Goal: Task Accomplishment & Management: Complete application form

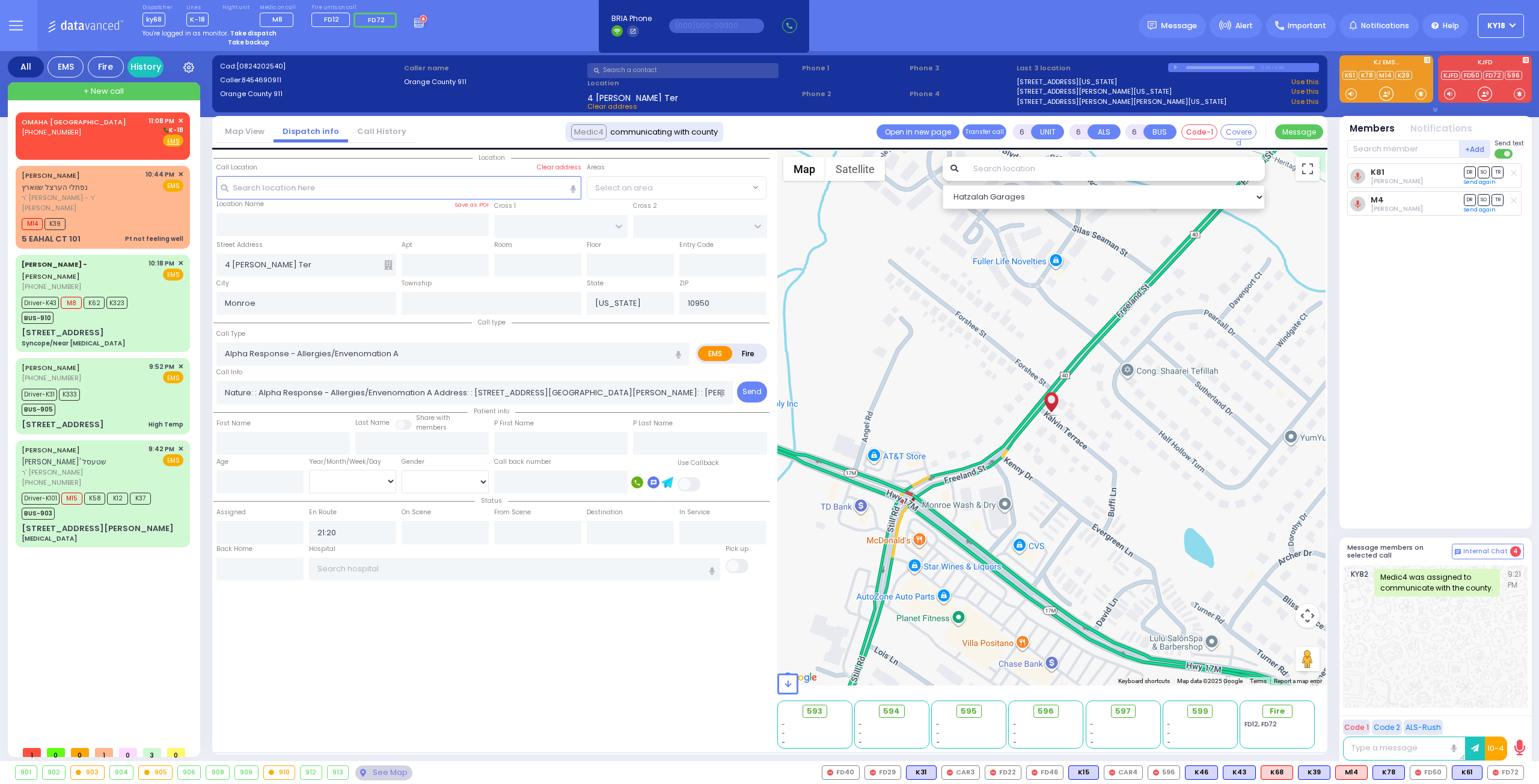
select select
click at [245, 32] on strong "Take dispatch" at bounding box center [253, 33] width 47 height 9
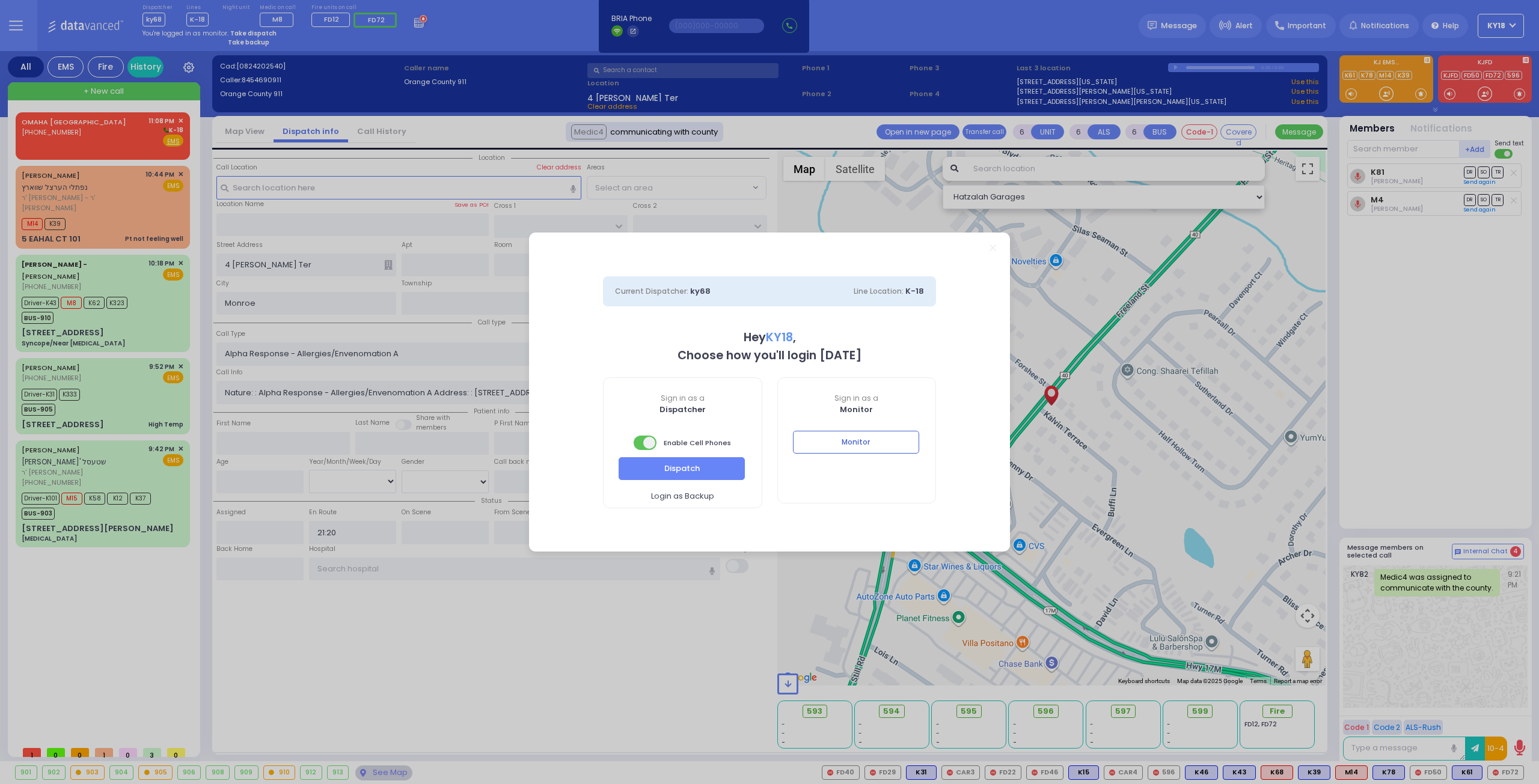
select select "4"
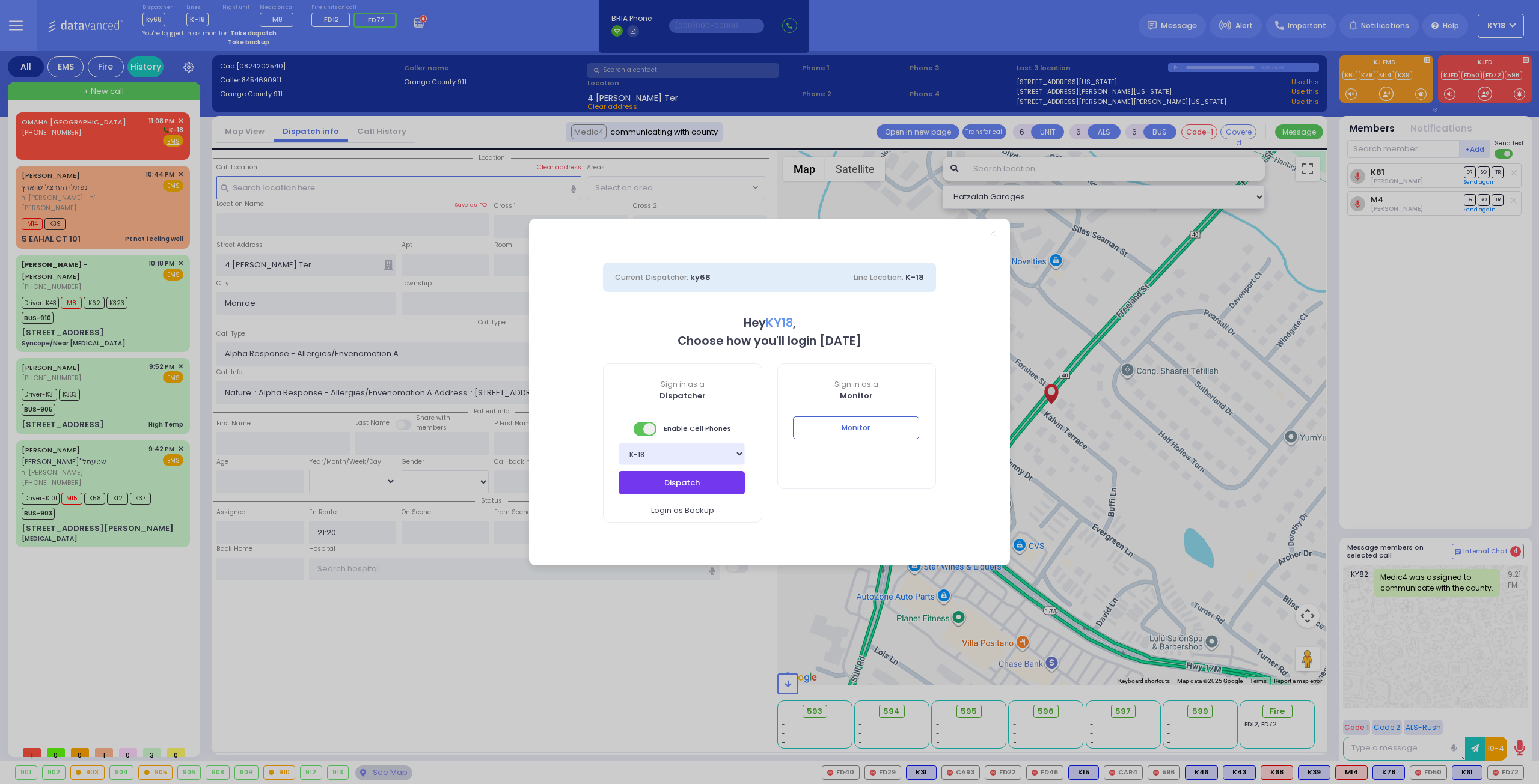
click at [656, 488] on button "Dispatch" at bounding box center [681, 482] width 126 height 23
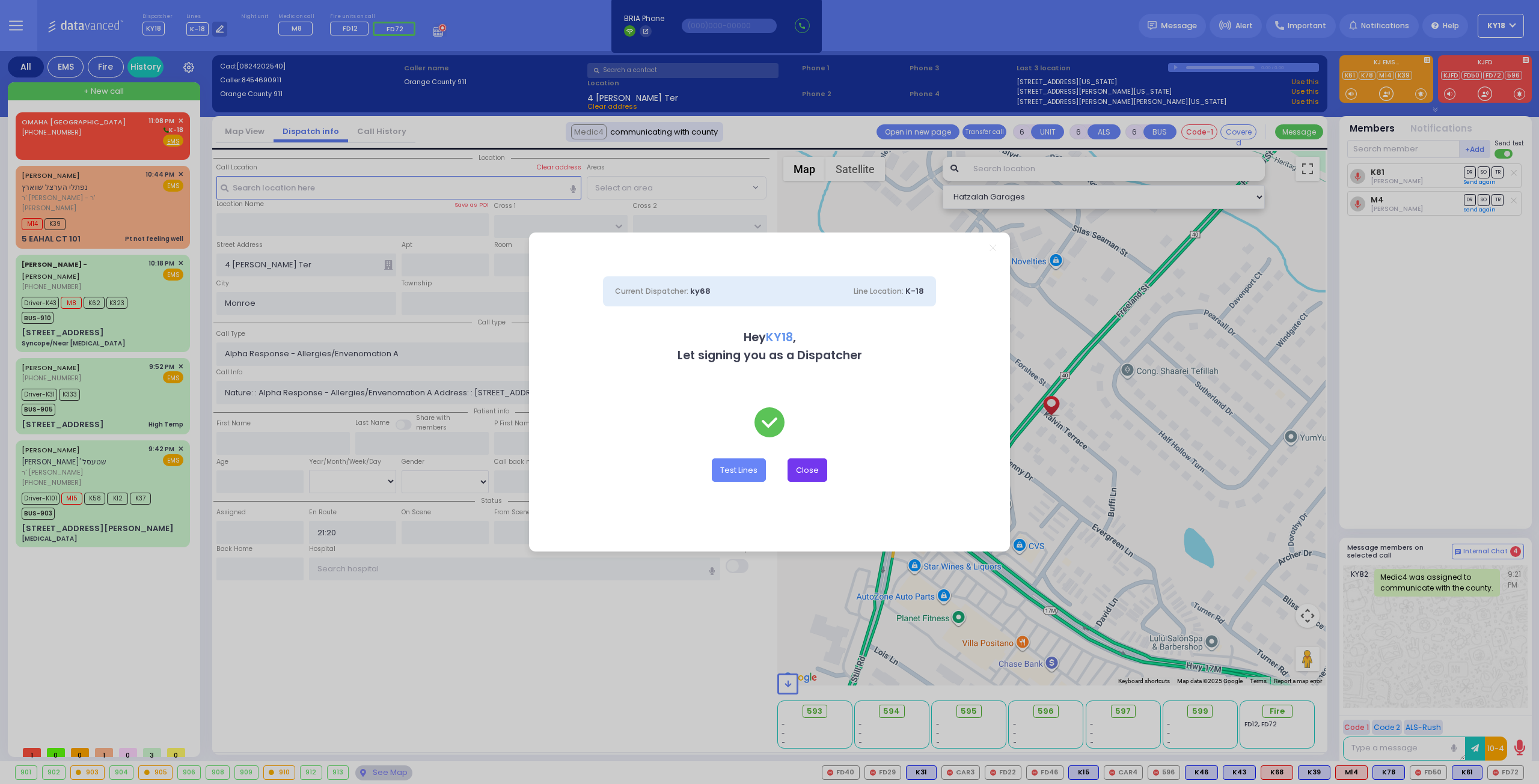
click at [819, 463] on button "Close" at bounding box center [807, 469] width 40 height 23
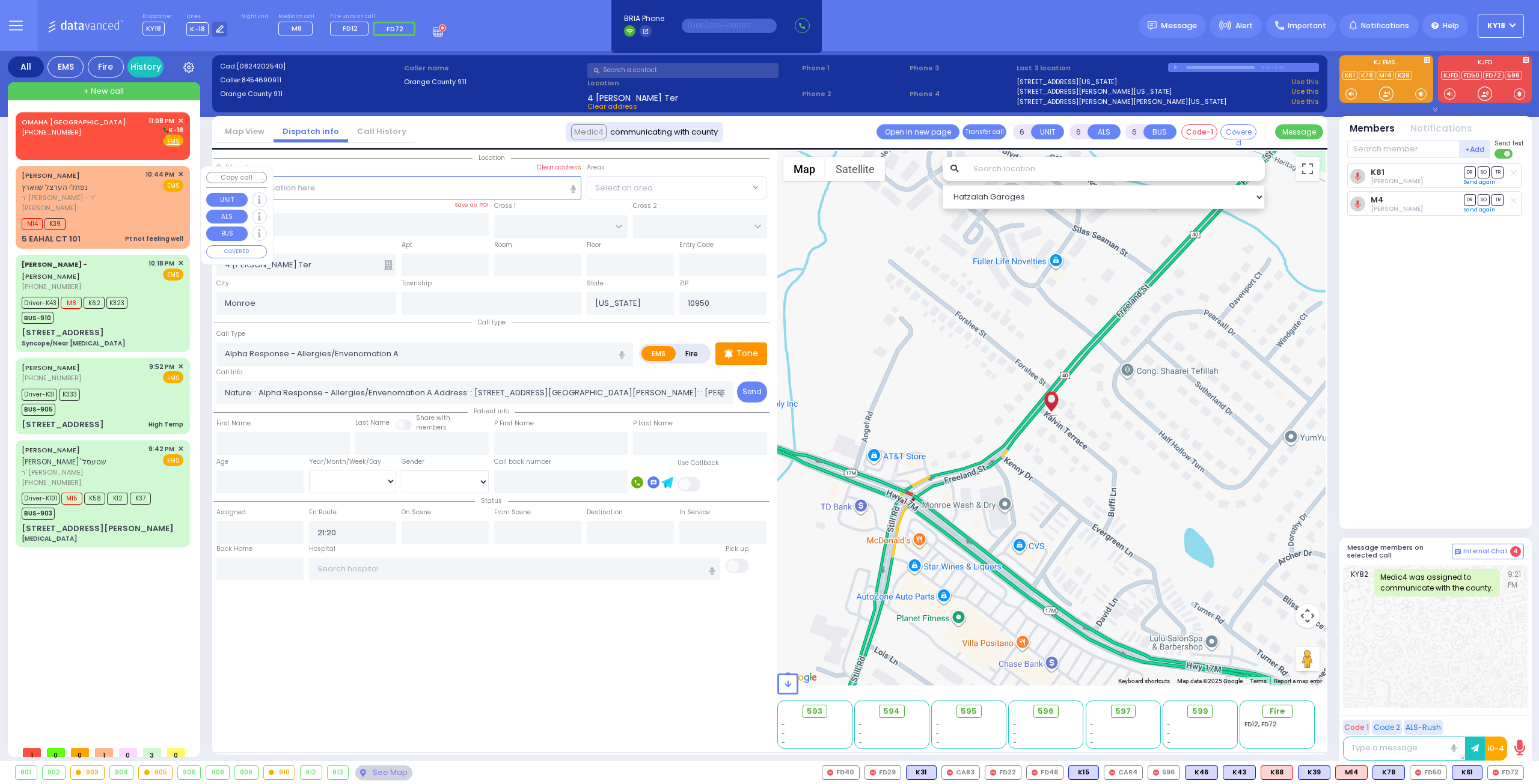
click at [115, 200] on span "ר' [PERSON_NAME] - ר' [PERSON_NAME]" at bounding box center [81, 202] width 119 height 20
type input "1"
type input "0"
type input "1"
select select
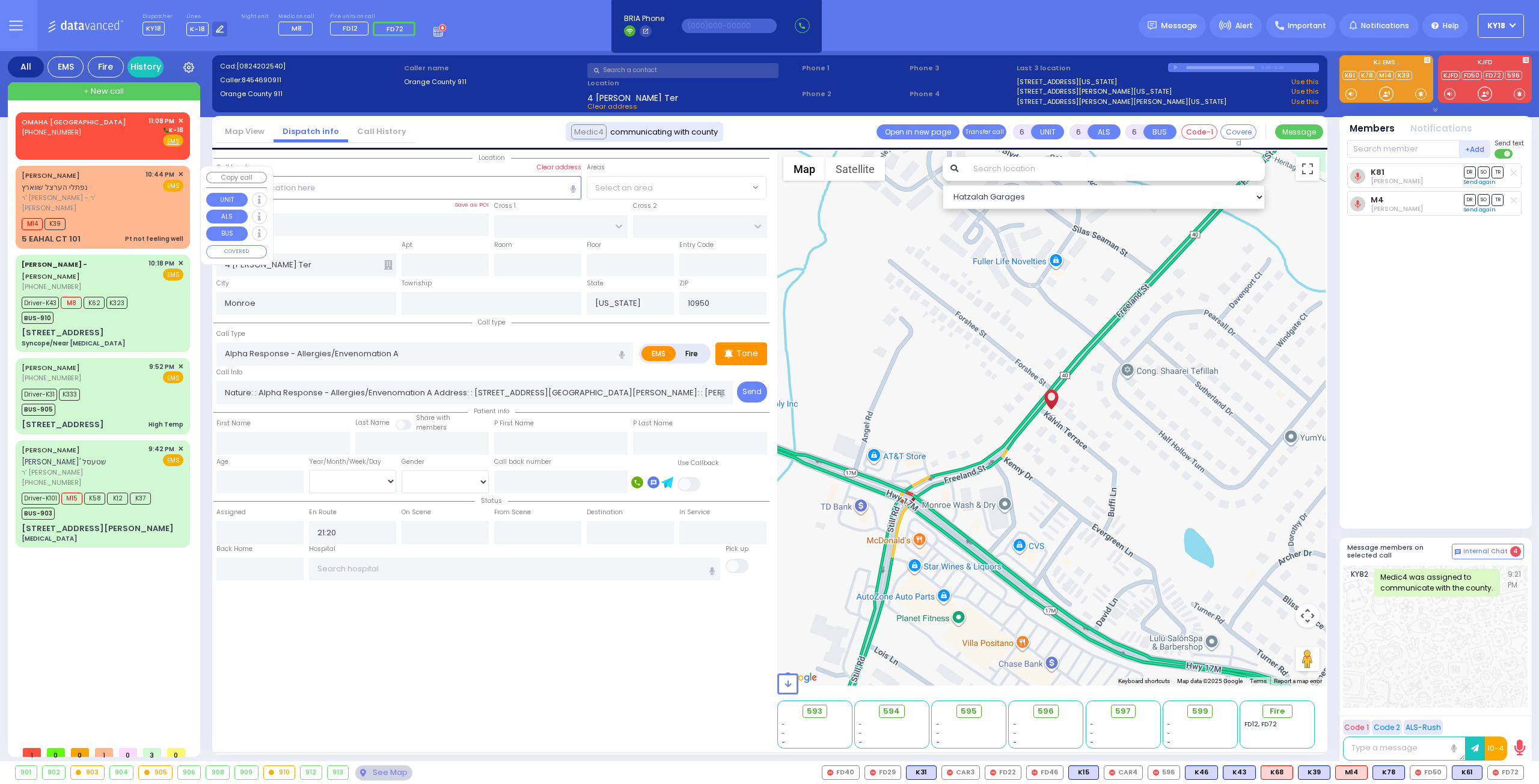
type input "Pt not feeling well"
radio input "true"
type input "[PERSON_NAME]"
select select
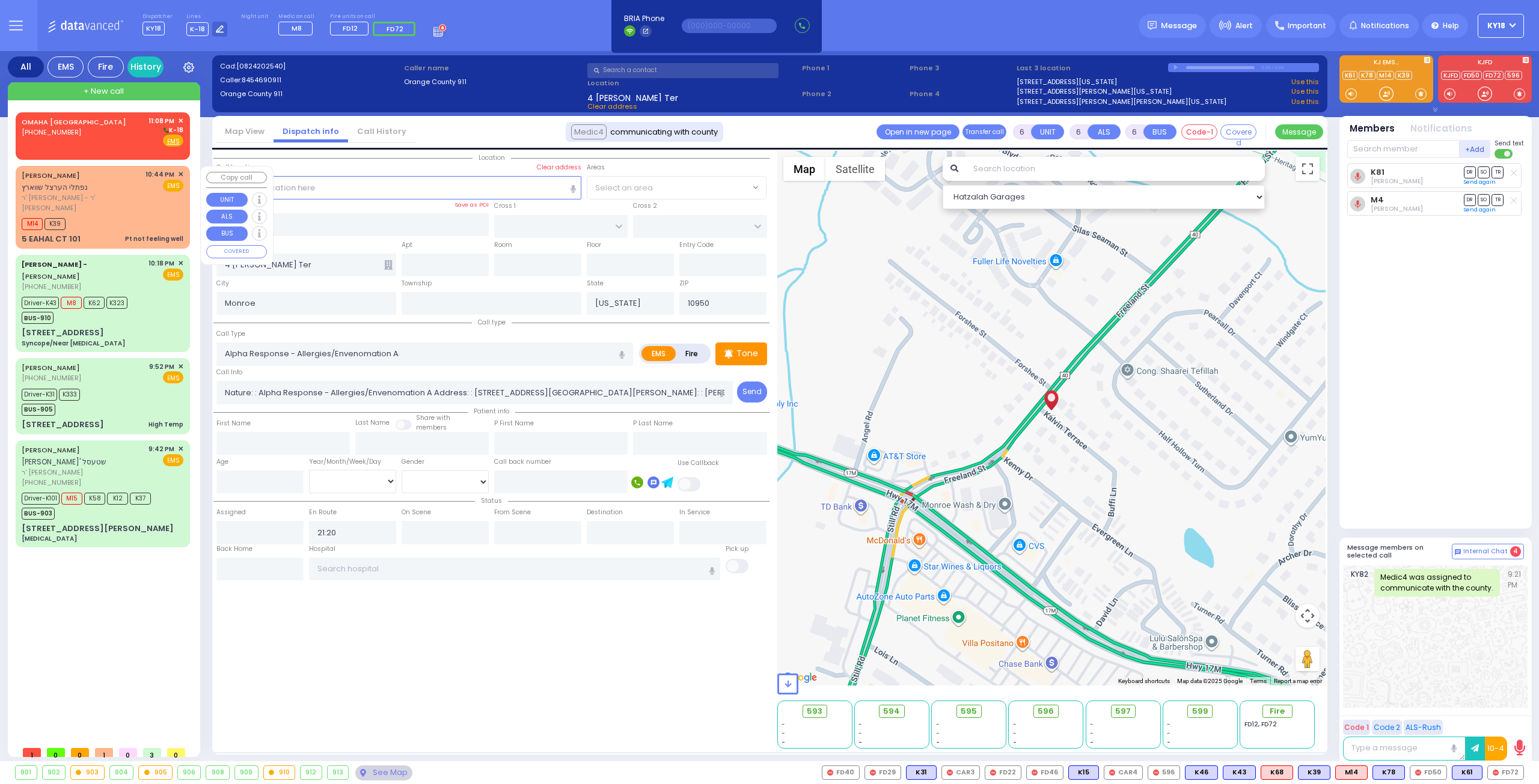
type input "22:44"
select select "Hatzalah Garages"
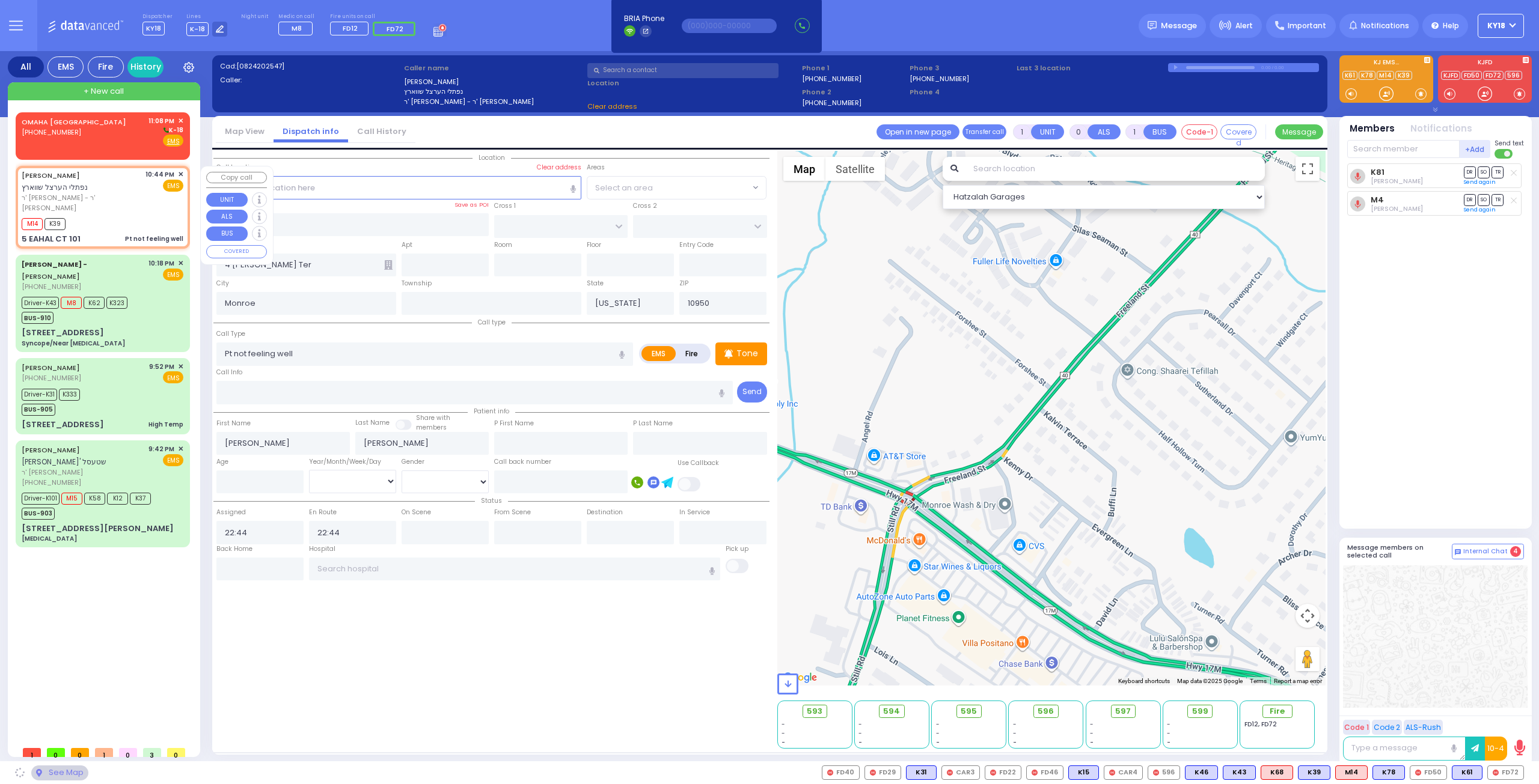
type input "[PERSON_NAME] COURT"
type input "GARFIELD RD"
type input "5 EAHAL CT"
type input "101"
type input "[PERSON_NAME]"
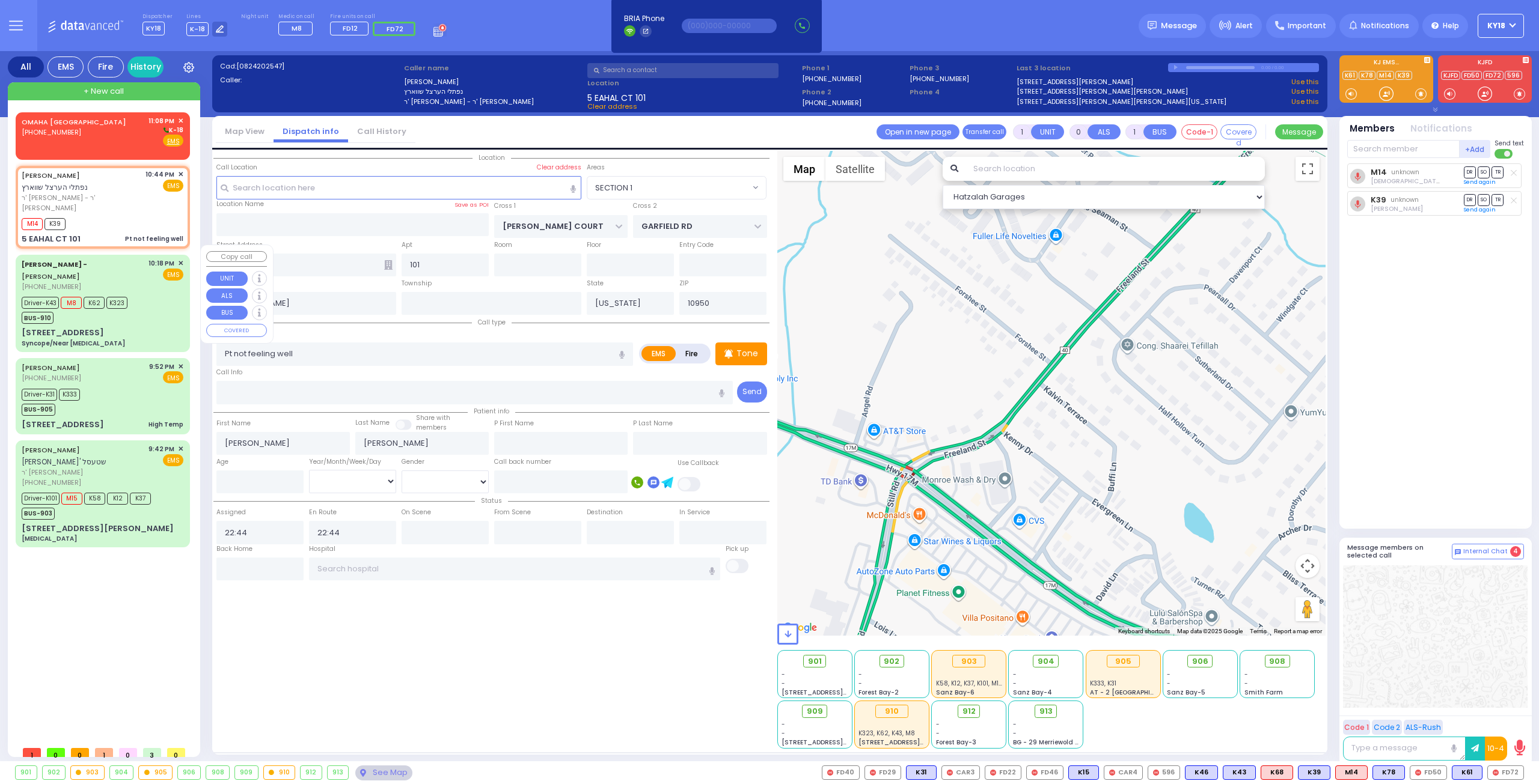
select select "SECTION 1"
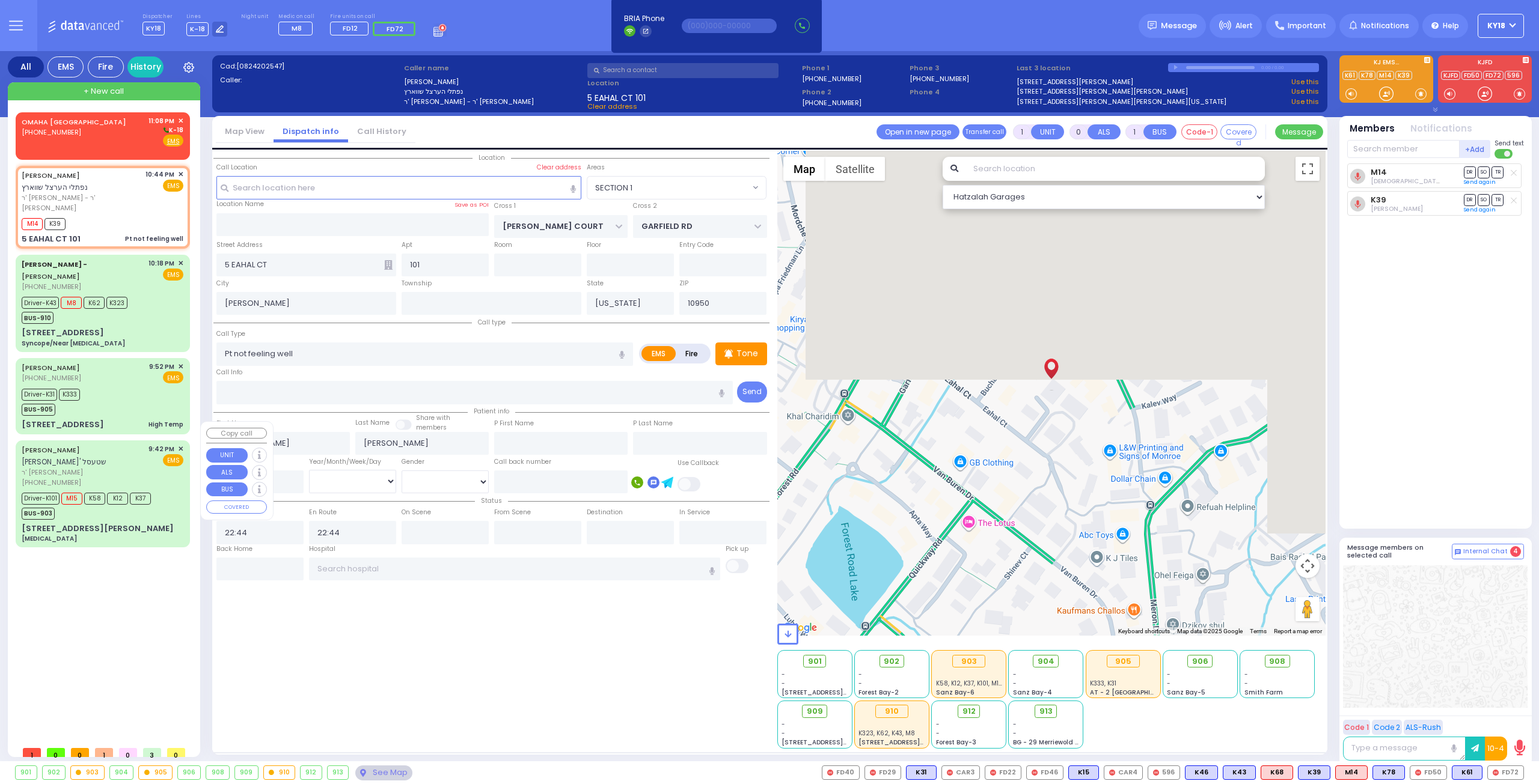
click at [115, 444] on div "[PERSON_NAME]' שטעסל" at bounding box center [83, 456] width 123 height 24
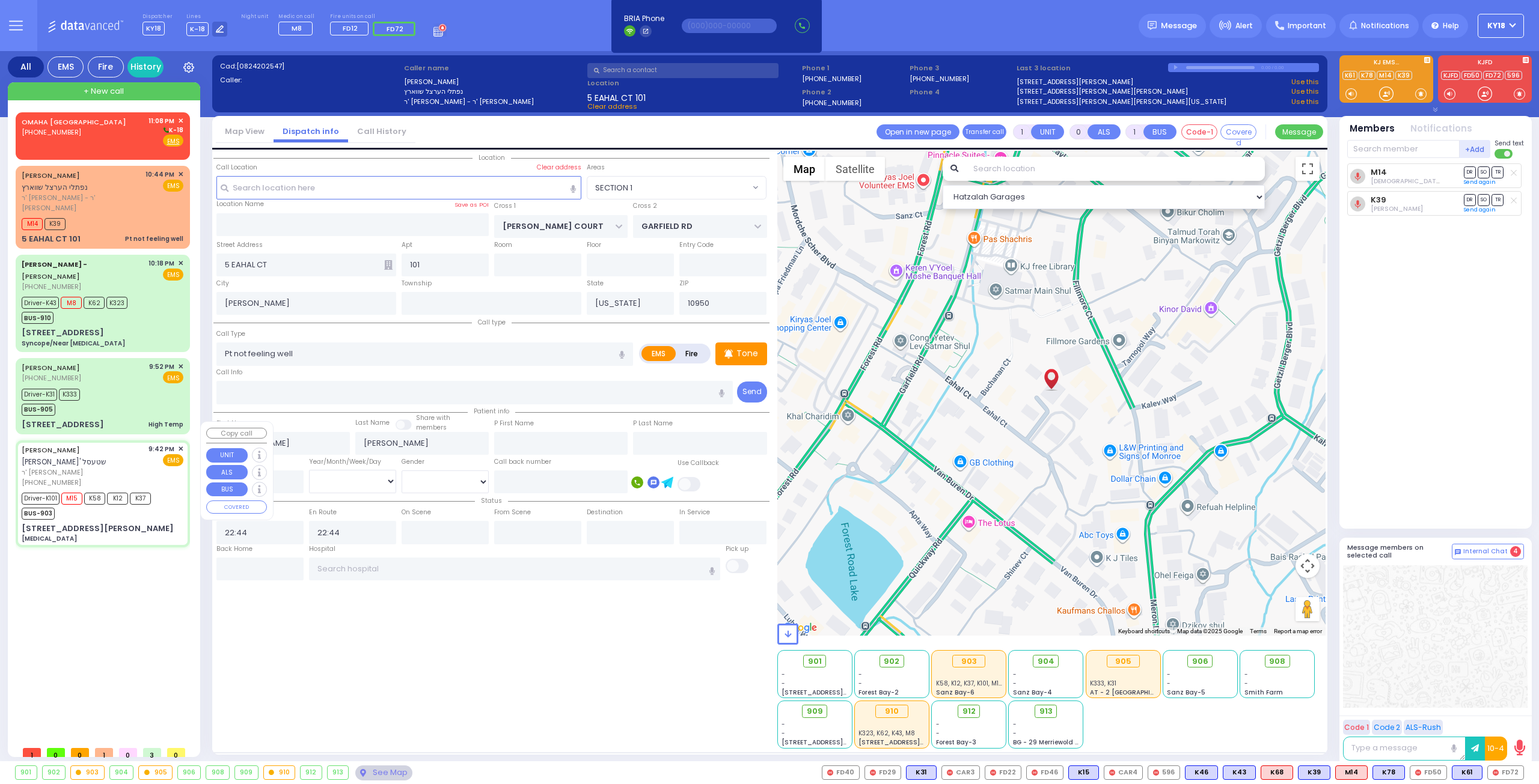
type input "6"
select select
type input "[MEDICAL_DATA]"
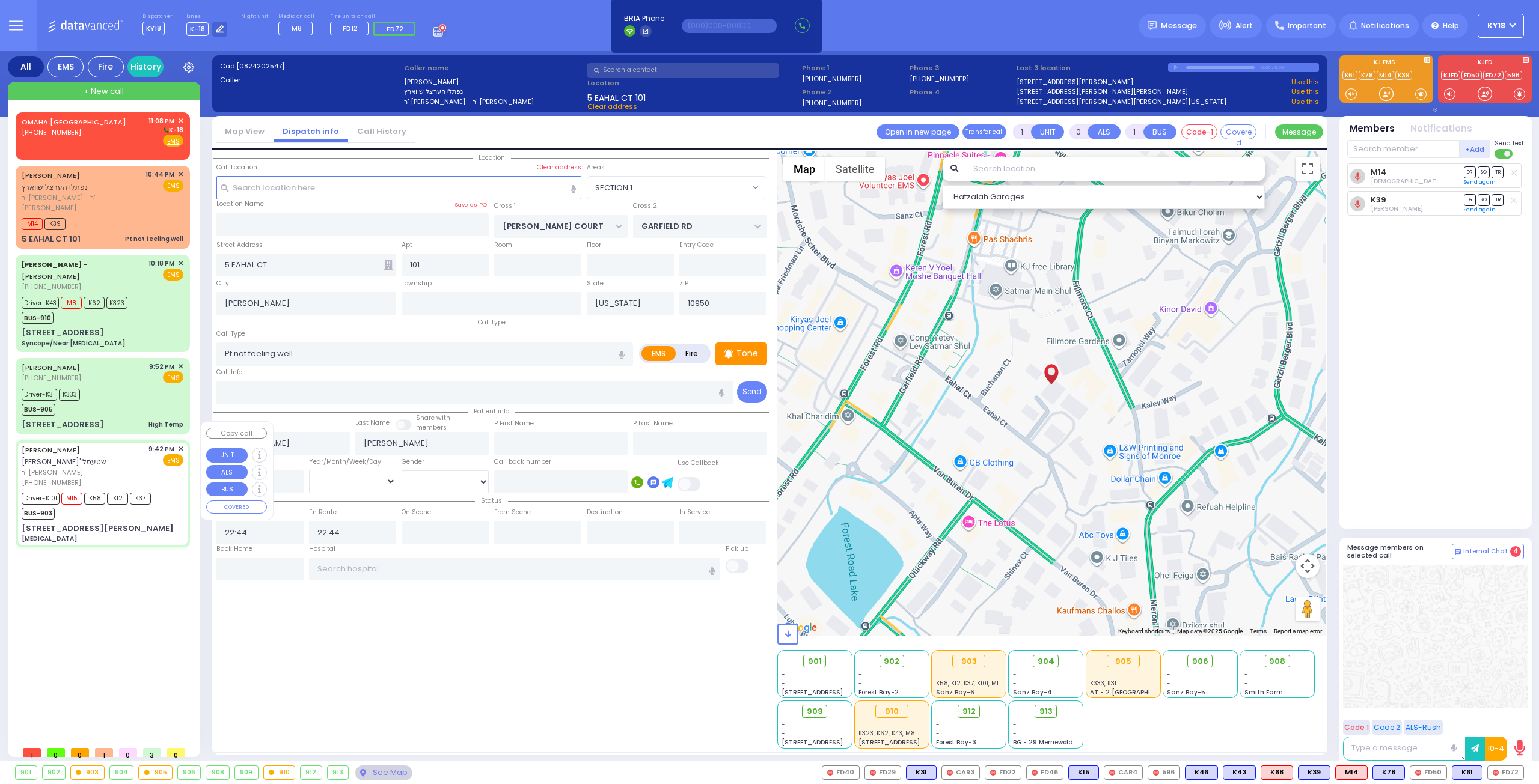
radio input "true"
type input "SHMIEL NECHEMYA"
type input "STESEL"
type input "[PERSON_NAME]"
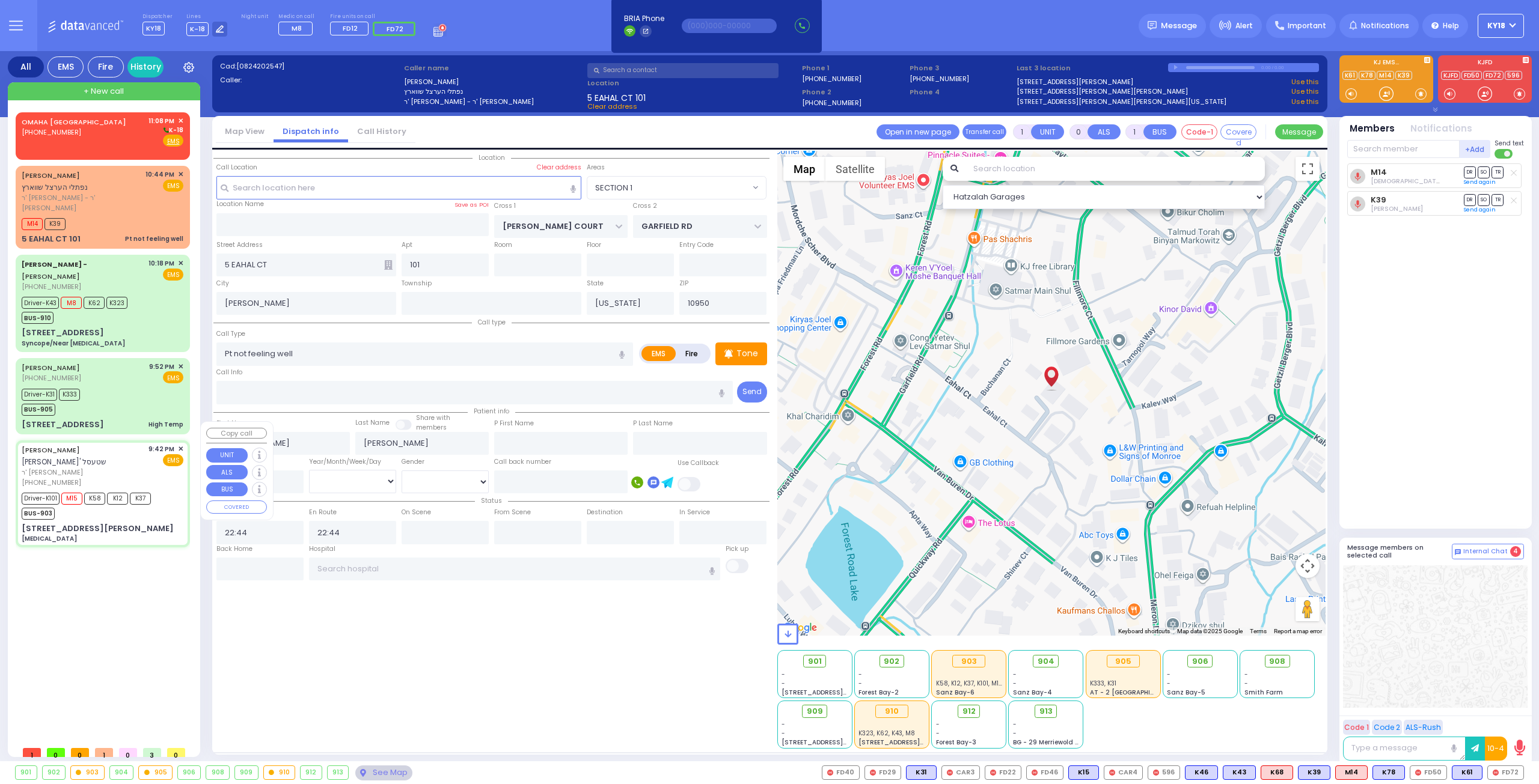
type input "68"
select select "Year"
select select "[DEMOGRAPHIC_DATA]"
type input "21:42"
type input "21:43"
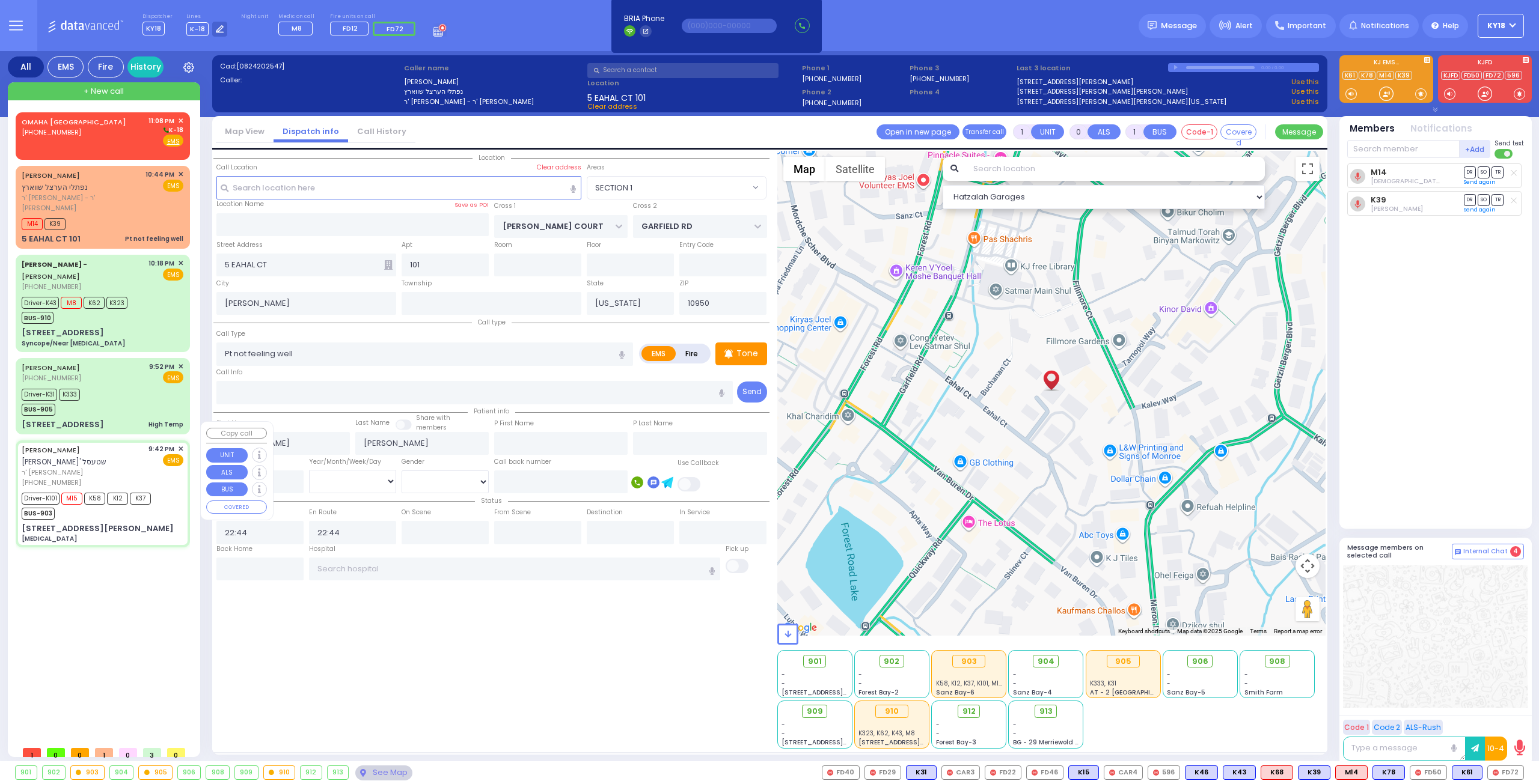
type input "21:49"
type input "22:16"
type input "22:53"
type input "[GEOGRAPHIC_DATA]"
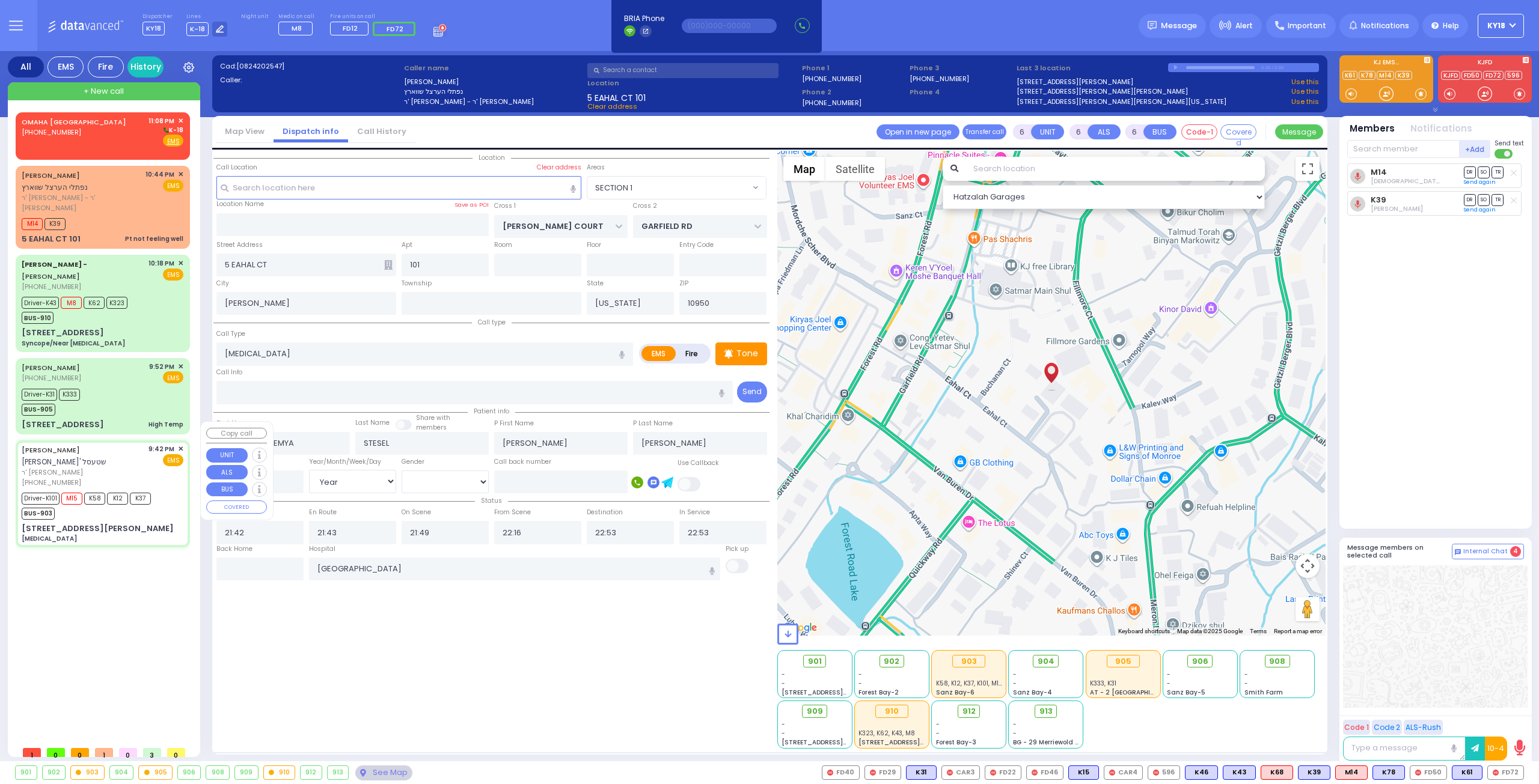
type input "KAHAN DR"
type input "MERON DR"
type input "24 [PERSON_NAME] BLVD"
type input "202"
type input "Monroe"
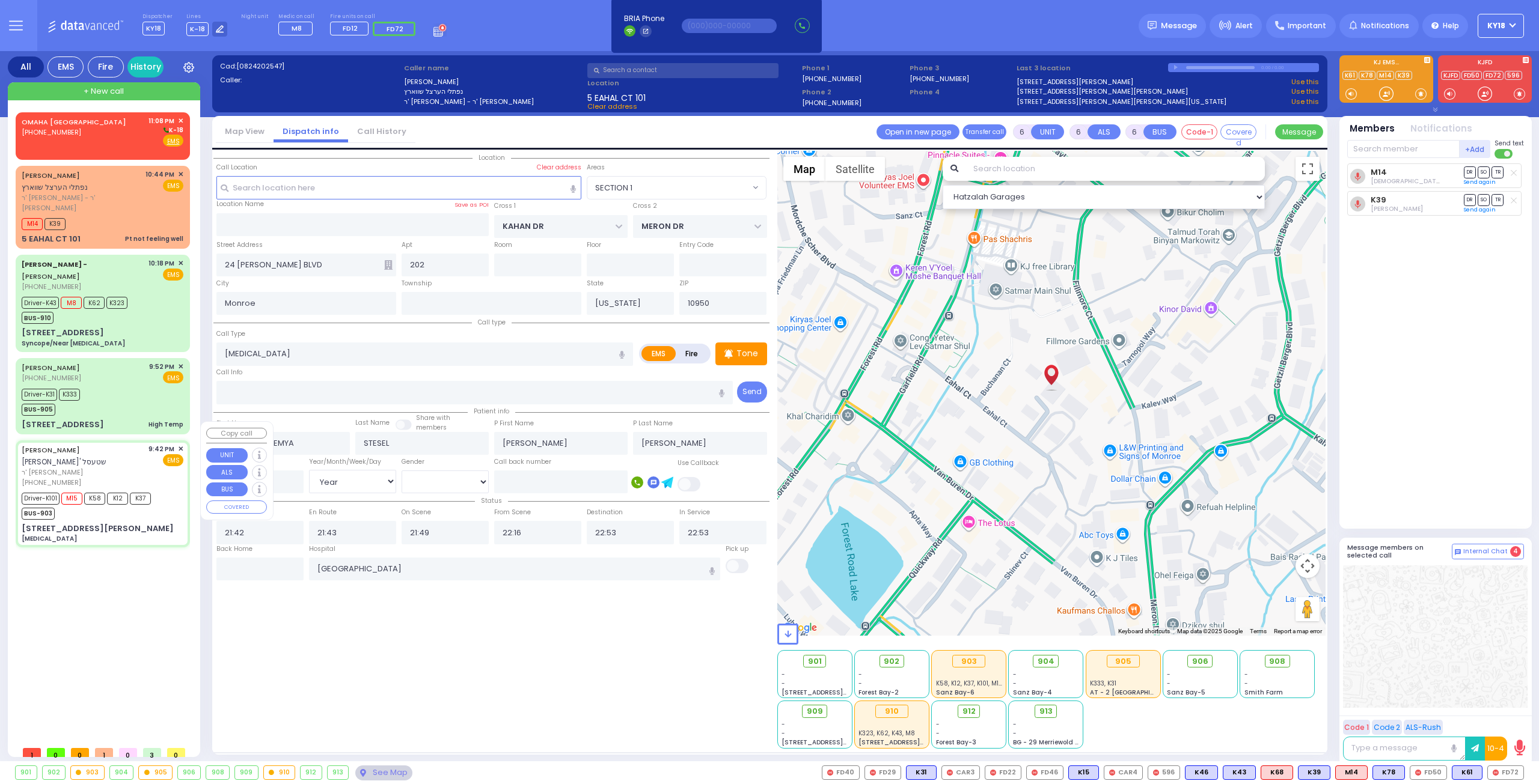
select select "Hatzalah Garages"
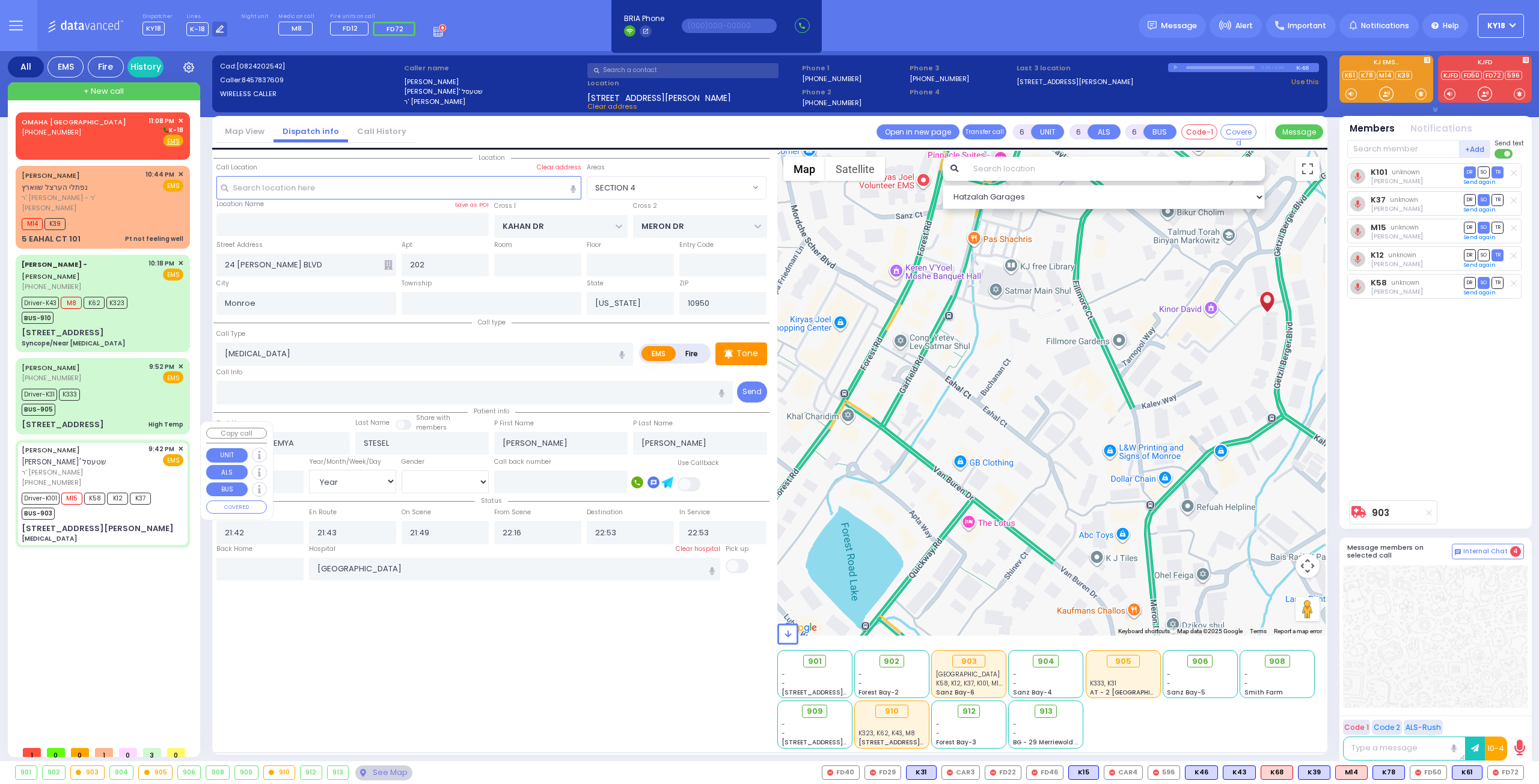
select select "SECTION 4"
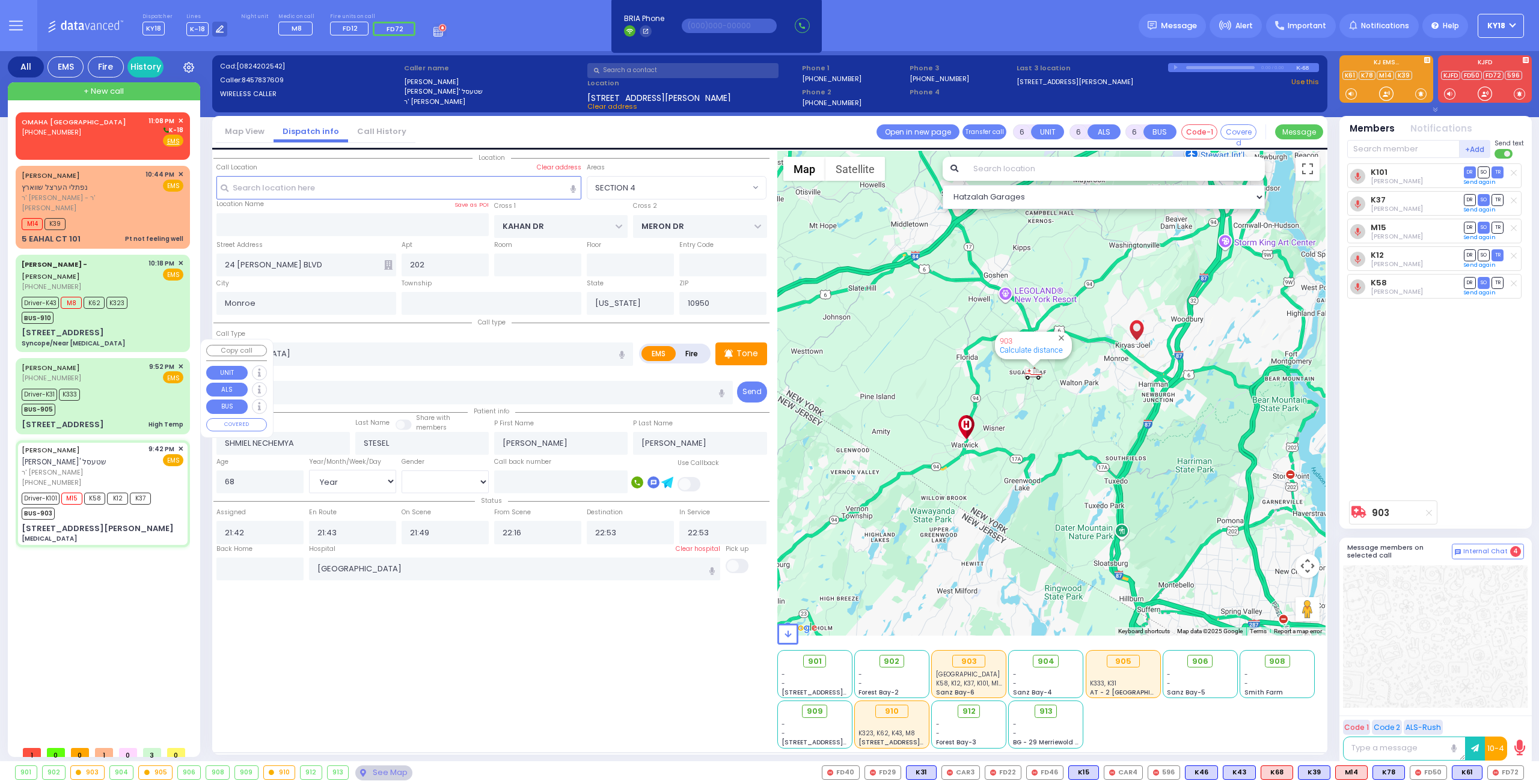
click at [109, 386] on div "Driver-K31 K333 BUS-905" at bounding box center [102, 401] width 162 height 30
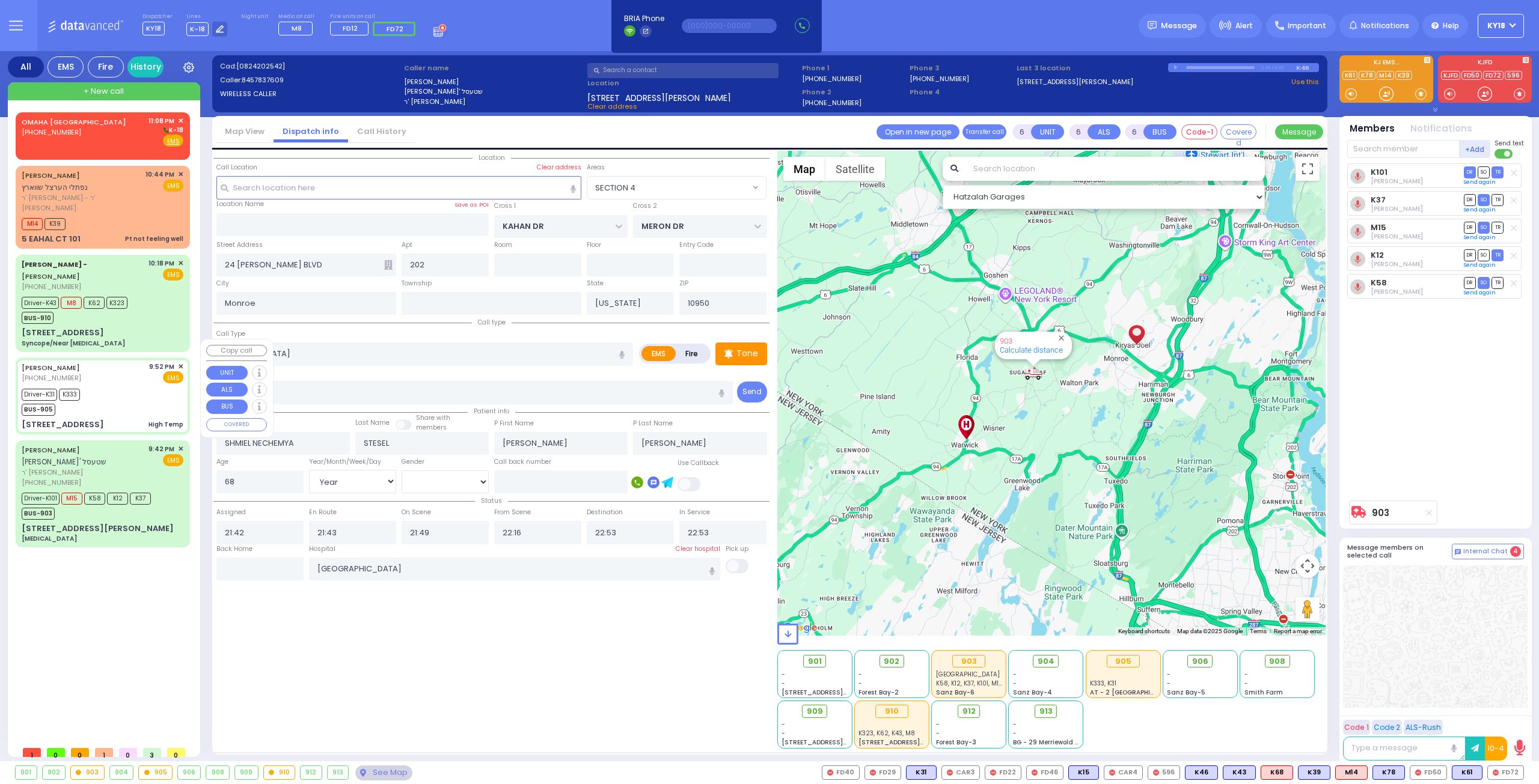
select select
type input "High Temp"
radio input "true"
type input "[PERSON_NAME]"
type input "MENDLOWITZ"
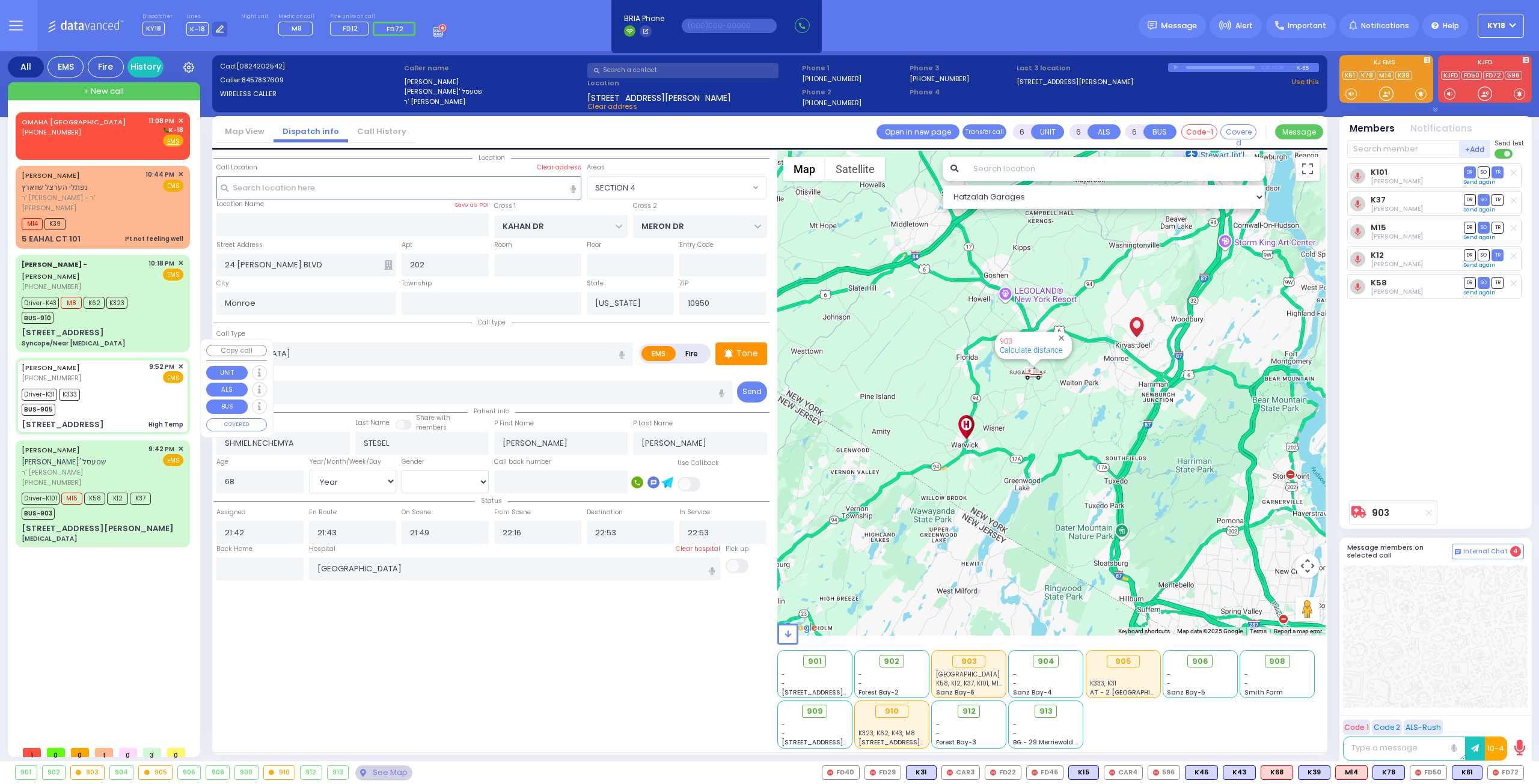
type input "[PERSON_NAME]"
type input "Mendlovic"
type input "8"
select select "Month"
select select "[DEMOGRAPHIC_DATA]"
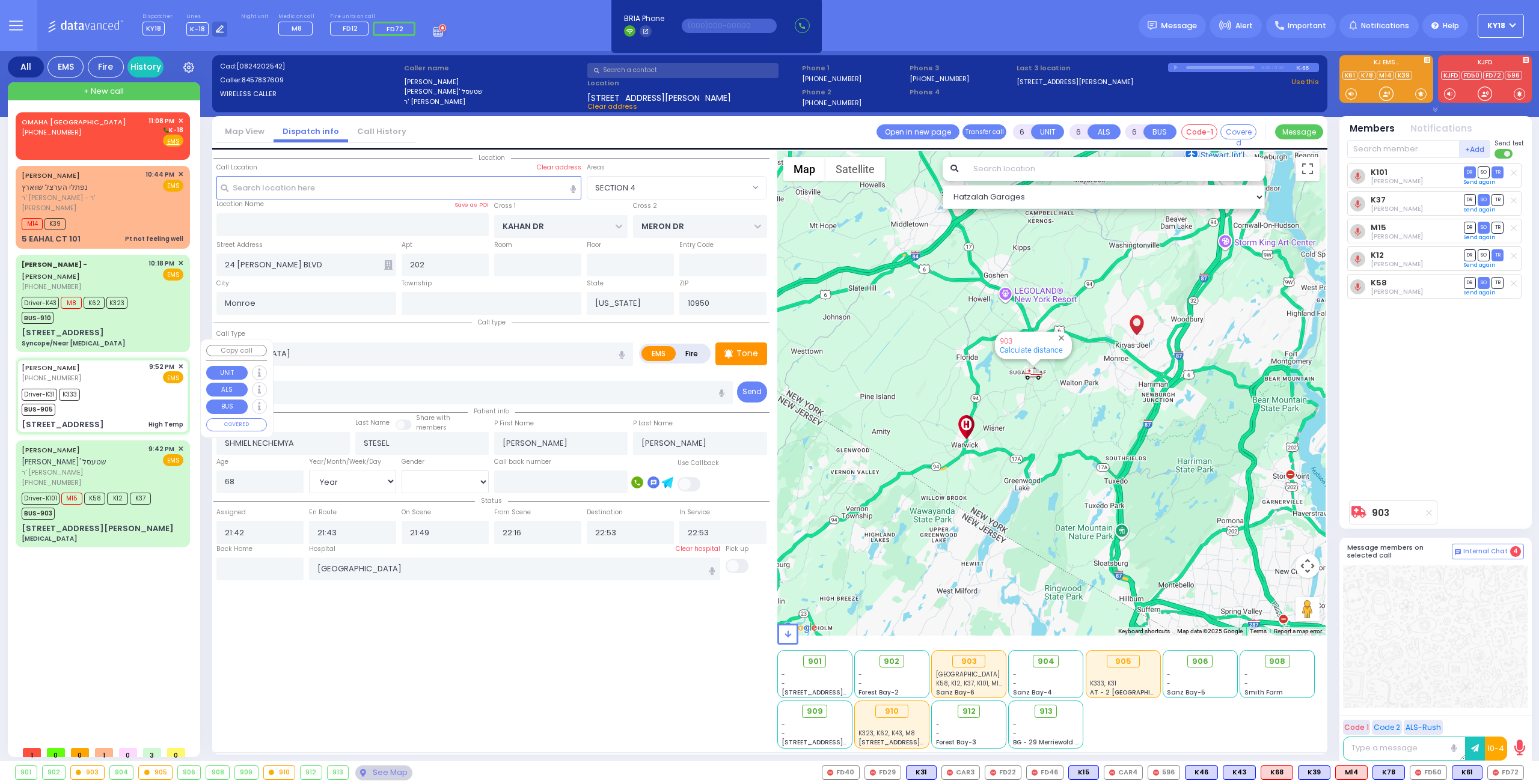
type input "21:52"
type input "21:54"
type input "21:55"
type input "22:30"
type input "[GEOGRAPHIC_DATA]"
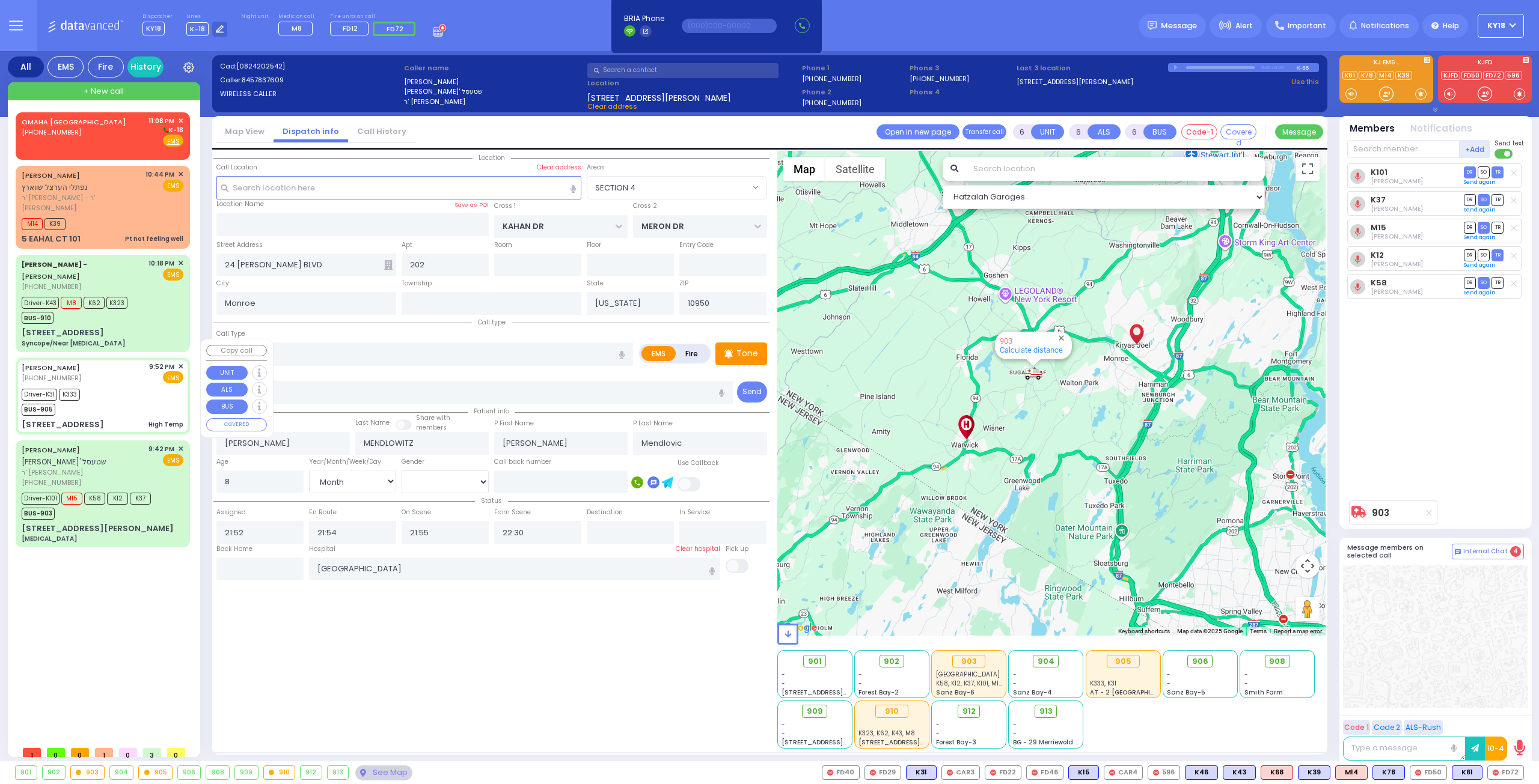
type input "ACRES RD"
type input "[STREET_ADDRESS]"
type input "304c"
type input "[PERSON_NAME]"
select select "Hatzalah Garages"
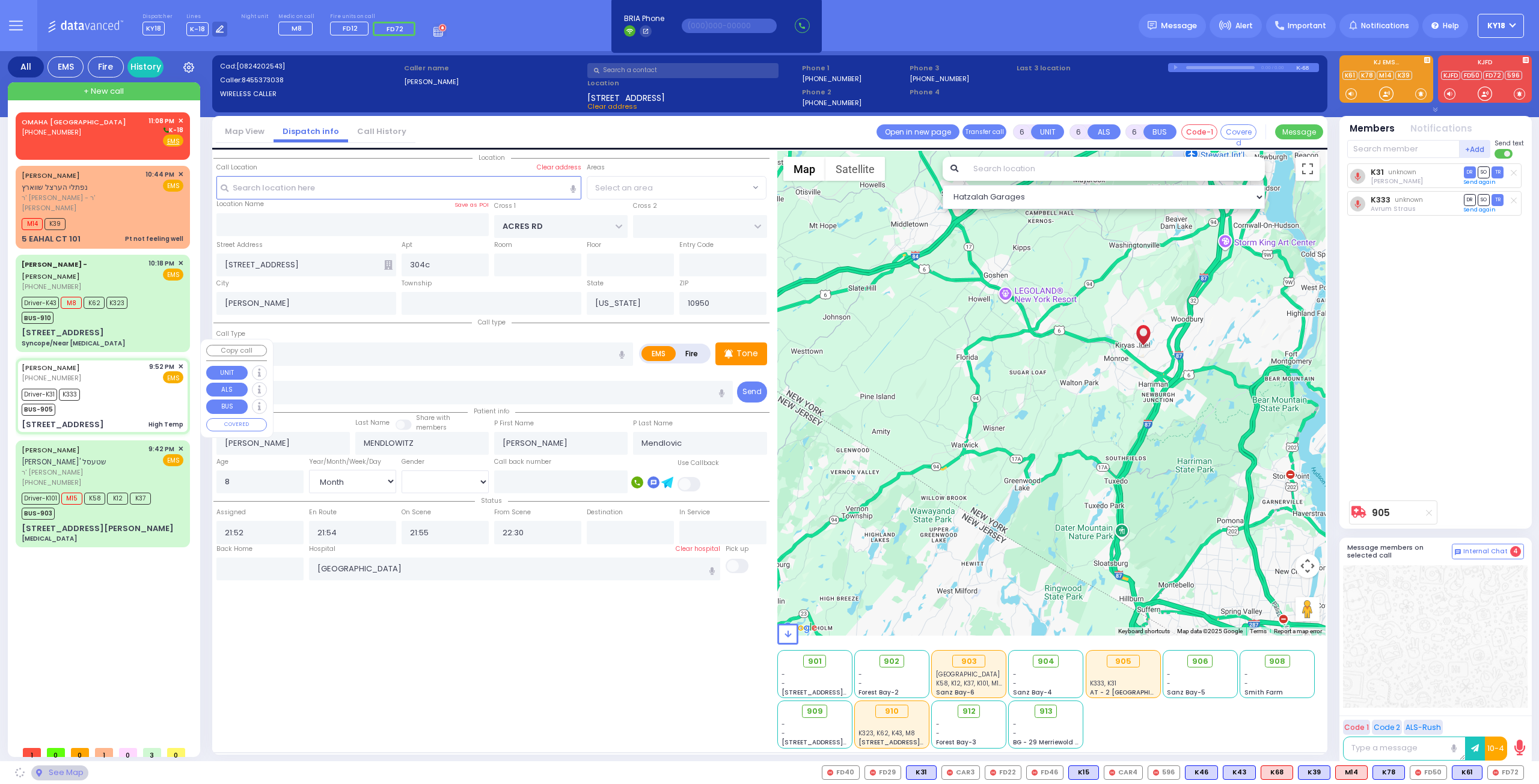
select select "PALM TREE"
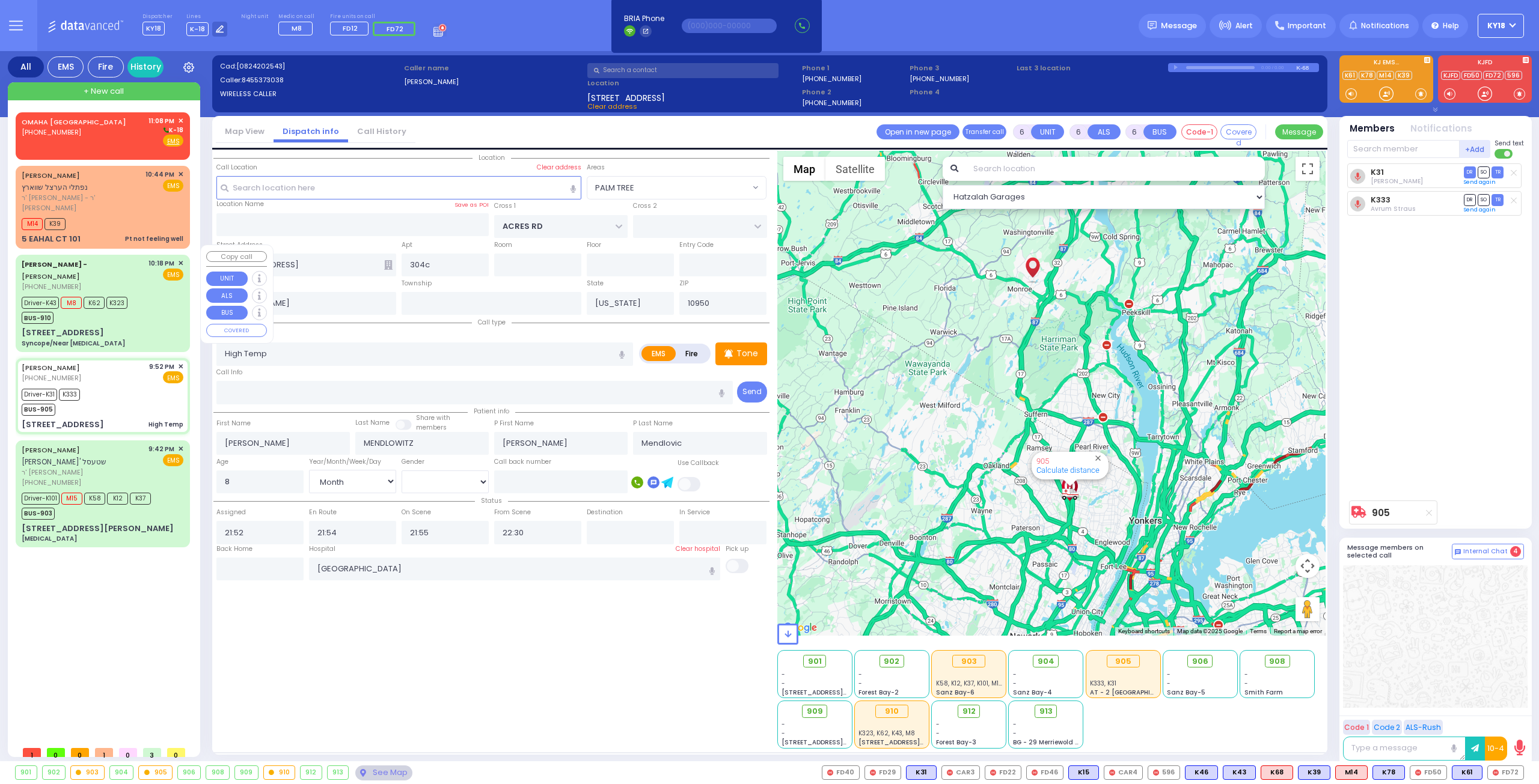
select select
radio input "true"
select select "Month"
select select "[DEMOGRAPHIC_DATA]"
type input "22:55"
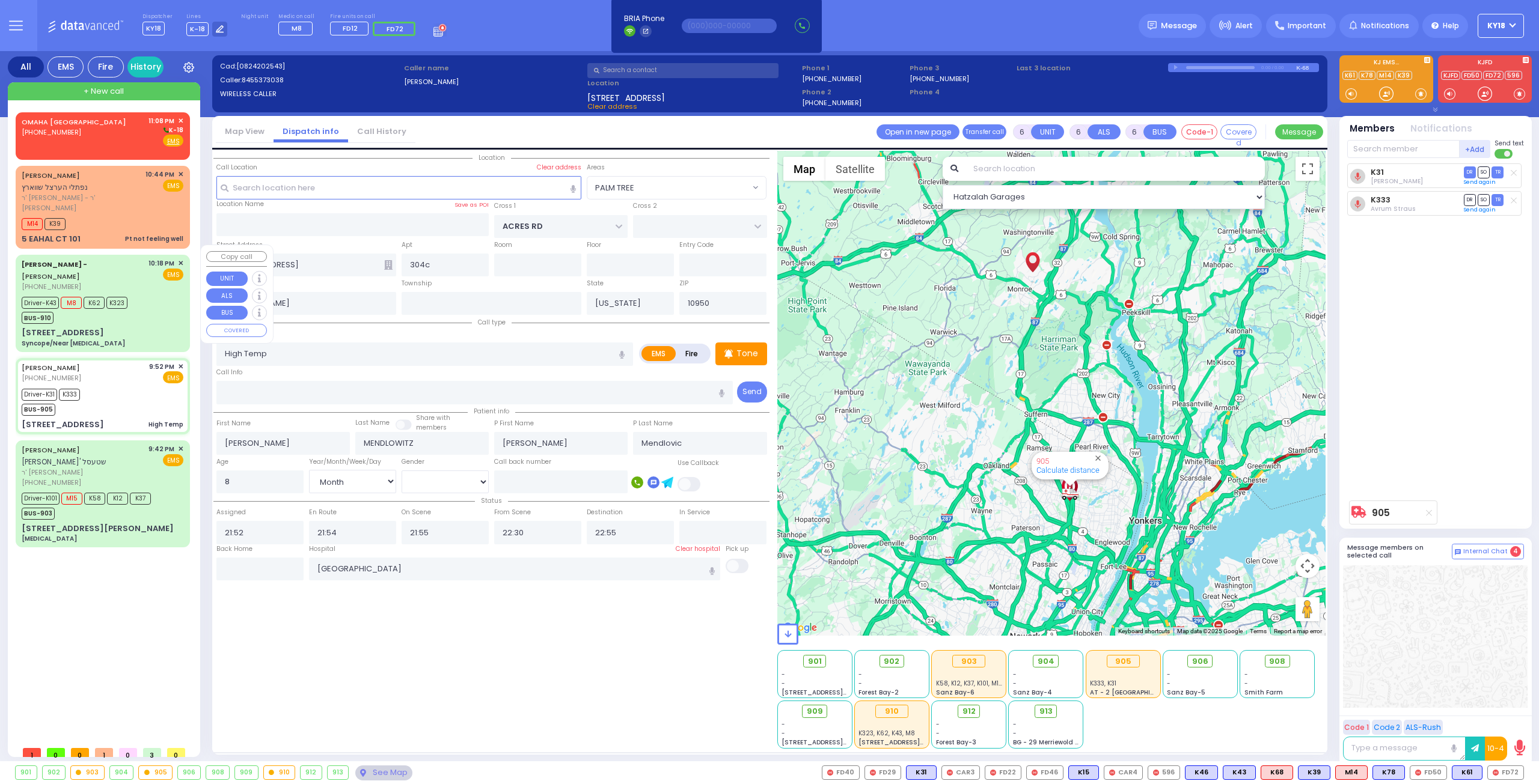
select select "Hatzalah Garages"
select select "PALM TREE"
select select
radio input "true"
select select "Month"
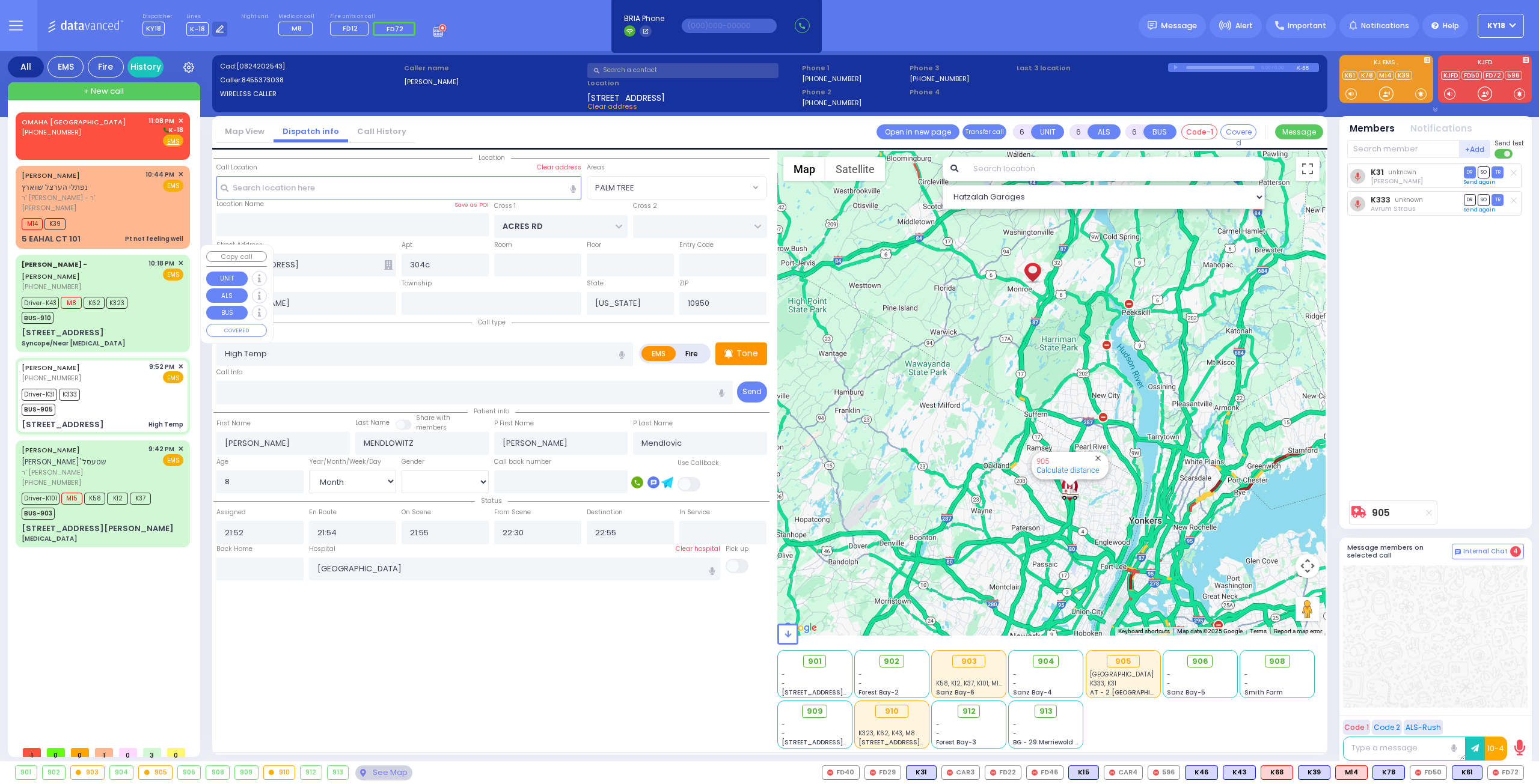
select select "[DEMOGRAPHIC_DATA]"
select select "Hatzalah Garages"
select select "PALM TREE"
click at [125, 338] on div "Syncope/Near [MEDICAL_DATA]" at bounding box center [73, 342] width 103 height 9
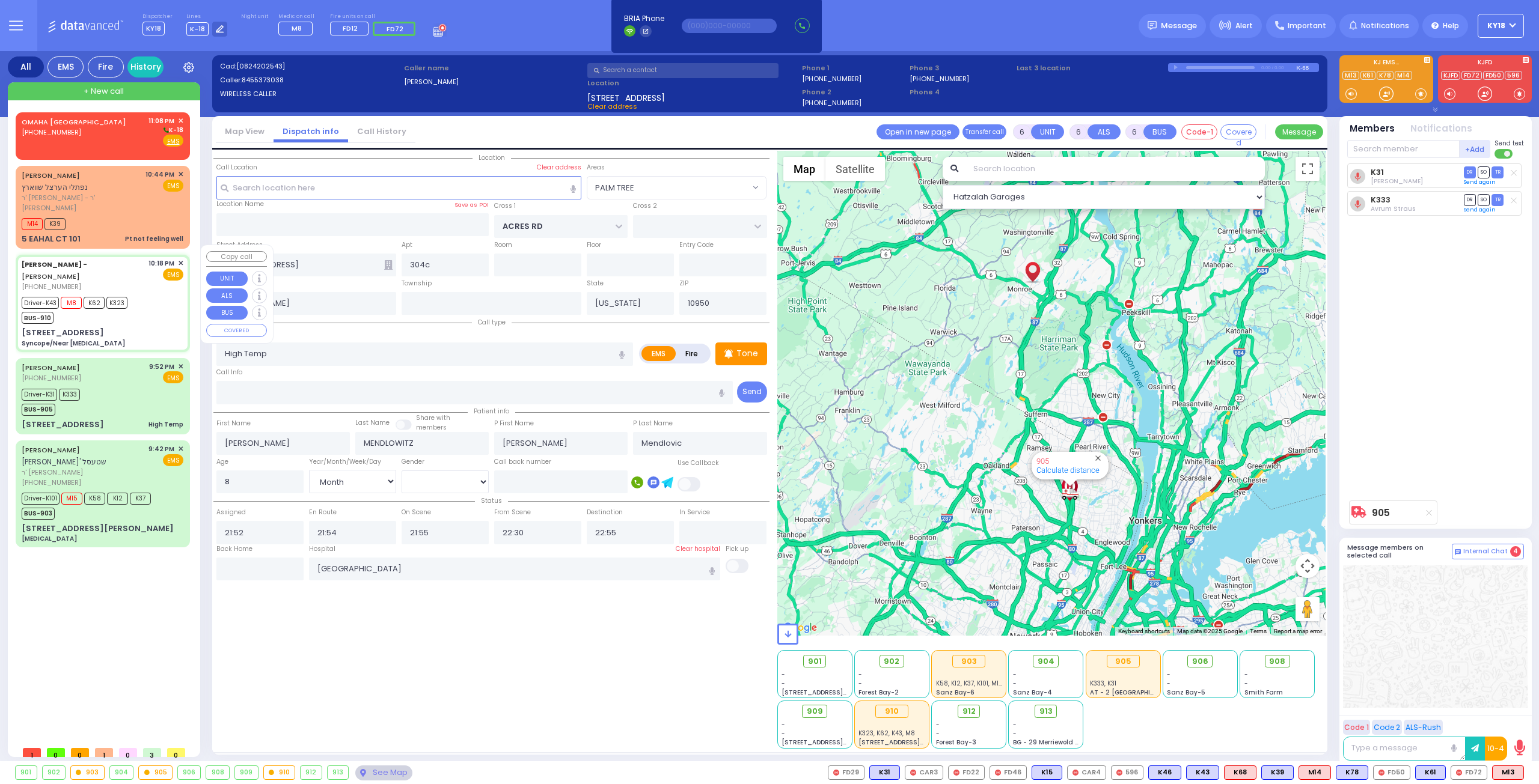
select select
type input "Syncope/Near [MEDICAL_DATA]"
radio input "true"
type input "Malka"
type input "[PERSON_NAME]"
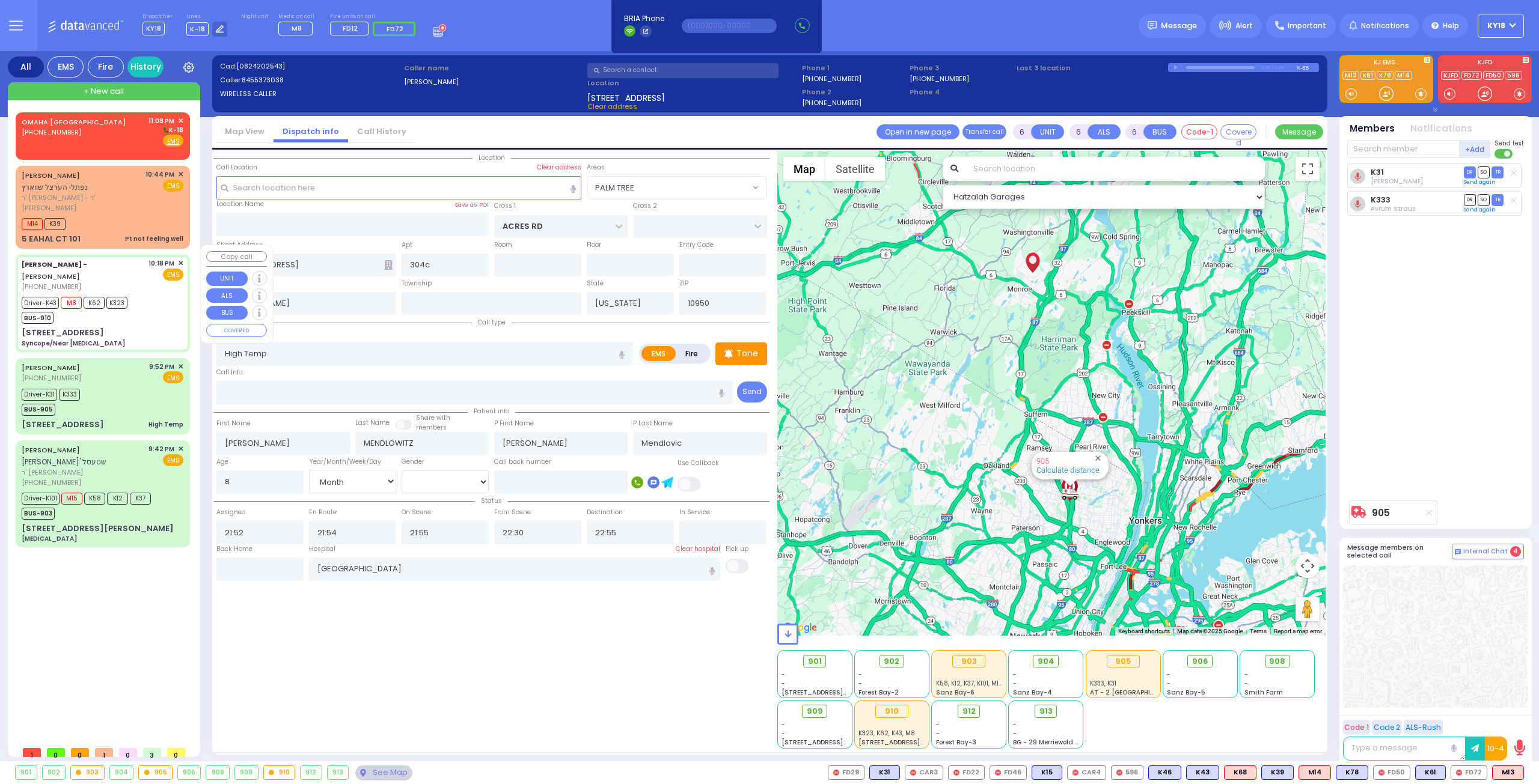
type input "5"
select select "Month"
select select "[DEMOGRAPHIC_DATA]"
type input "22:18"
type input "22:20"
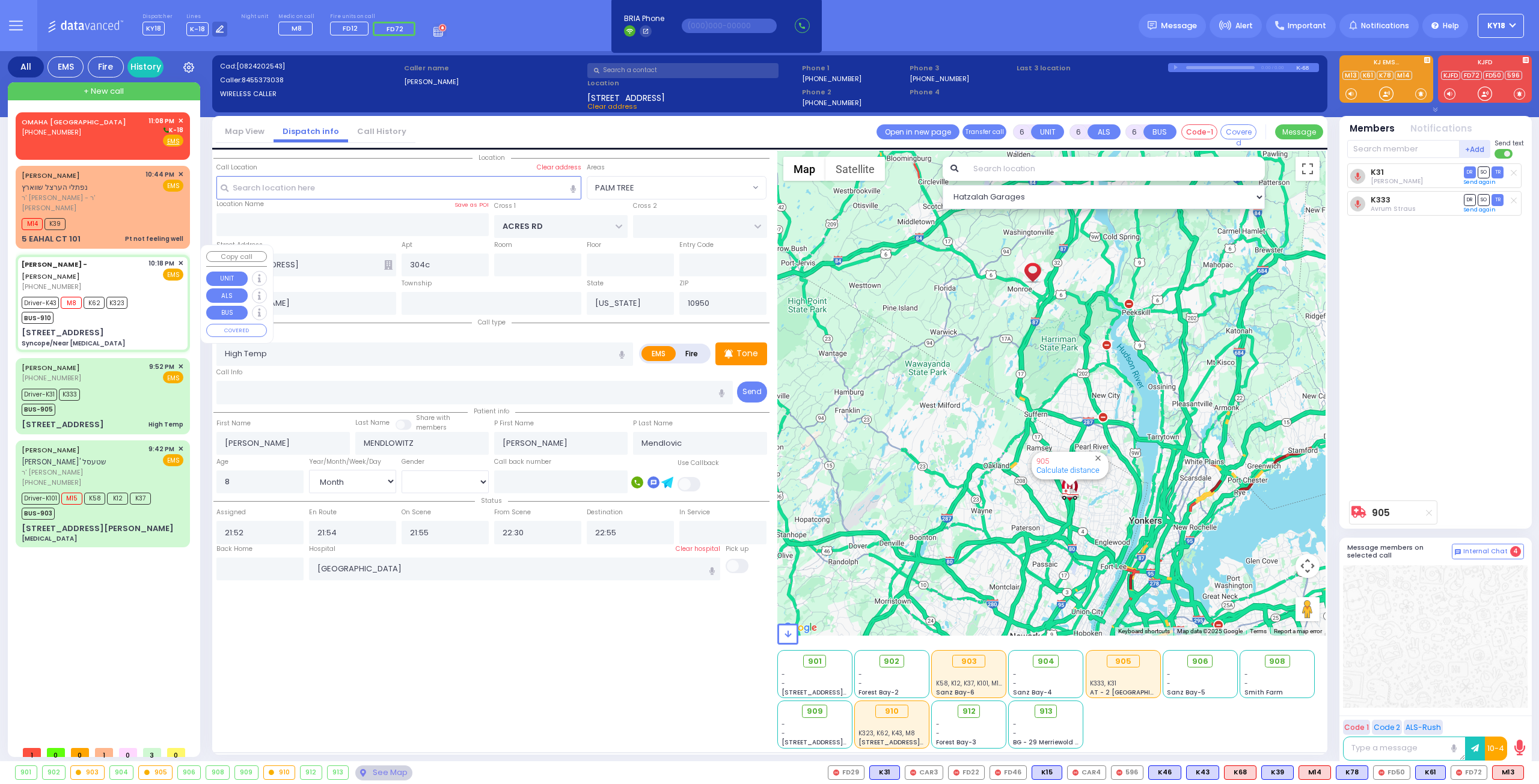
type input "22:22"
type input "22:50"
type input "[US_STATE][GEOGRAPHIC_DATA]- [GEOGRAPHIC_DATA]"
select select "Hatzalah Garages"
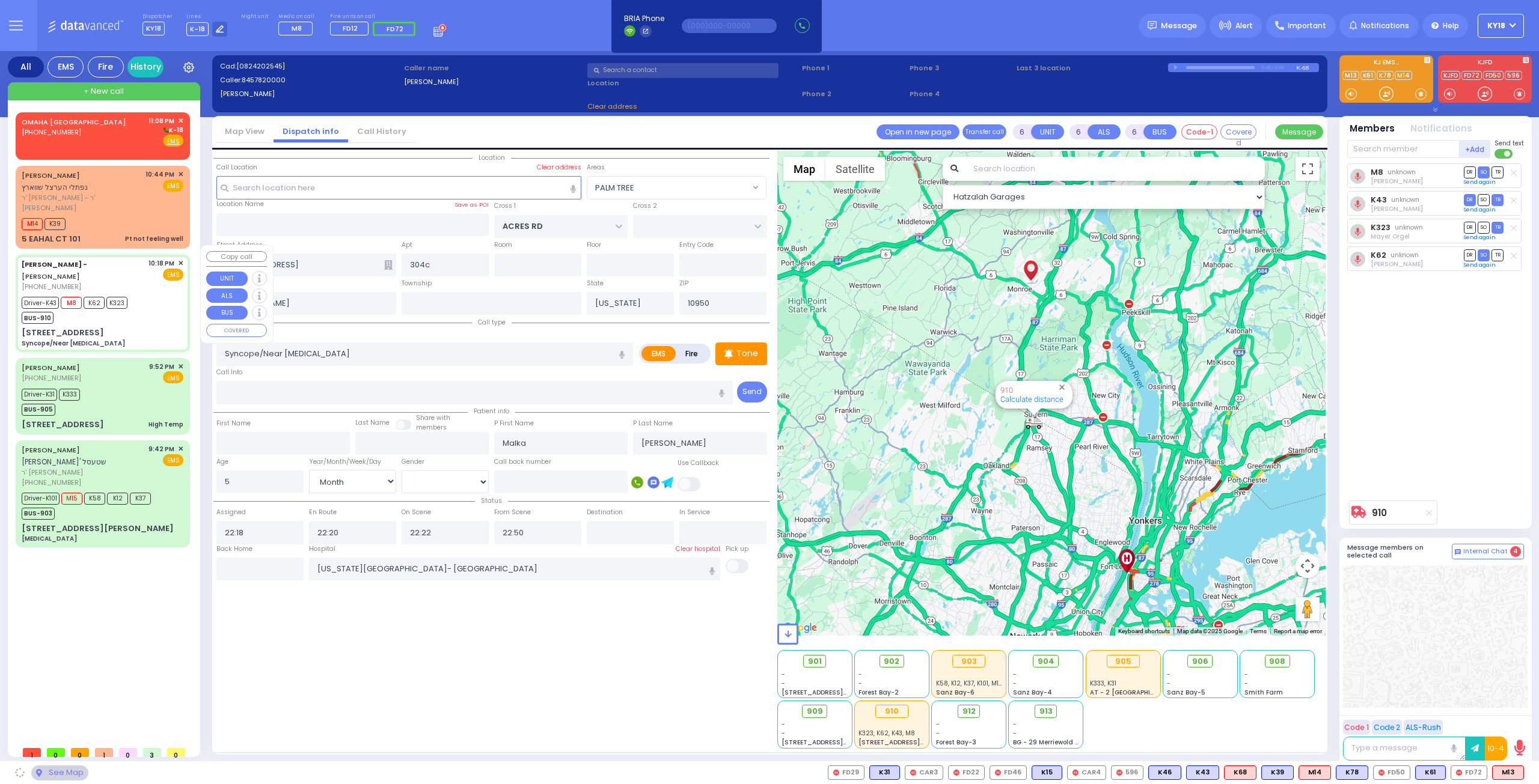
type input "[STREET_ADDRESS]"
type input "011"
type input "5"
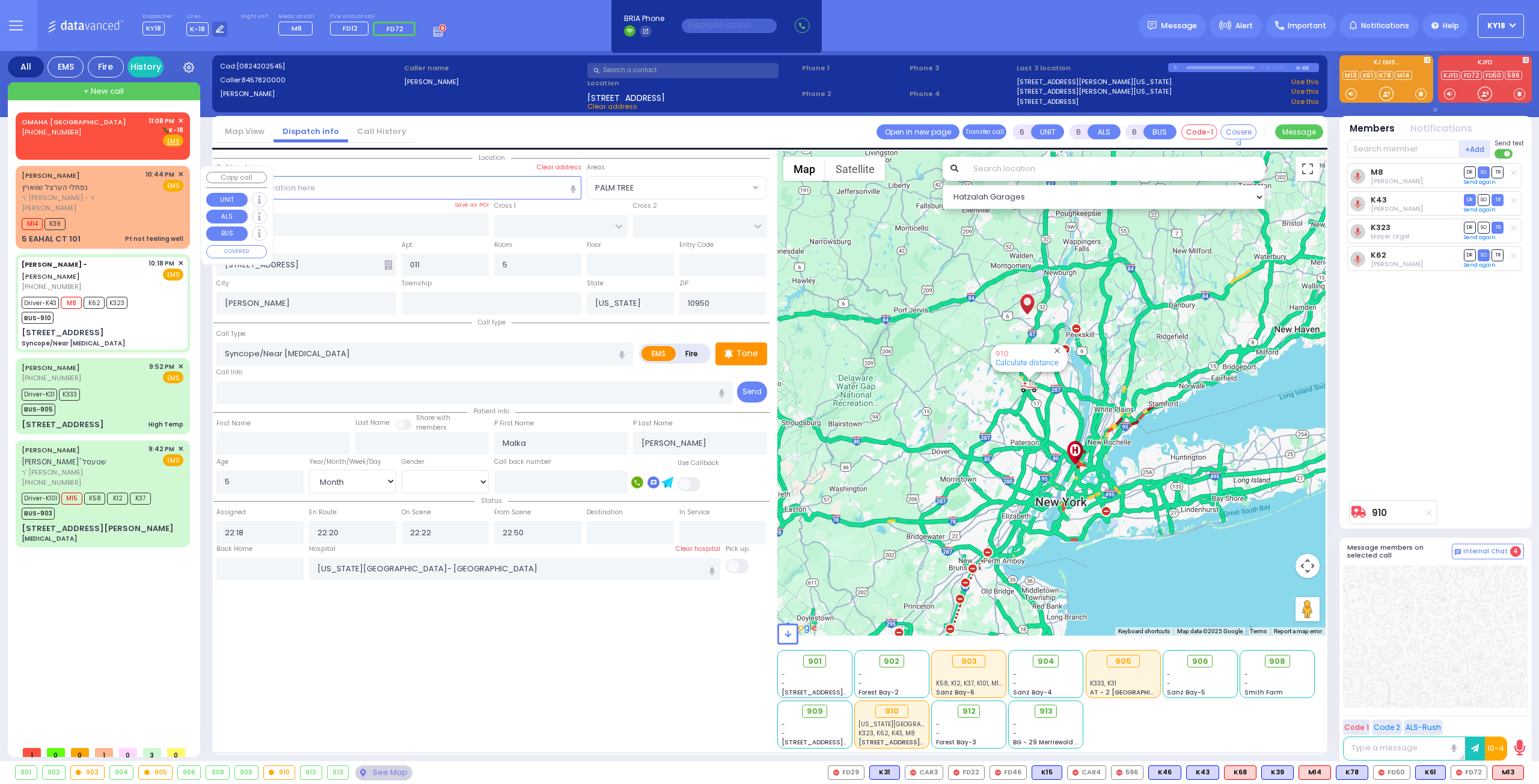
click at [145, 215] on div "M14 K39" at bounding box center [102, 222] width 162 height 15
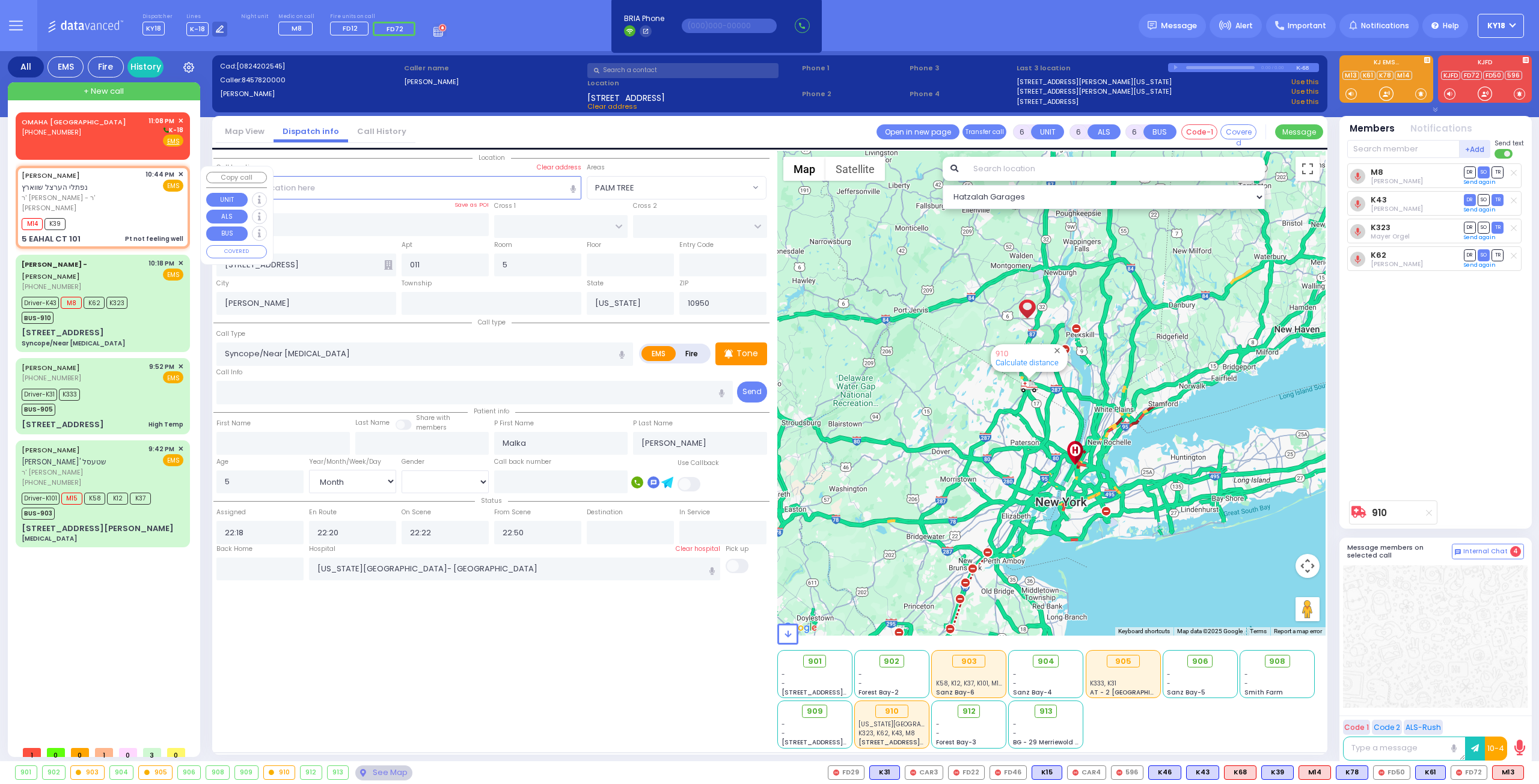
type input "1"
type input "0"
type input "1"
select select
type input "Pt not feeling well"
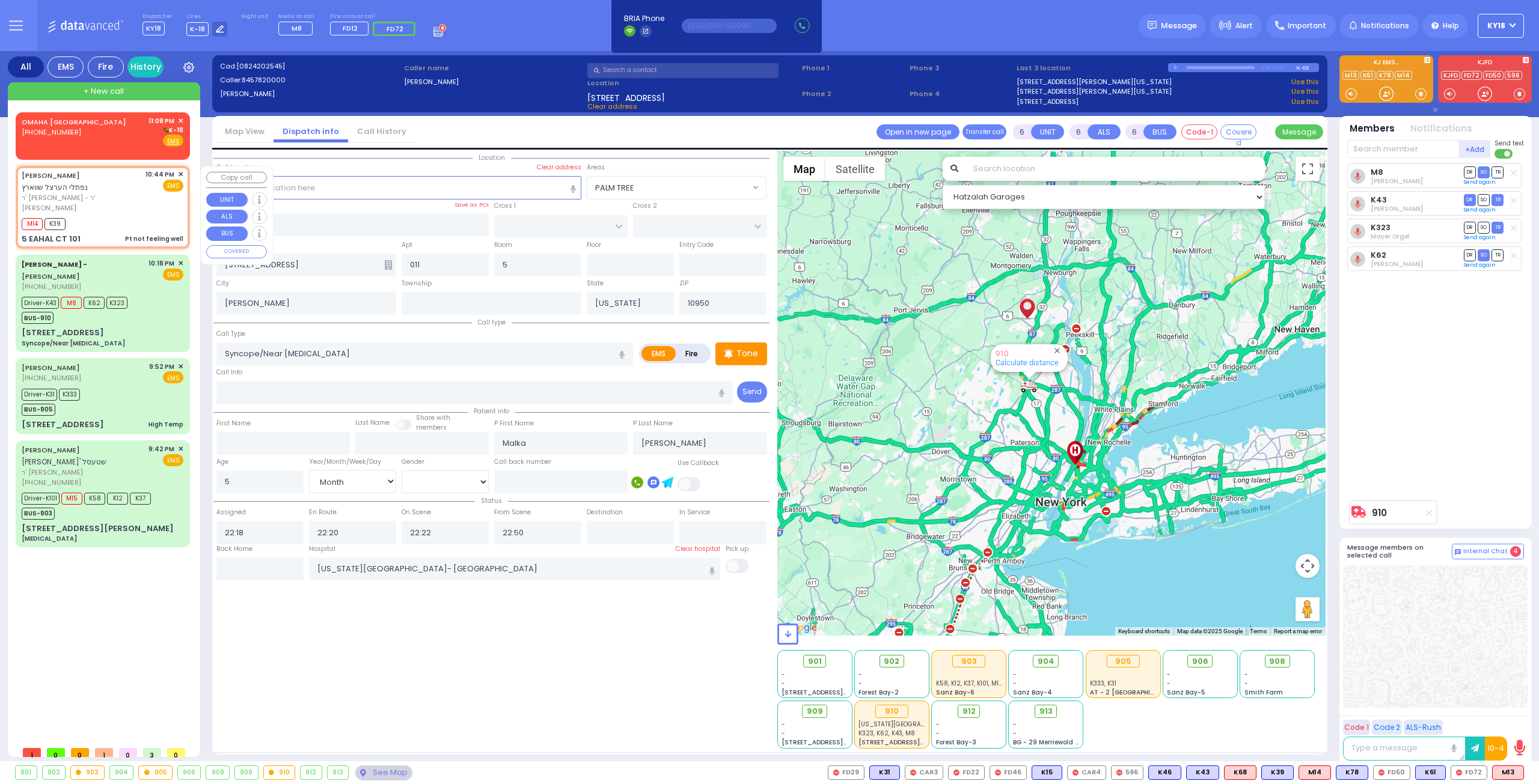
radio input "true"
type input "[PERSON_NAME]"
select select
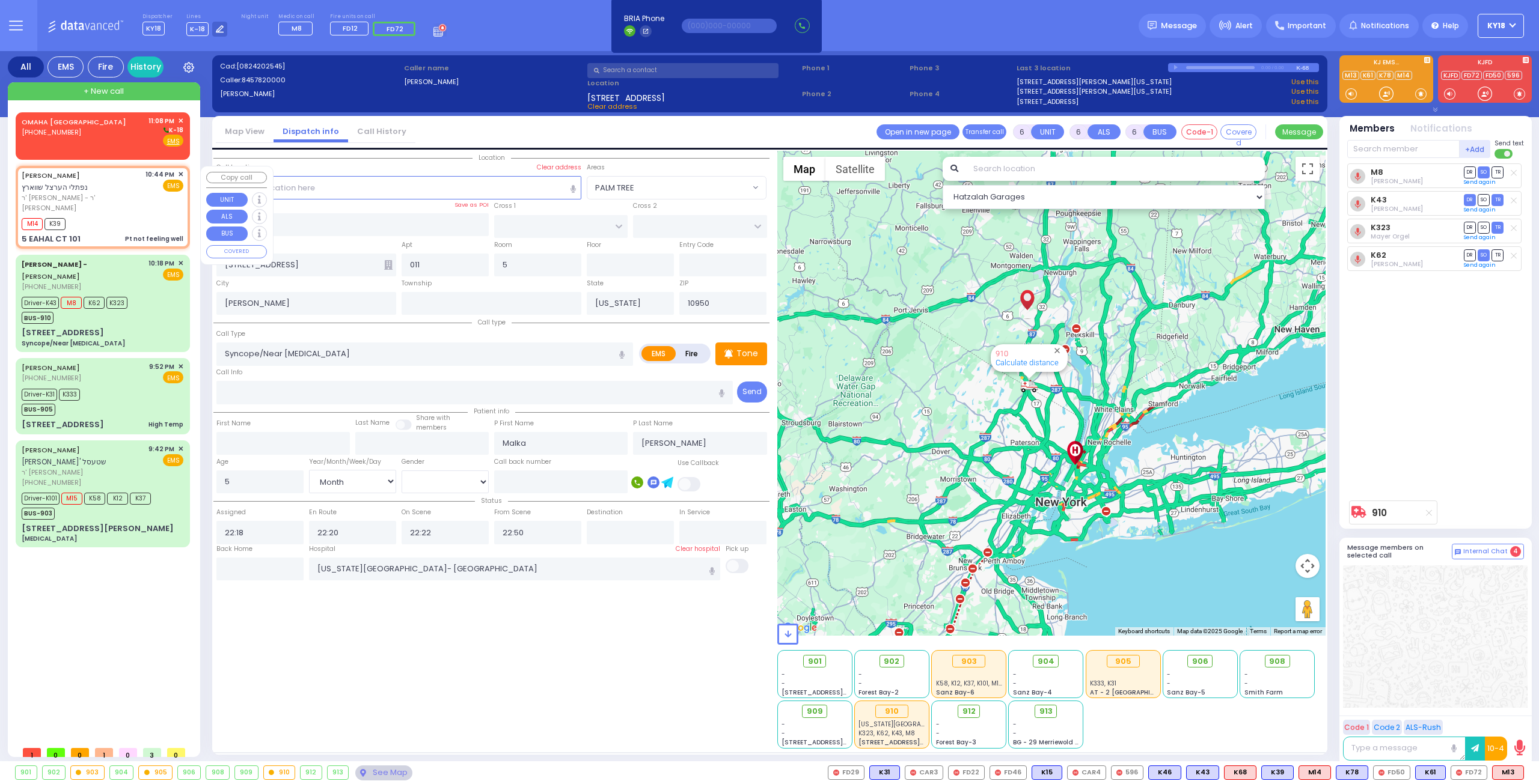
type input "22:44"
type input "[PERSON_NAME] COURT"
type input "GARFIELD RD"
type input "5 EAHAL CT"
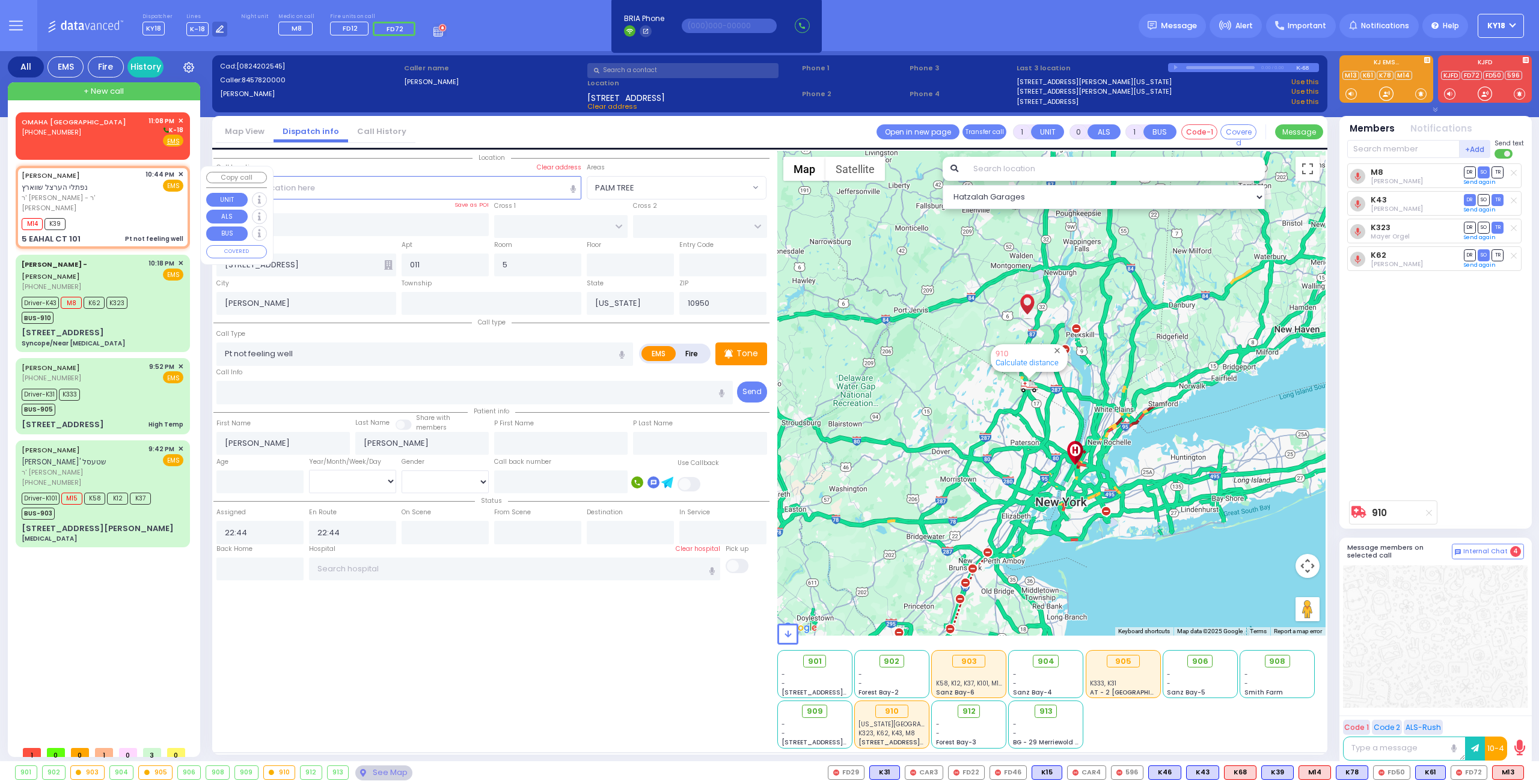
type input "101"
select select "Hatzalah Garages"
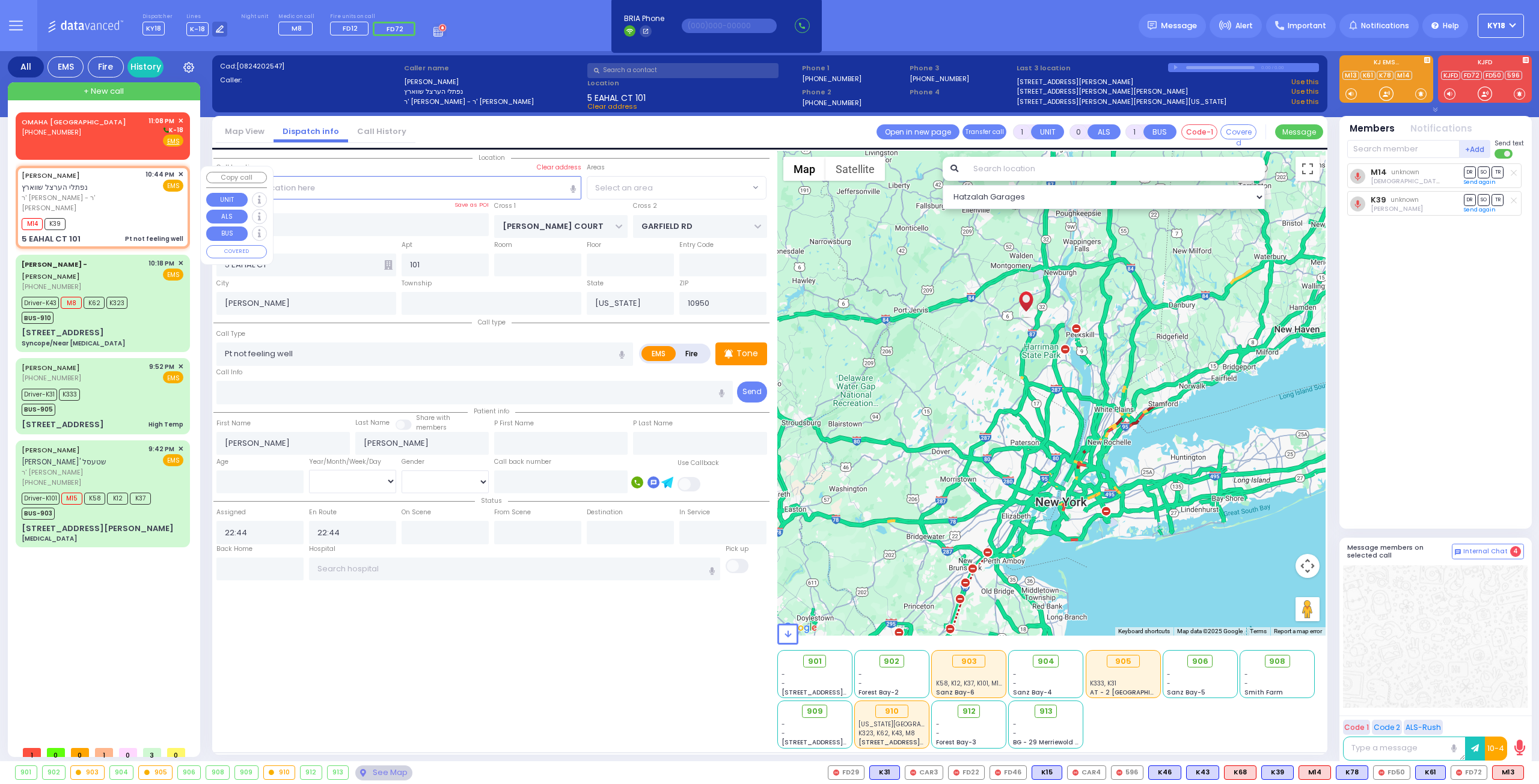
select select "SECTION 1"
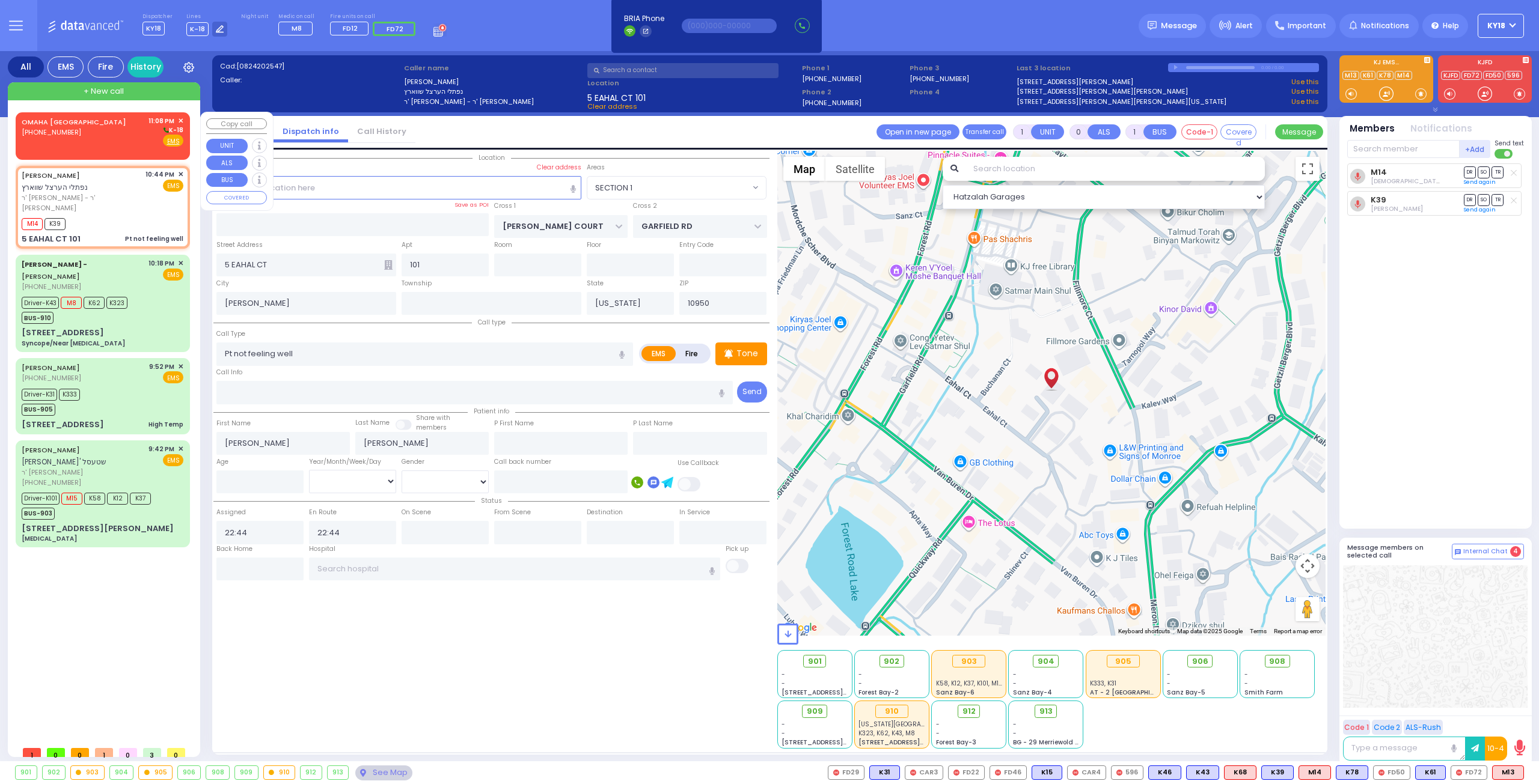
click at [57, 130] on body "Dashboard Home" at bounding box center [770, 392] width 1539 height 784
click at [140, 132] on div "OMAHA [GEOGRAPHIC_DATA] [PHONE_NUMBER] 11:08 PM ✕ K-18" at bounding box center [102, 131] width 162 height 31
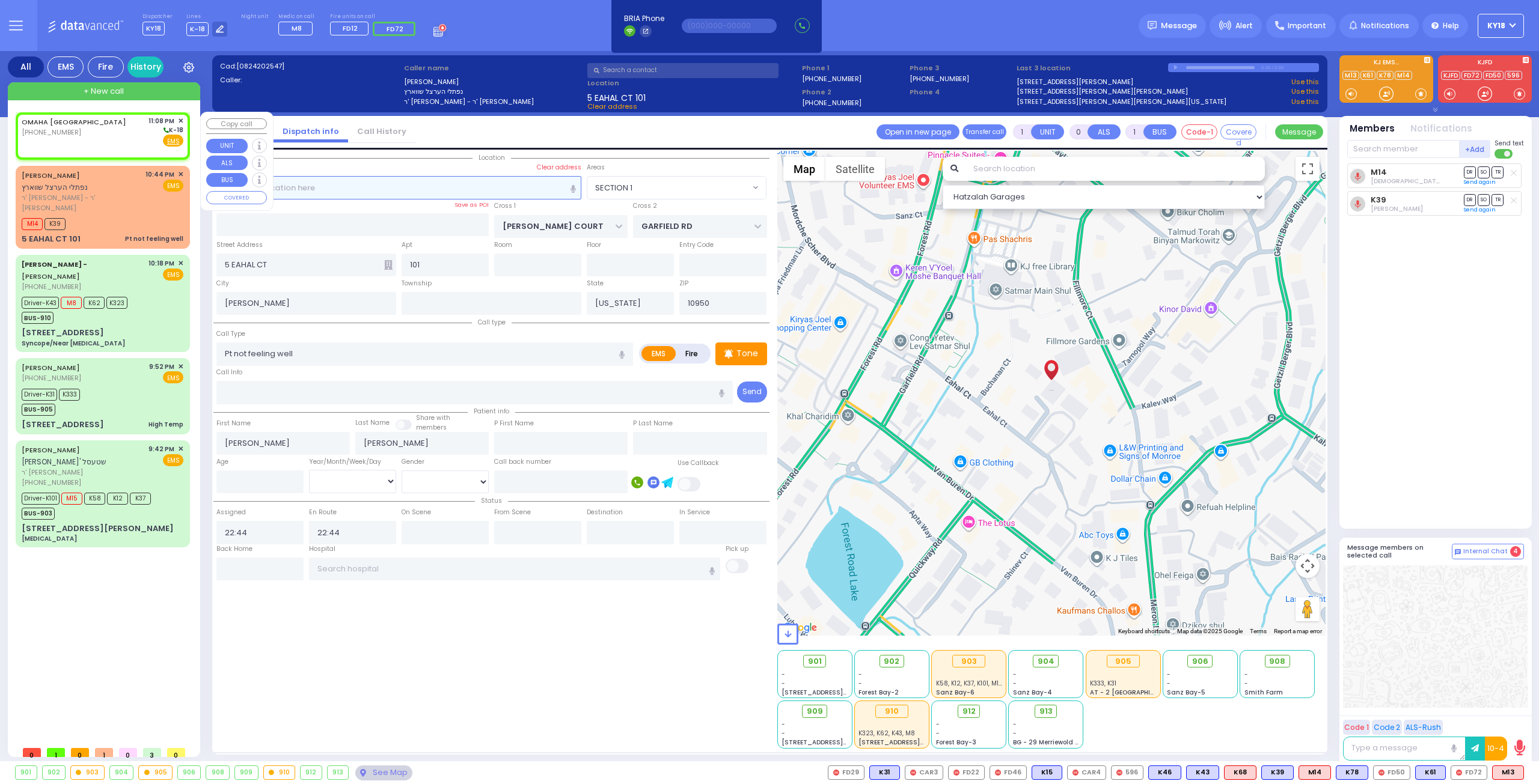
type input "2"
type input "1"
select select
radio input "true"
select select
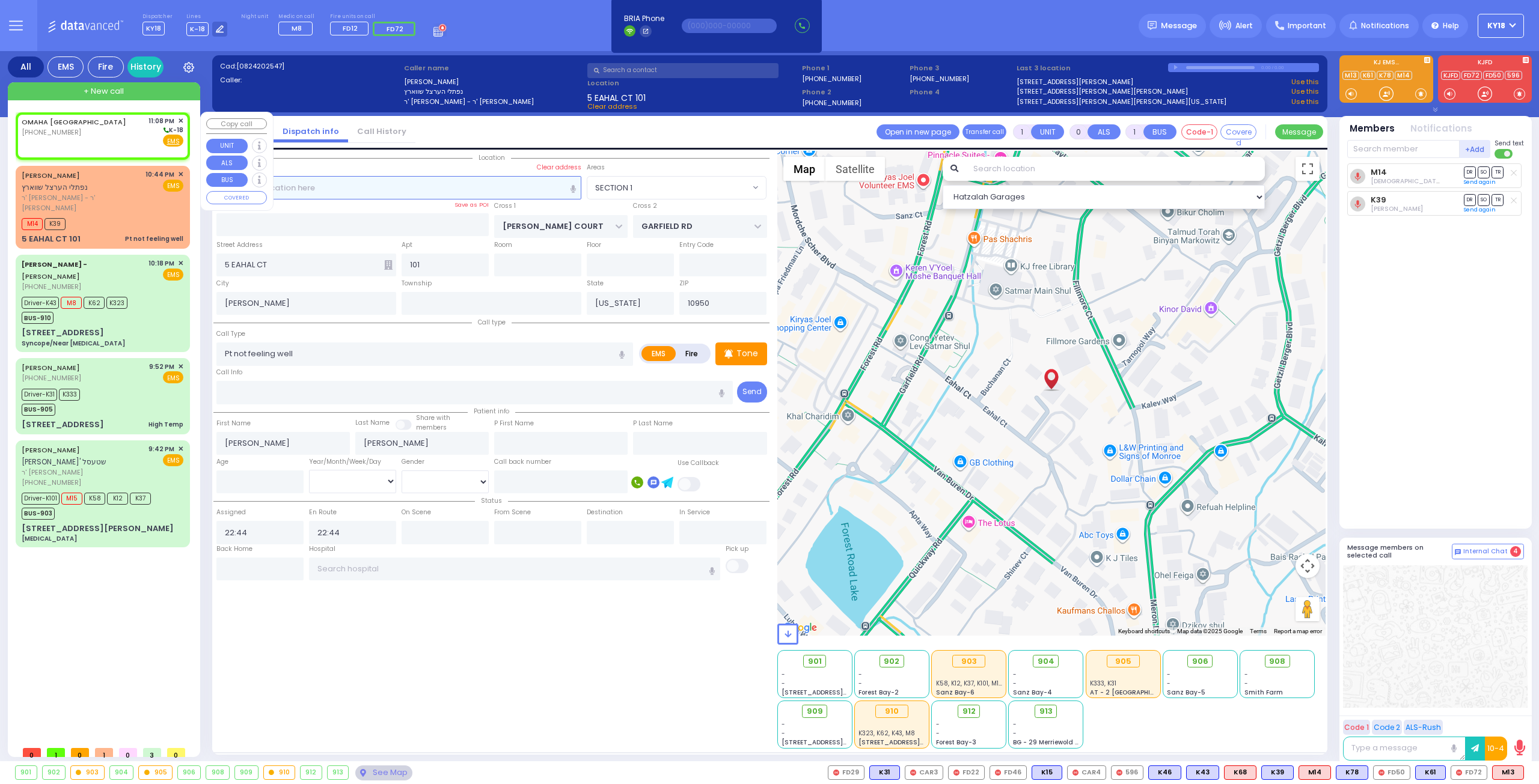
type input "23:08"
select select "Hatzalah Garages"
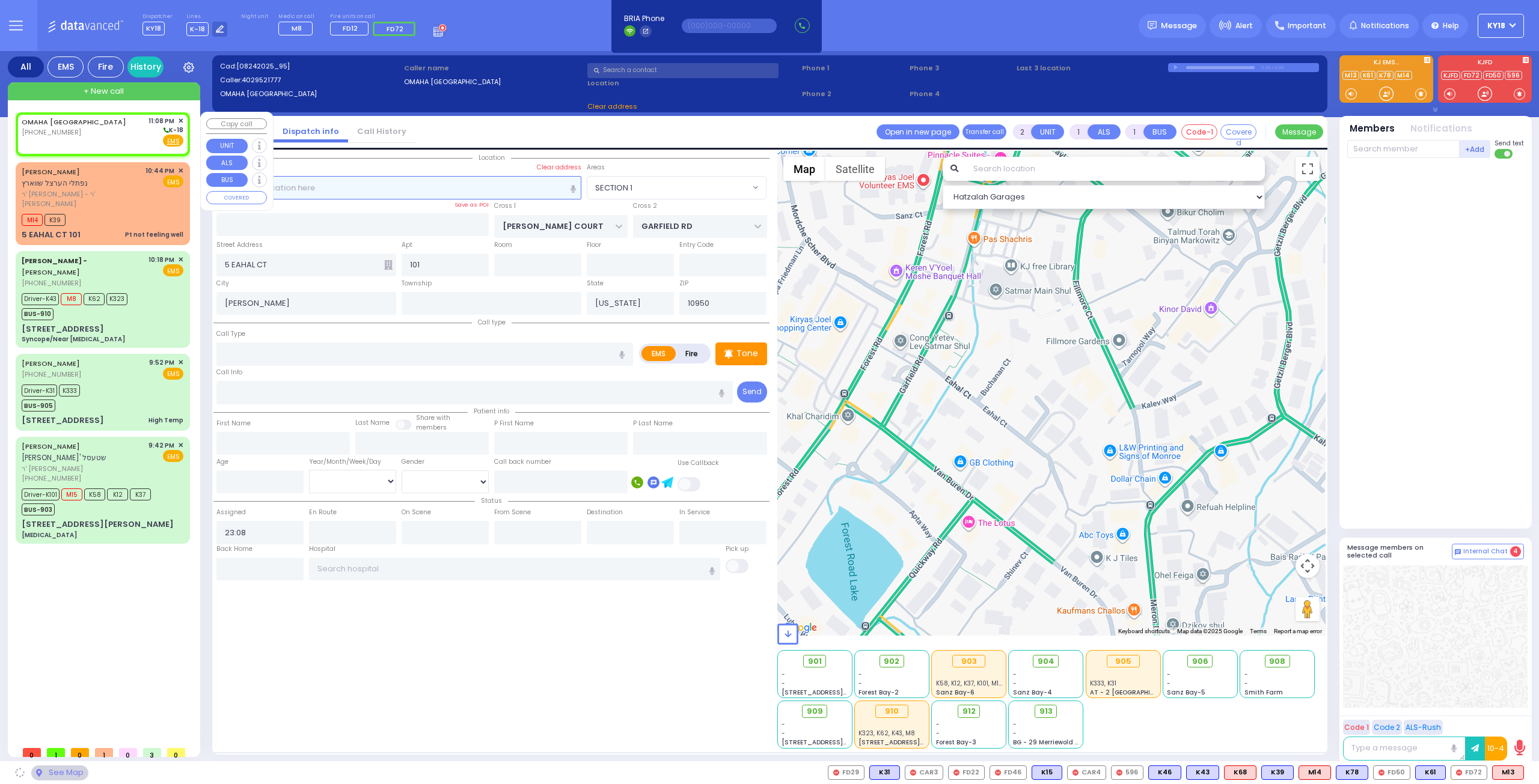
select select
radio input "true"
select select
select select "Hatzalah Garages"
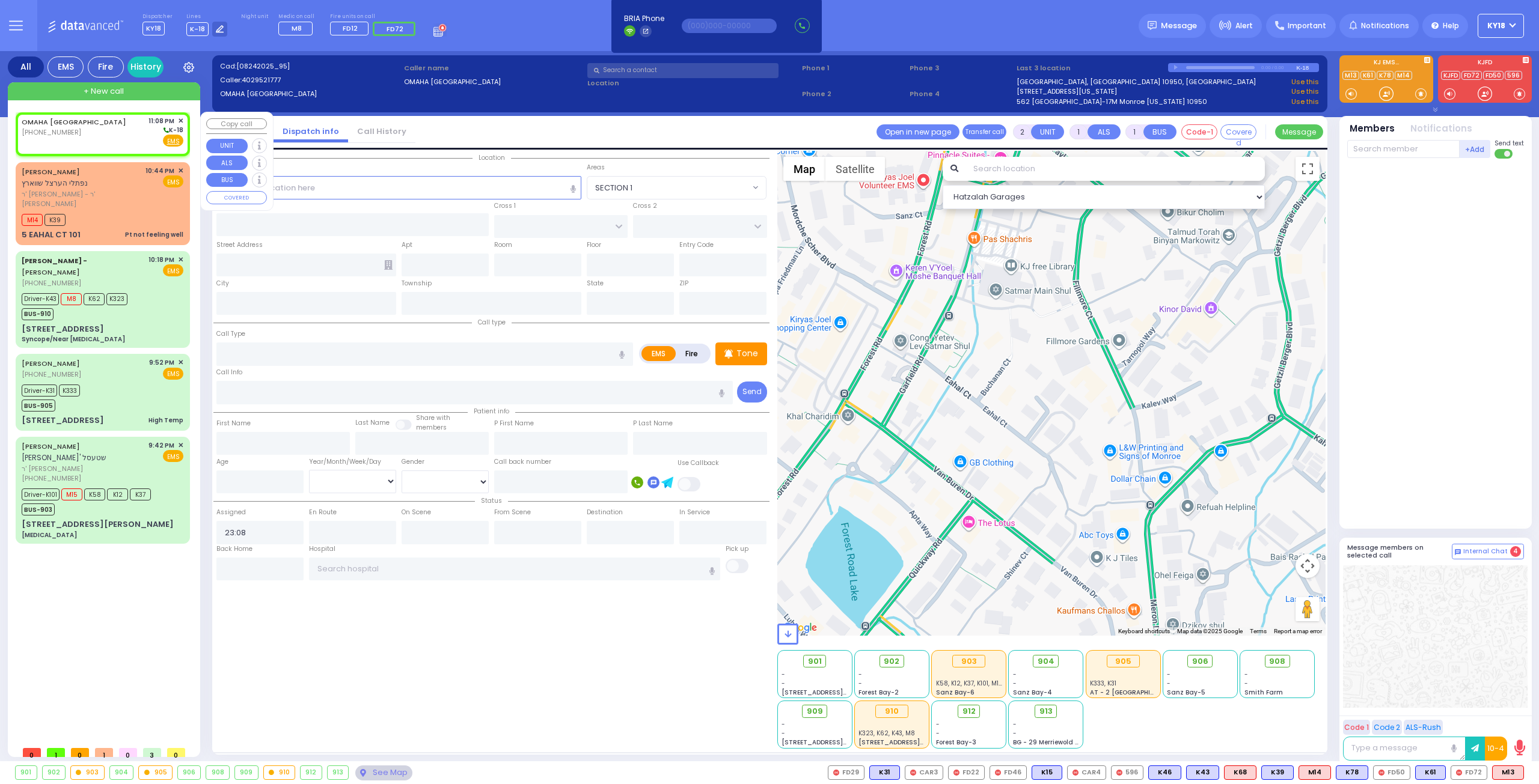
click at [179, 120] on span "✕" at bounding box center [180, 121] width 5 height 10
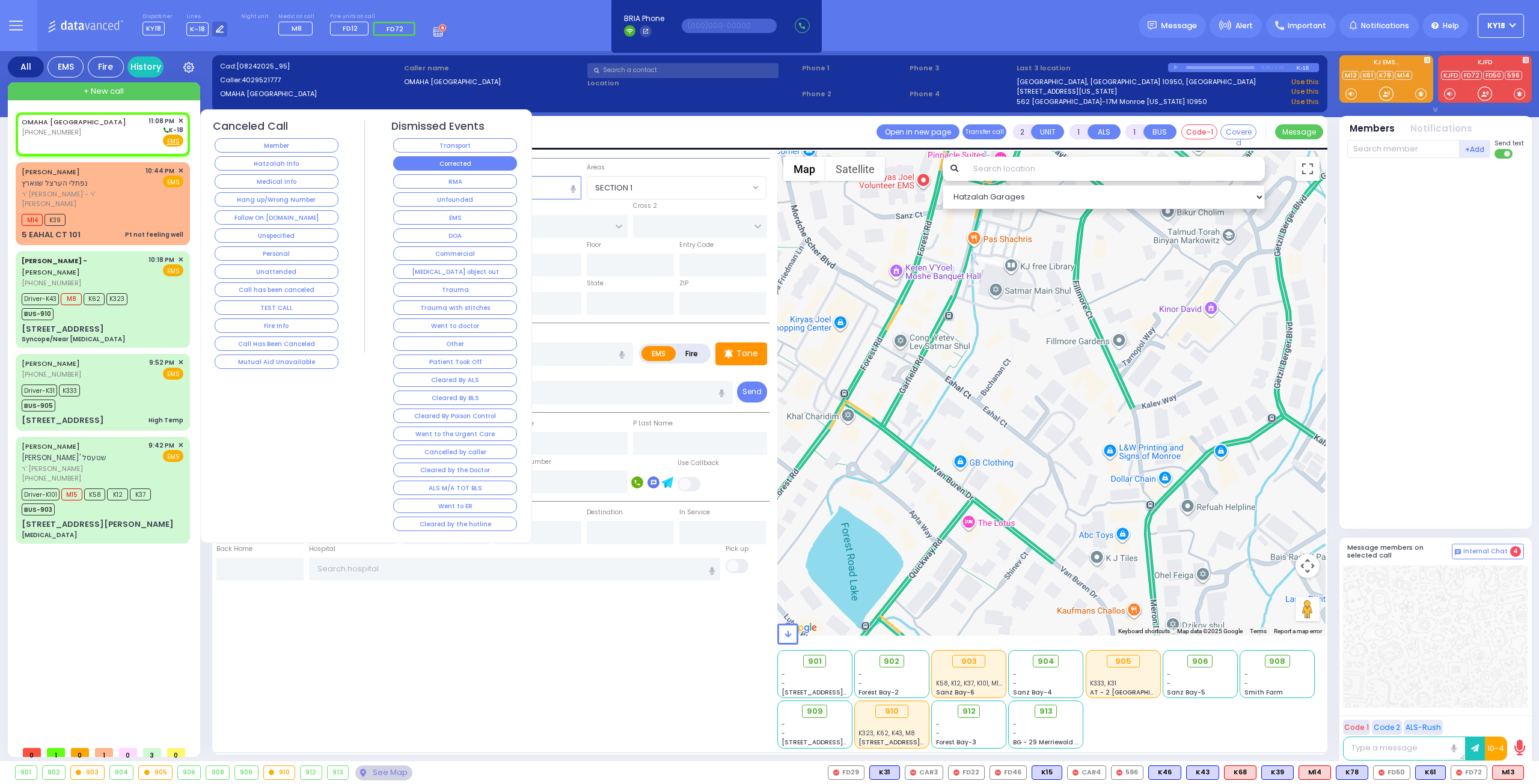
click at [409, 158] on button "Corrected" at bounding box center [455, 163] width 124 height 15
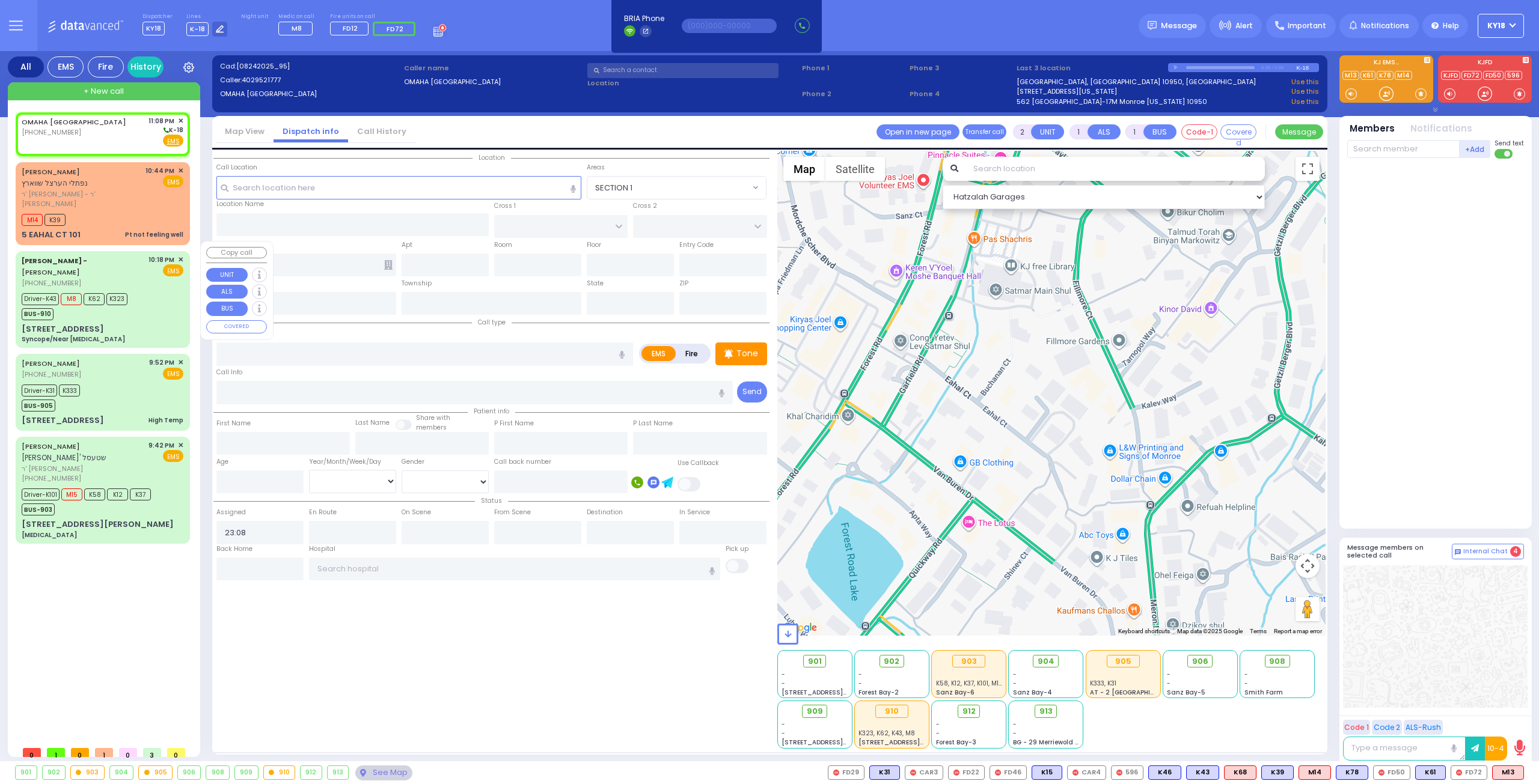
select select
radio input "true"
select select
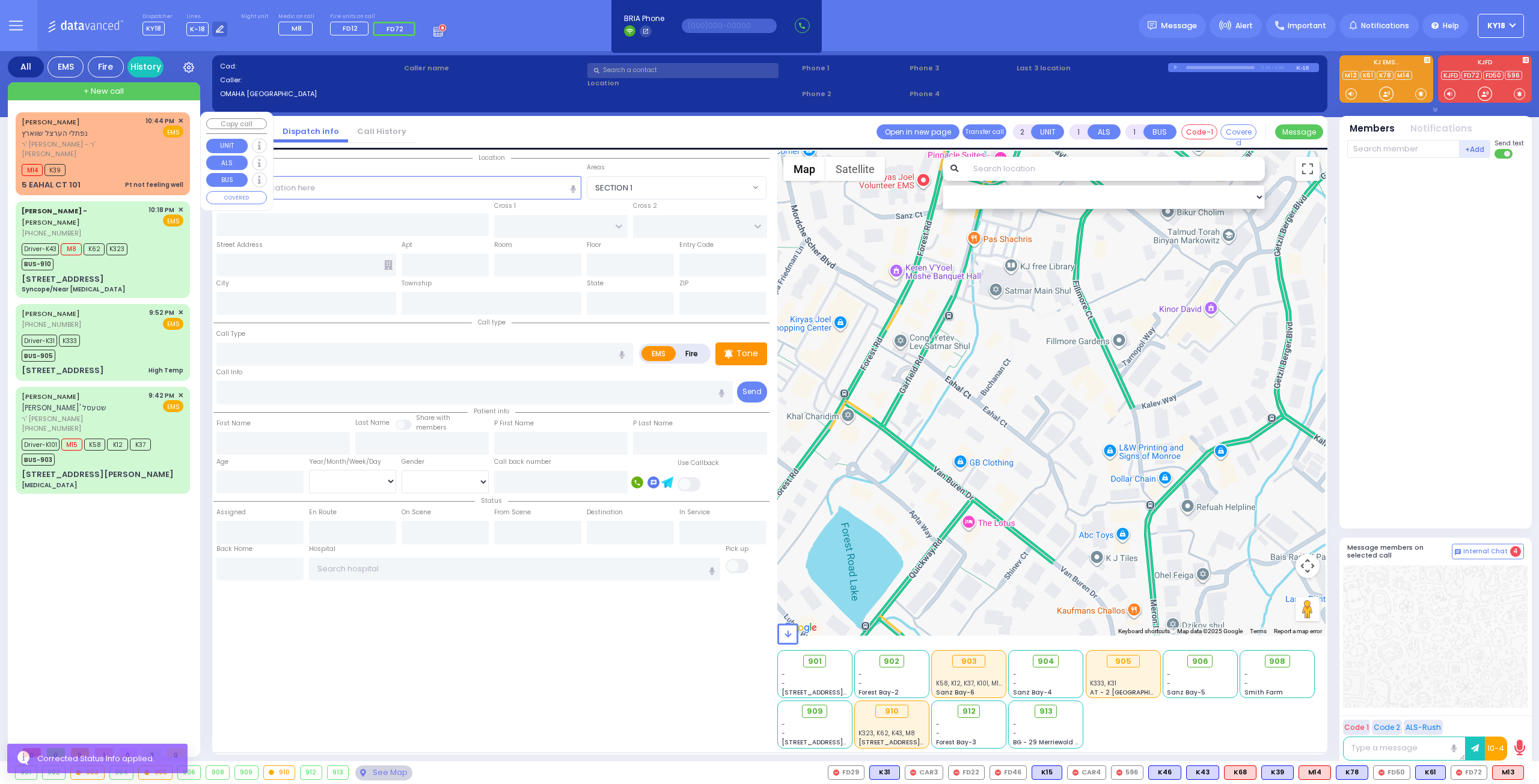
click at [150, 181] on div "Pt not feeling well" at bounding box center [154, 185] width 59 height 9
type input "1"
type input "0"
select select
type input "Pt not feeling well"
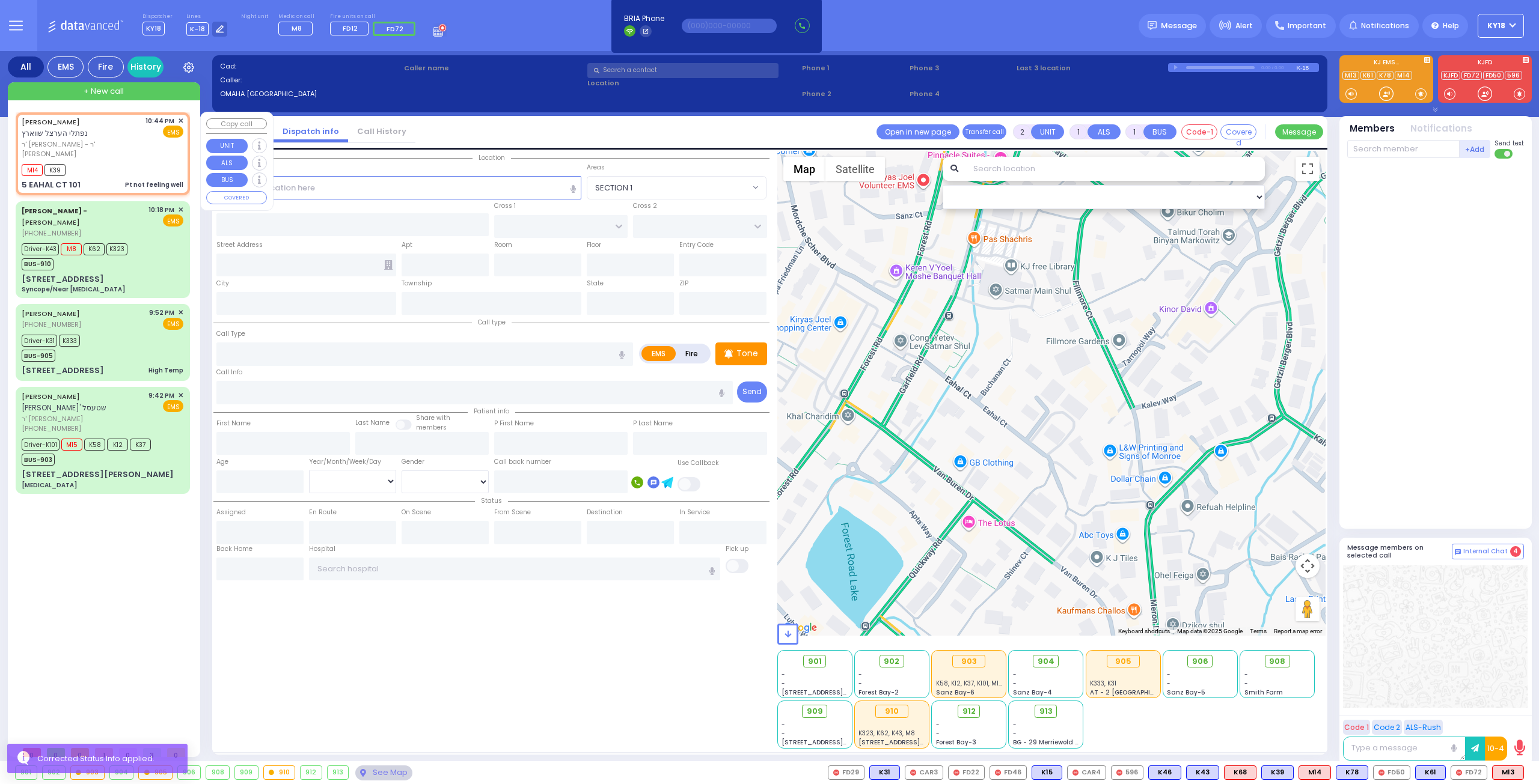
radio input "true"
type input "[PERSON_NAME]"
select select
type input "22:44"
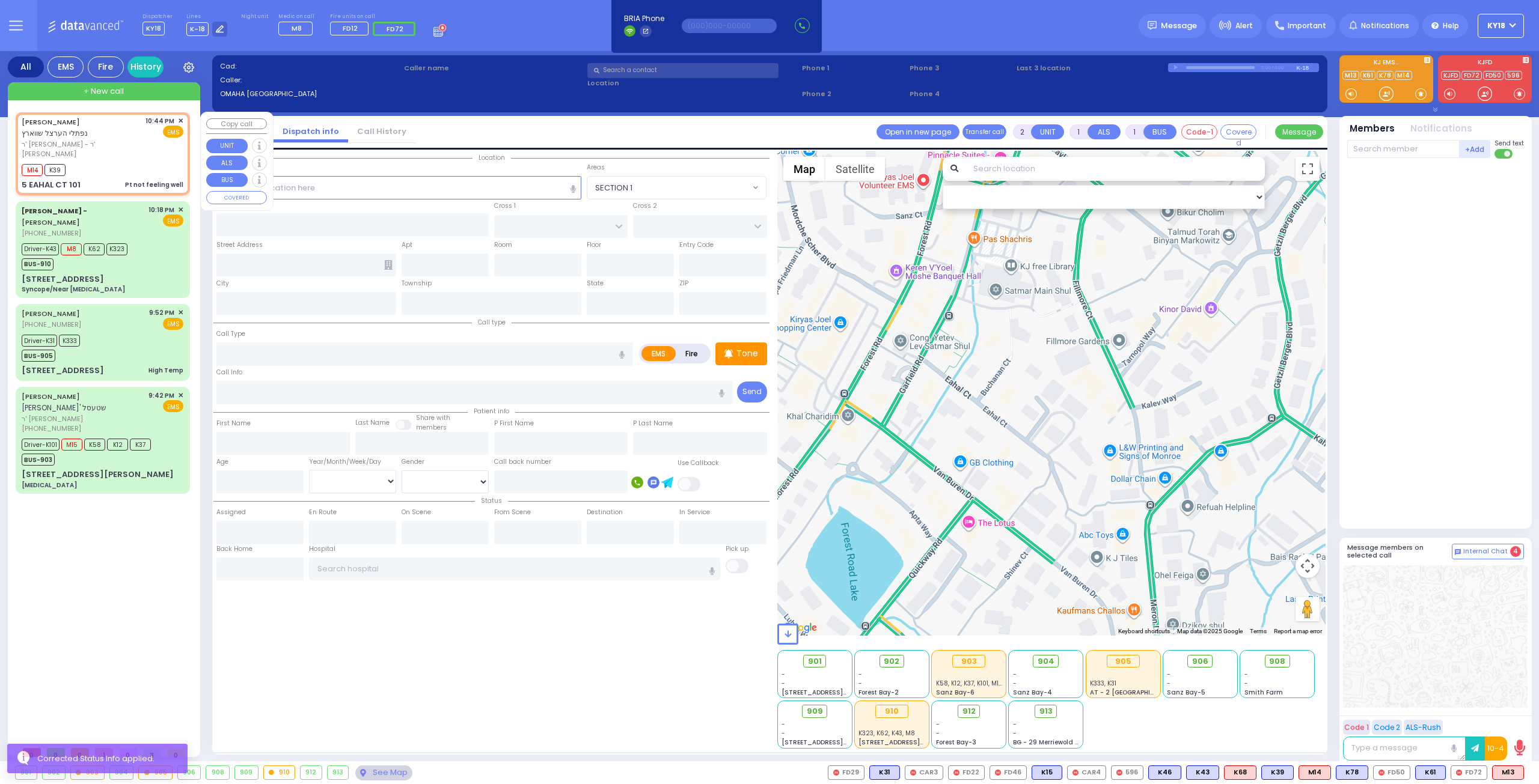
type input "22:44"
select select "Hatzalah Garages"
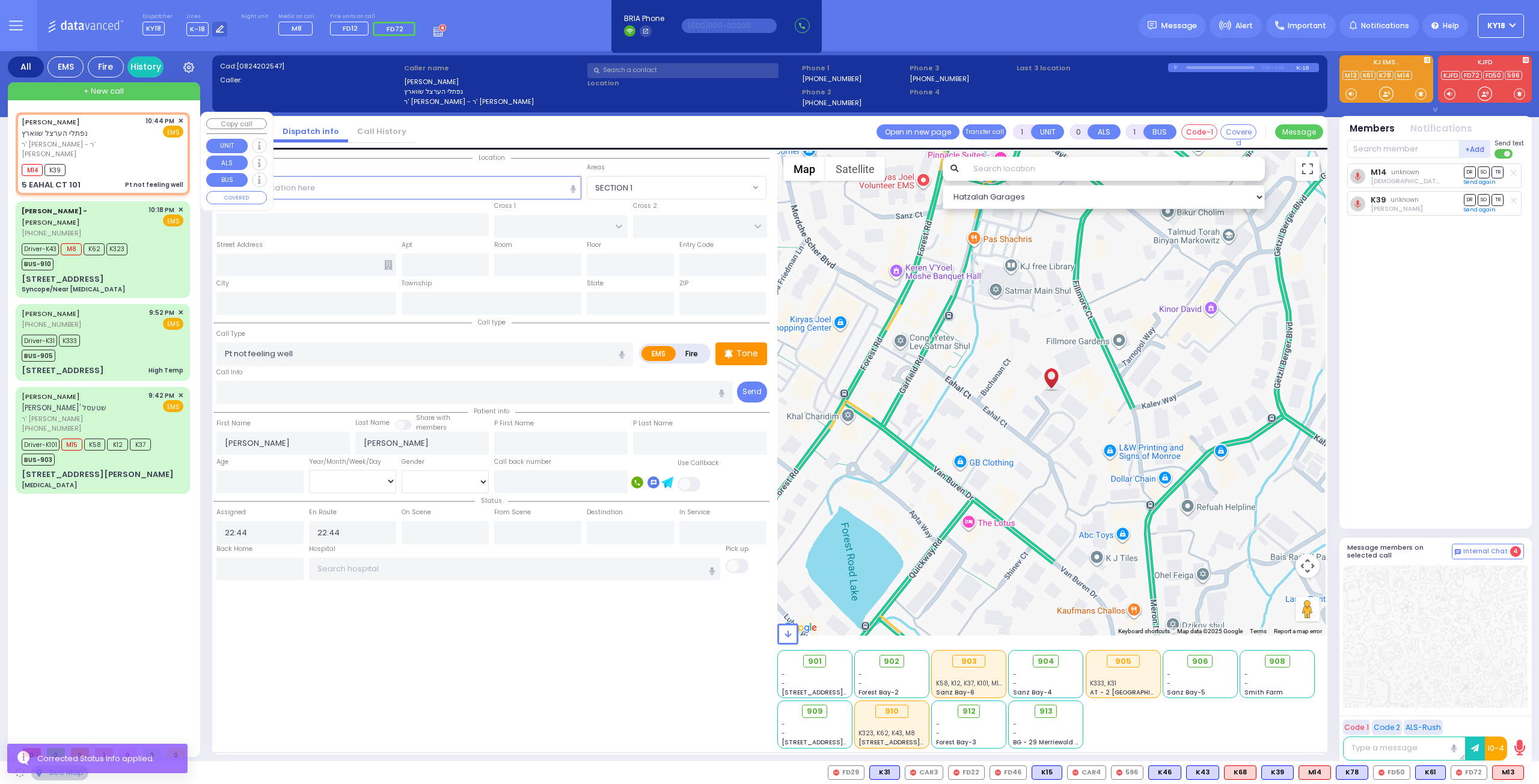
type input "[PERSON_NAME] COURT"
type input "GARFIELD RD"
type input "5 EAHAL CT"
type input "101"
type input "[PERSON_NAME]"
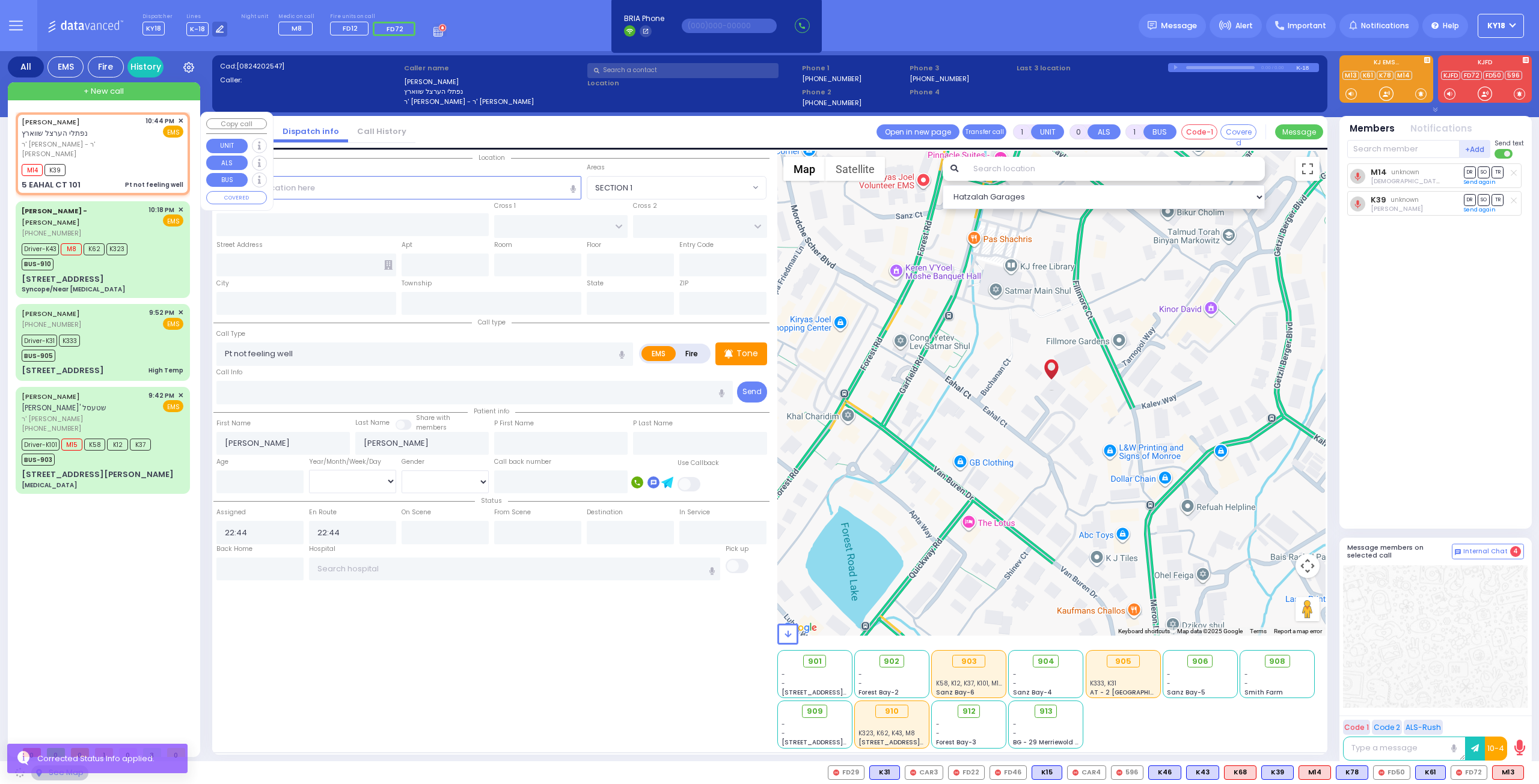
type input "[US_STATE]"
type input "10950"
select select "SECTION 1"
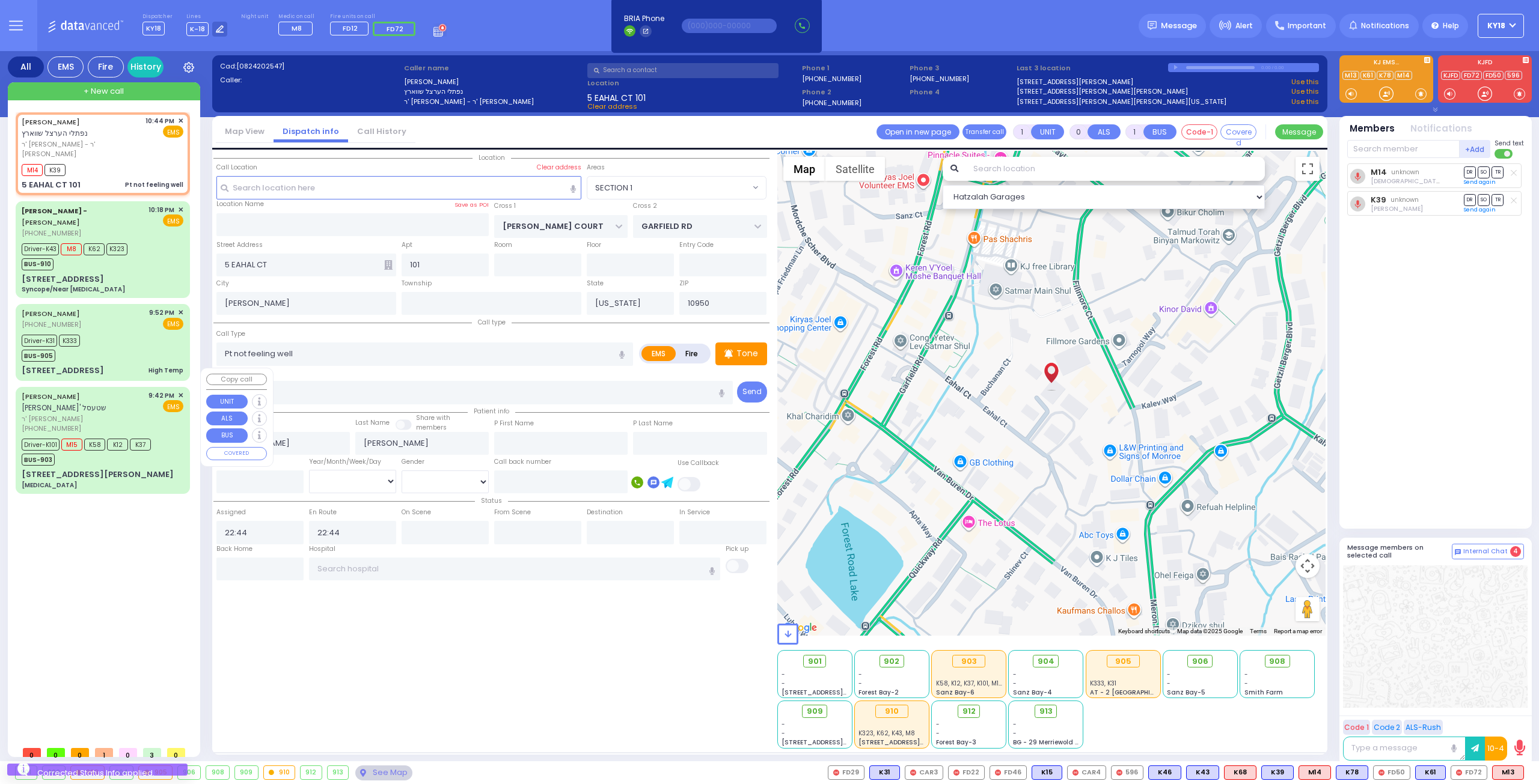
click at [122, 414] on span "ר' [PERSON_NAME]" at bounding box center [83, 419] width 123 height 10
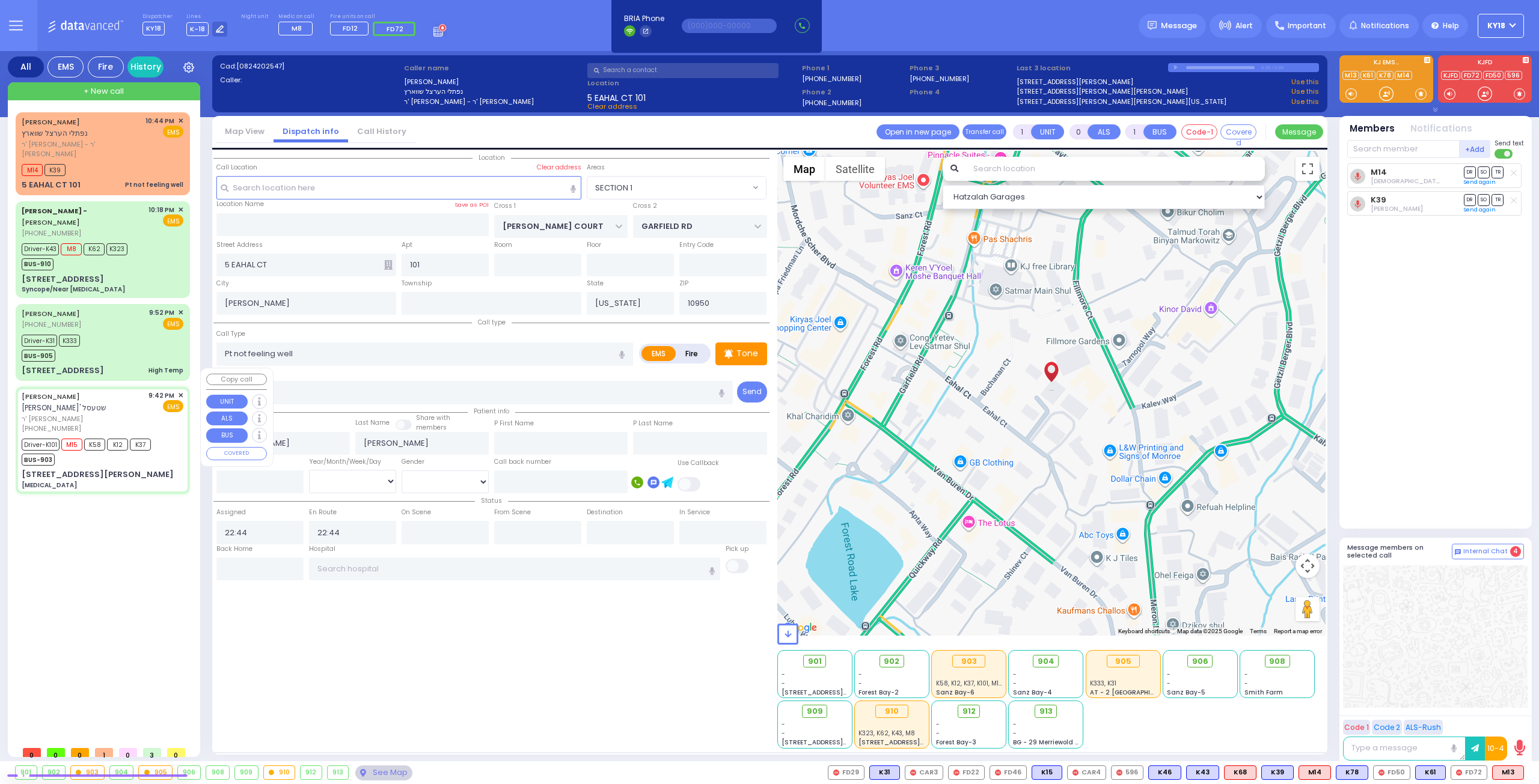
type input "6"
select select
type input "[MEDICAL_DATA]"
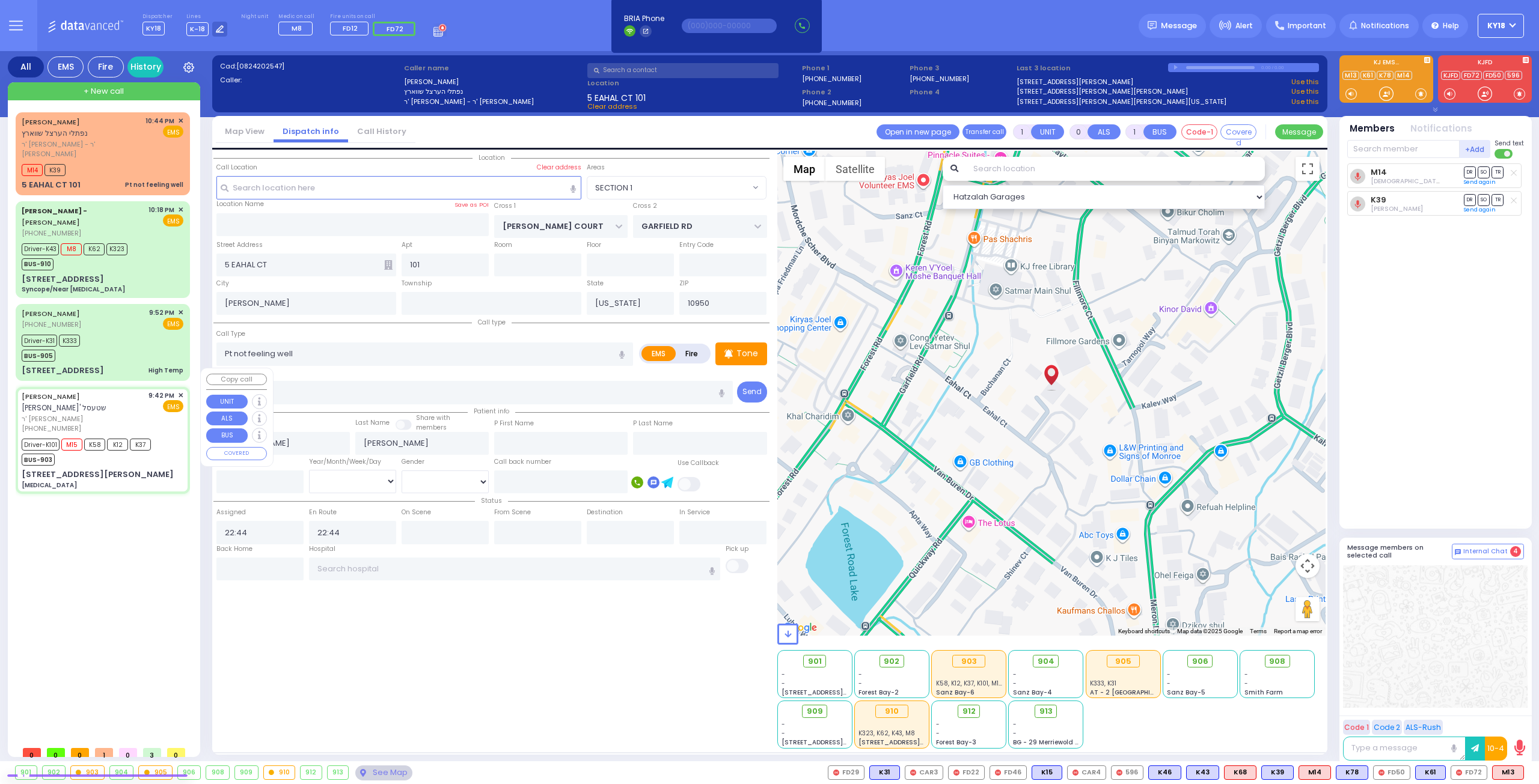
radio input "true"
type input "SHMIEL NECHEMYA"
type input "STESEL"
type input "[PERSON_NAME]"
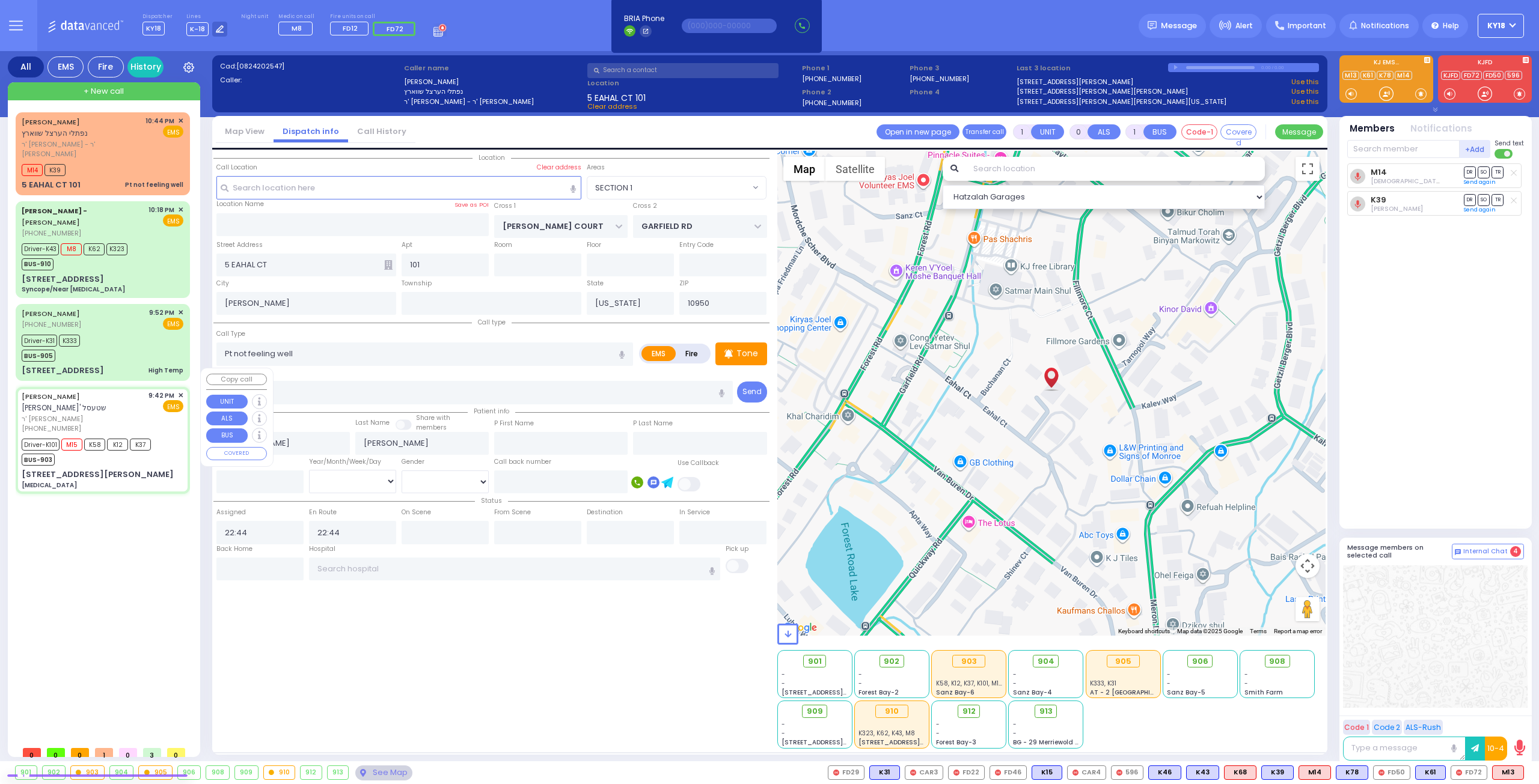
type input "68"
select select "Year"
select select "[DEMOGRAPHIC_DATA]"
type input "21:42"
type input "21:43"
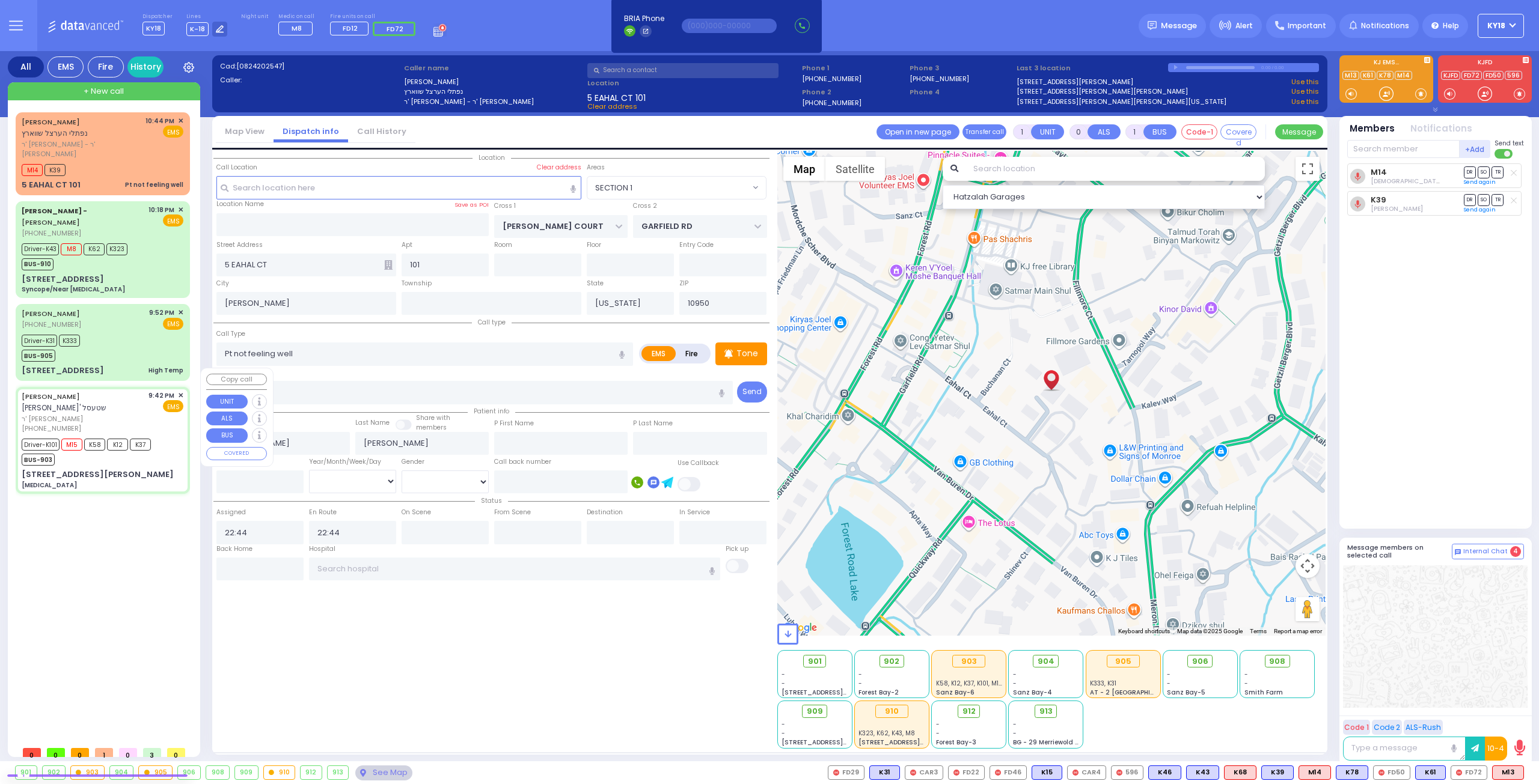
type input "21:49"
type input "22:16"
type input "22:53"
type input "[GEOGRAPHIC_DATA]"
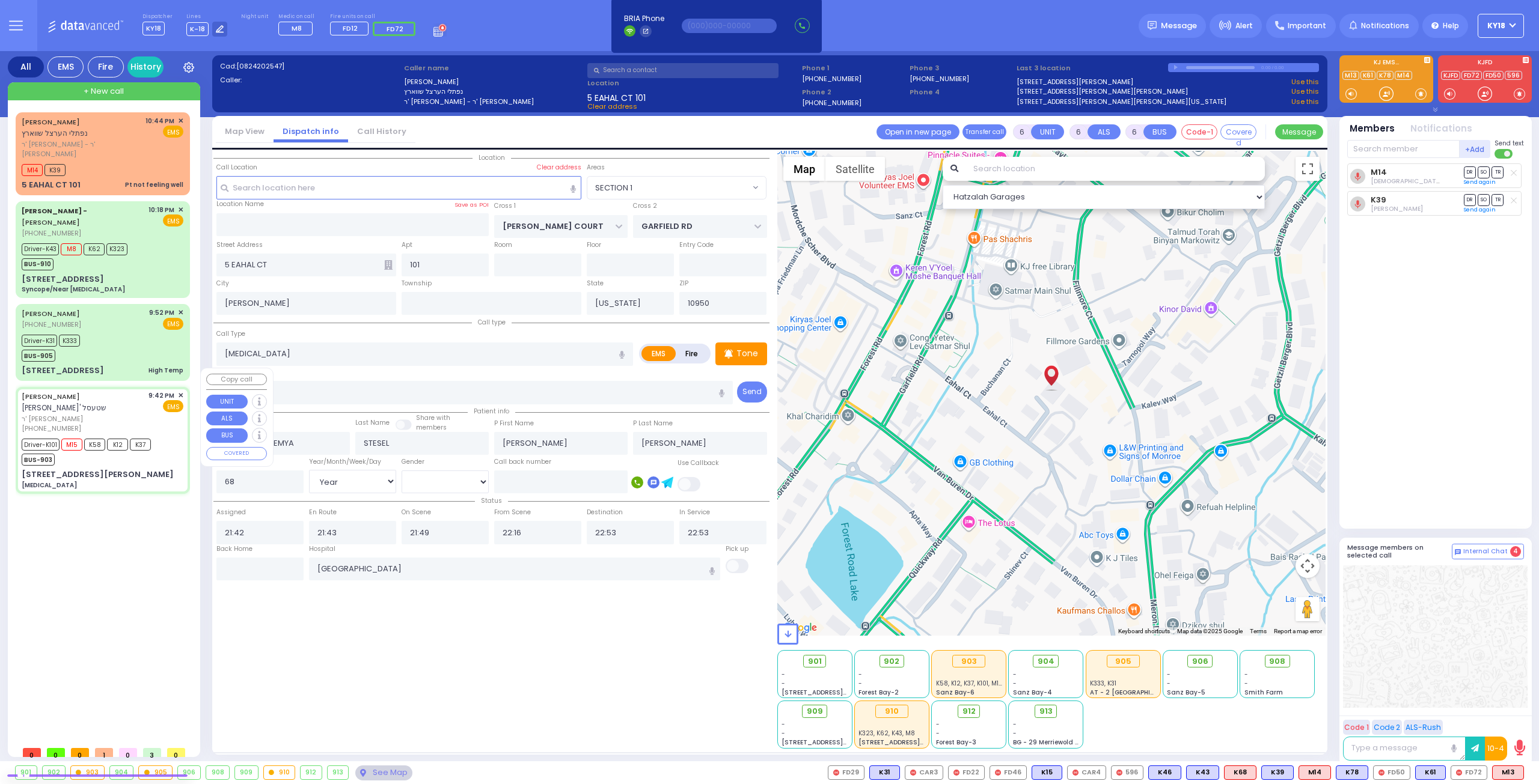
select select "Hatzalah Garages"
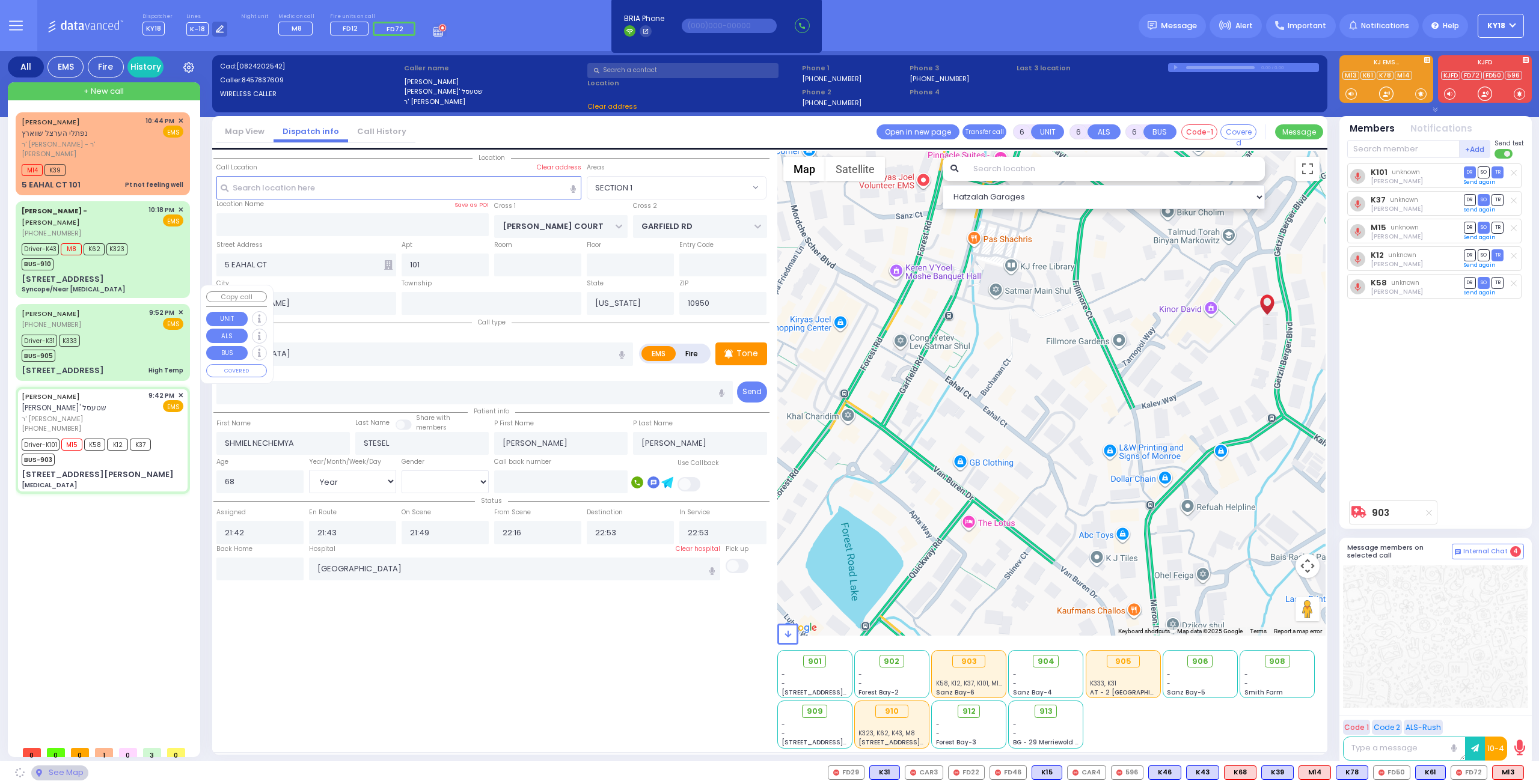
drag, startPoint x: 101, startPoint y: 309, endPoint x: 93, endPoint y: 281, distance: 29.1
click at [100, 308] on div "[PERSON_NAME] [PHONE_NUMBER] 9:52 PM ✕ EMS" at bounding box center [102, 319] width 162 height 22
type input "KAHAN DR"
type input "MERON DR"
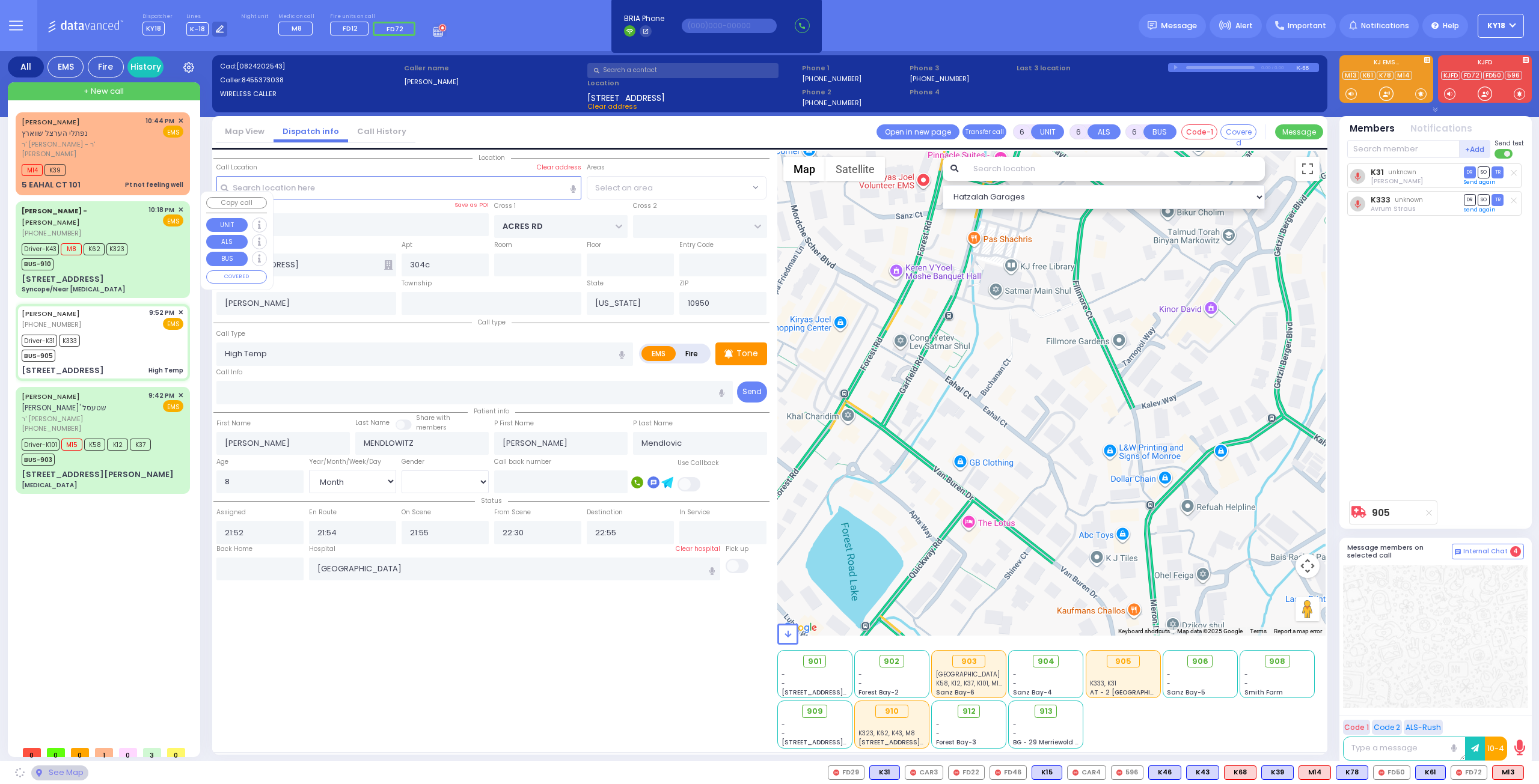
drag, startPoint x: 92, startPoint y: 230, endPoint x: 107, endPoint y: 184, distance: 48.4
click at [92, 229] on div "[PERSON_NAME] - [PERSON_NAME] [PHONE_NUMBER] 10:18 PM ✕ EMS Driver-K43 M8" at bounding box center [102, 250] width 170 height 93
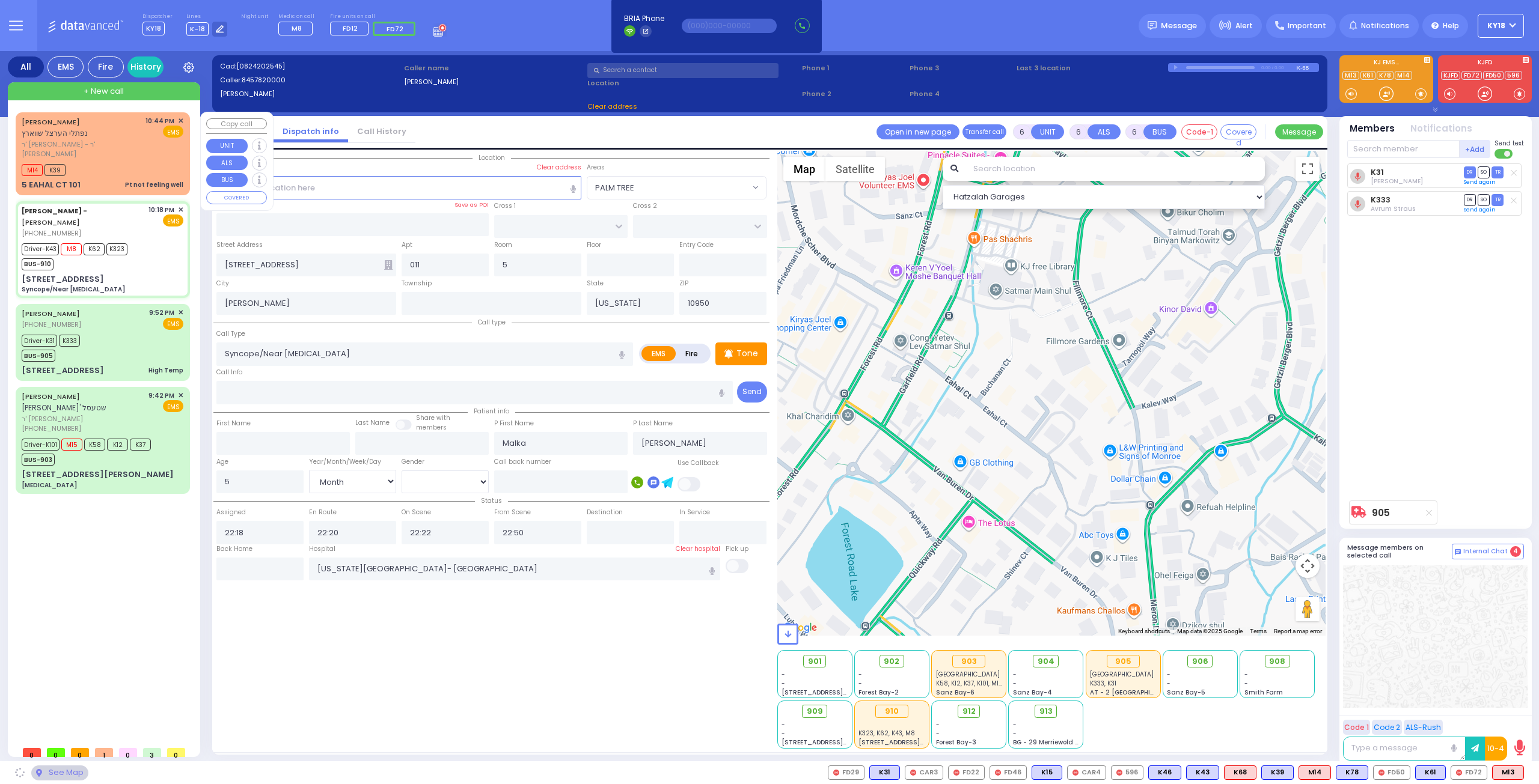
click at [113, 167] on div "[PERSON_NAME] נפתלי הערצל [PERSON_NAME] ר' [PERSON_NAME] - ר' [PERSON_NAME] 10:…" at bounding box center [102, 153] width 170 height 78
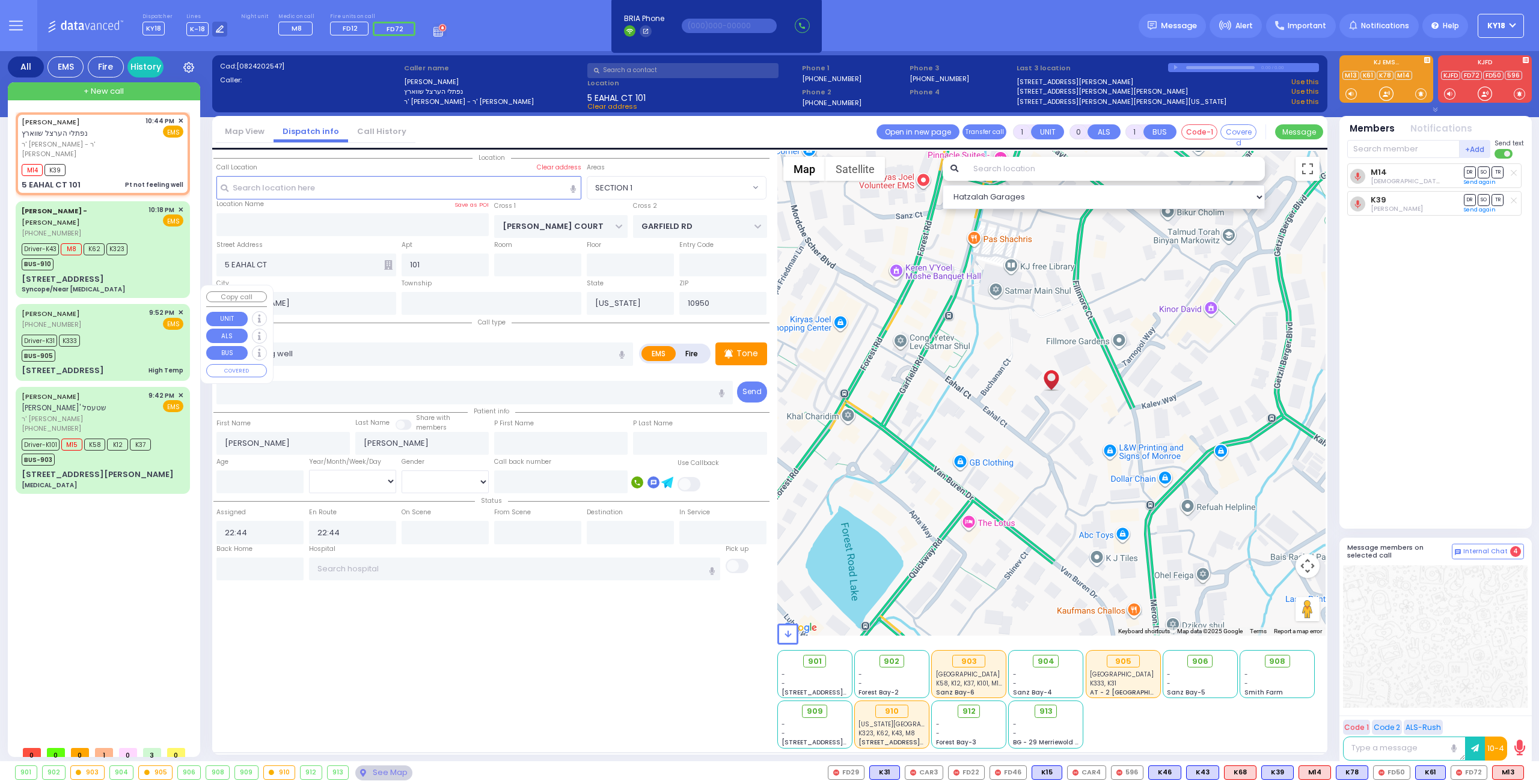
click at [105, 343] on div "[PERSON_NAME] [PHONE_NUMBER] 9:52 PM ✕ EMS Driver-K31" at bounding box center [102, 341] width 170 height 72
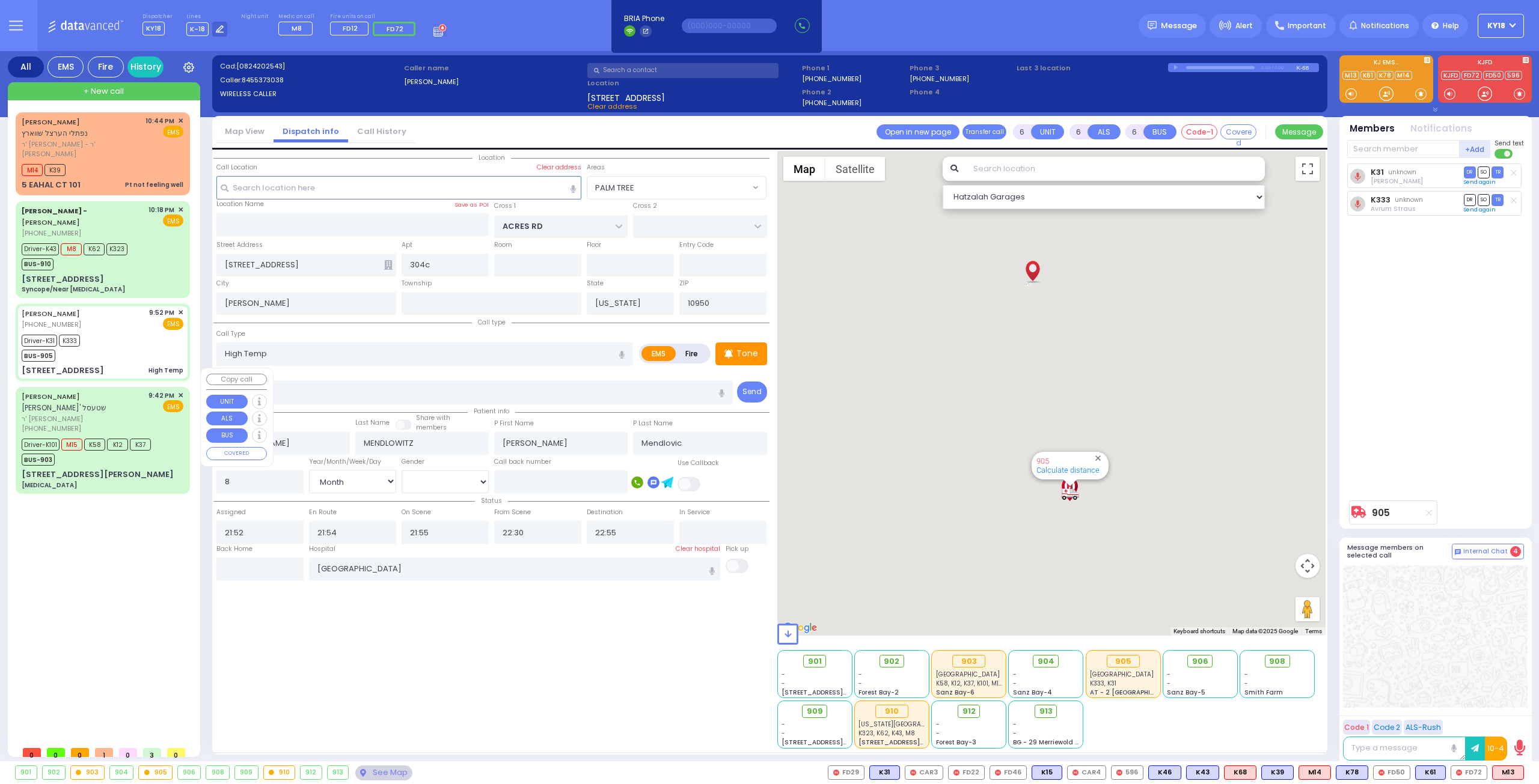
click at [111, 391] on div "[PERSON_NAME]' שטעסל" at bounding box center [83, 403] width 123 height 24
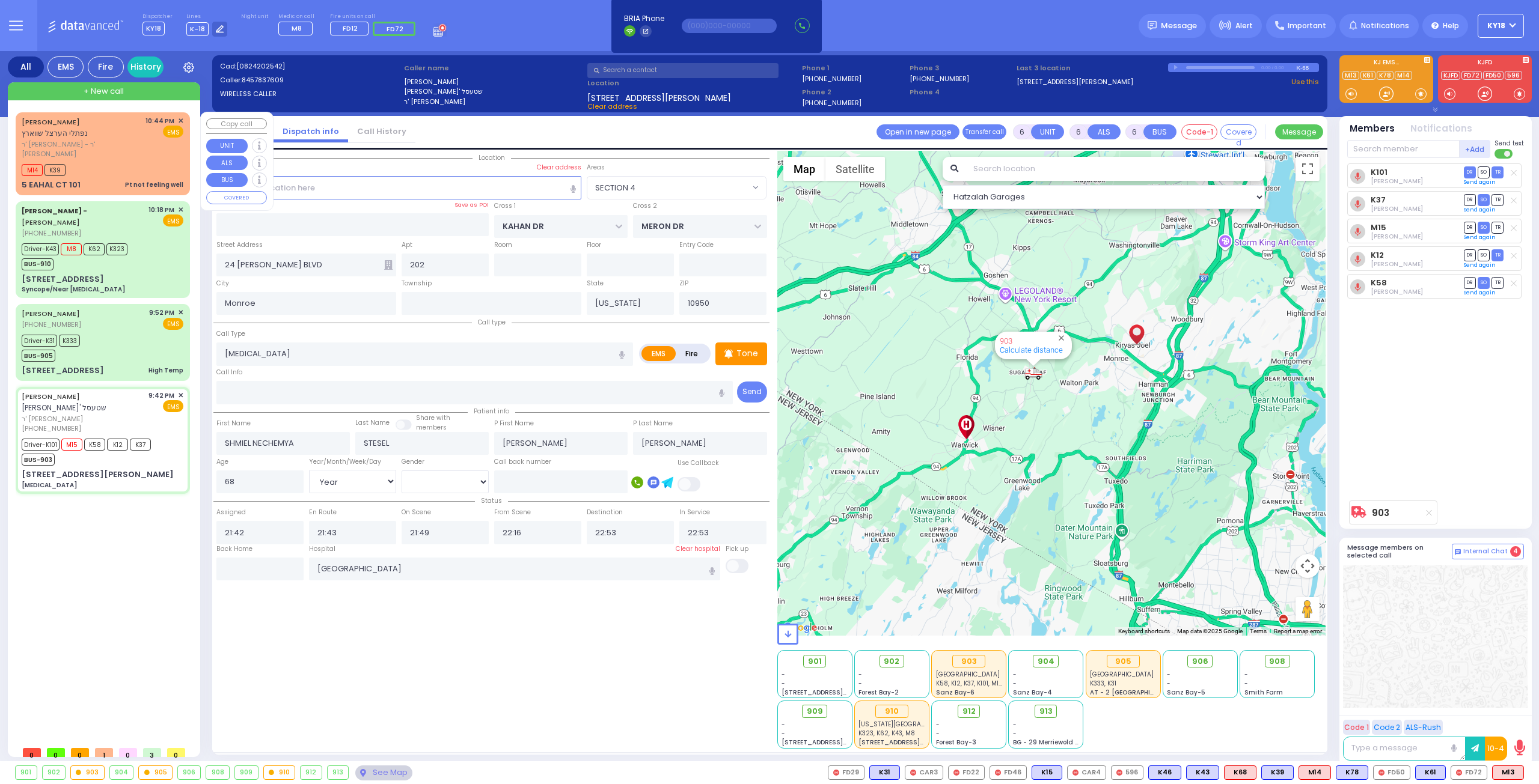
click at [155, 161] on div "M14 K39" at bounding box center [102, 168] width 162 height 15
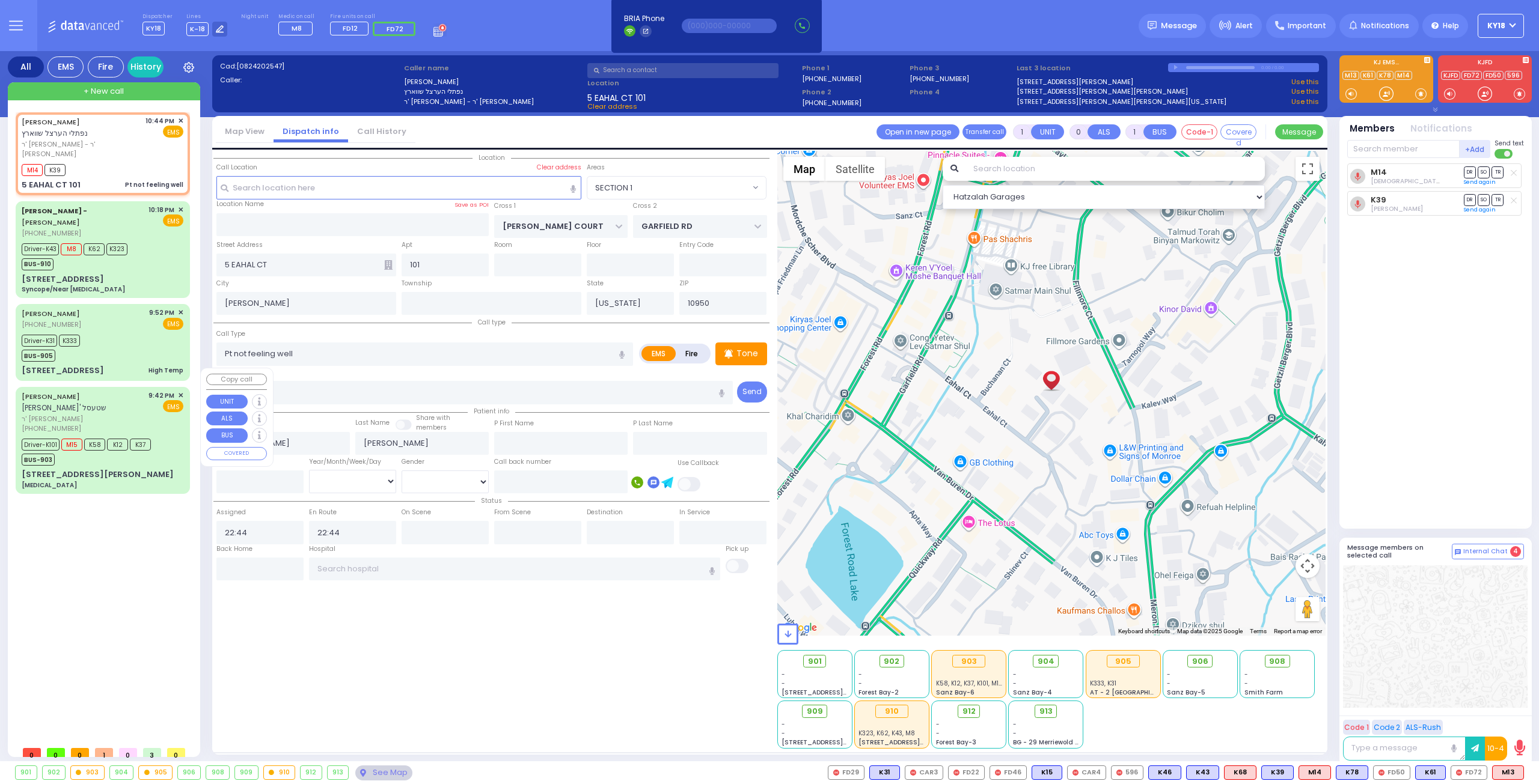
click at [106, 451] on div "BUS-903" at bounding box center [86, 457] width 129 height 15
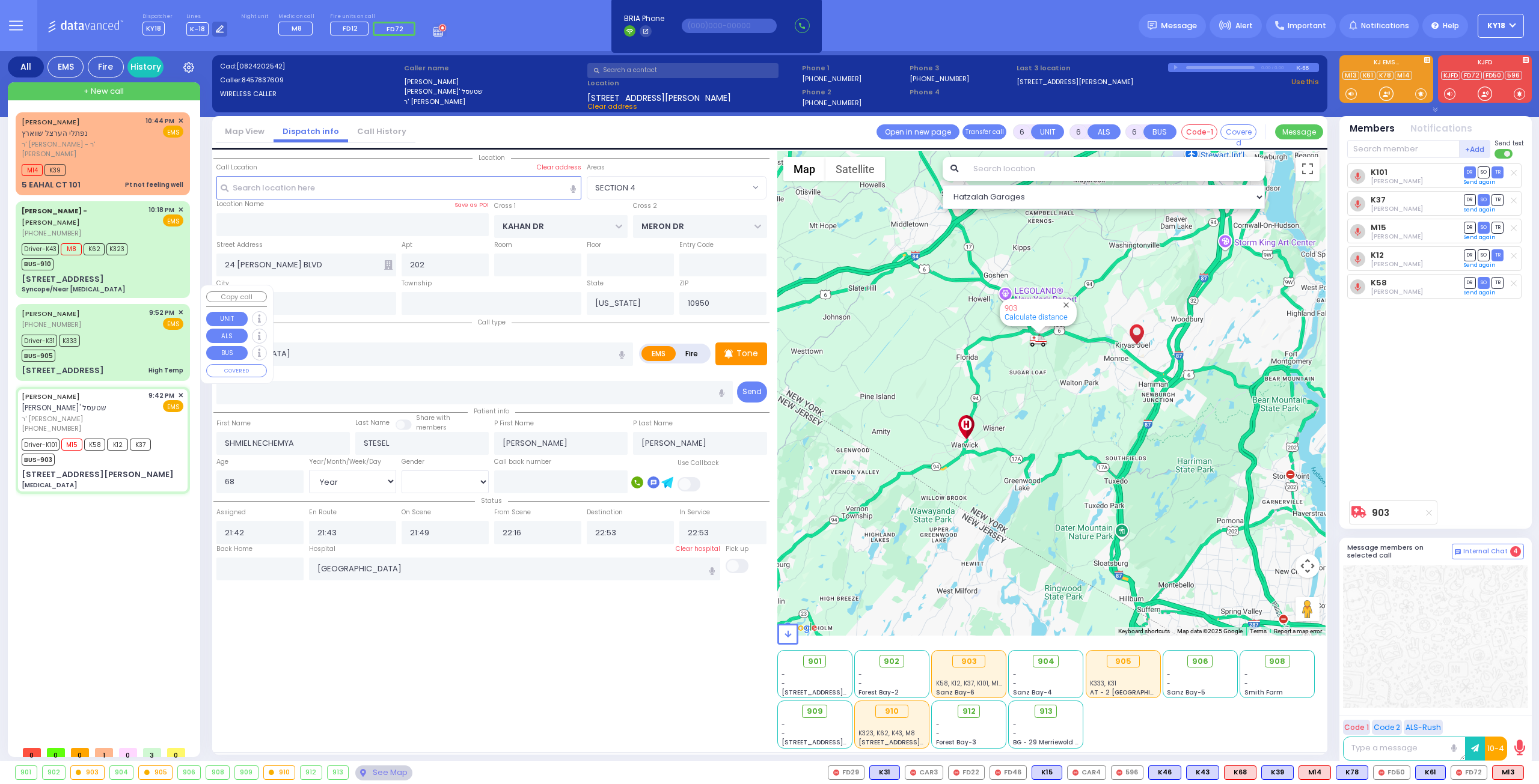
click at [142, 337] on div "Driver-K31 K333 BUS-905" at bounding box center [102, 346] width 162 height 30
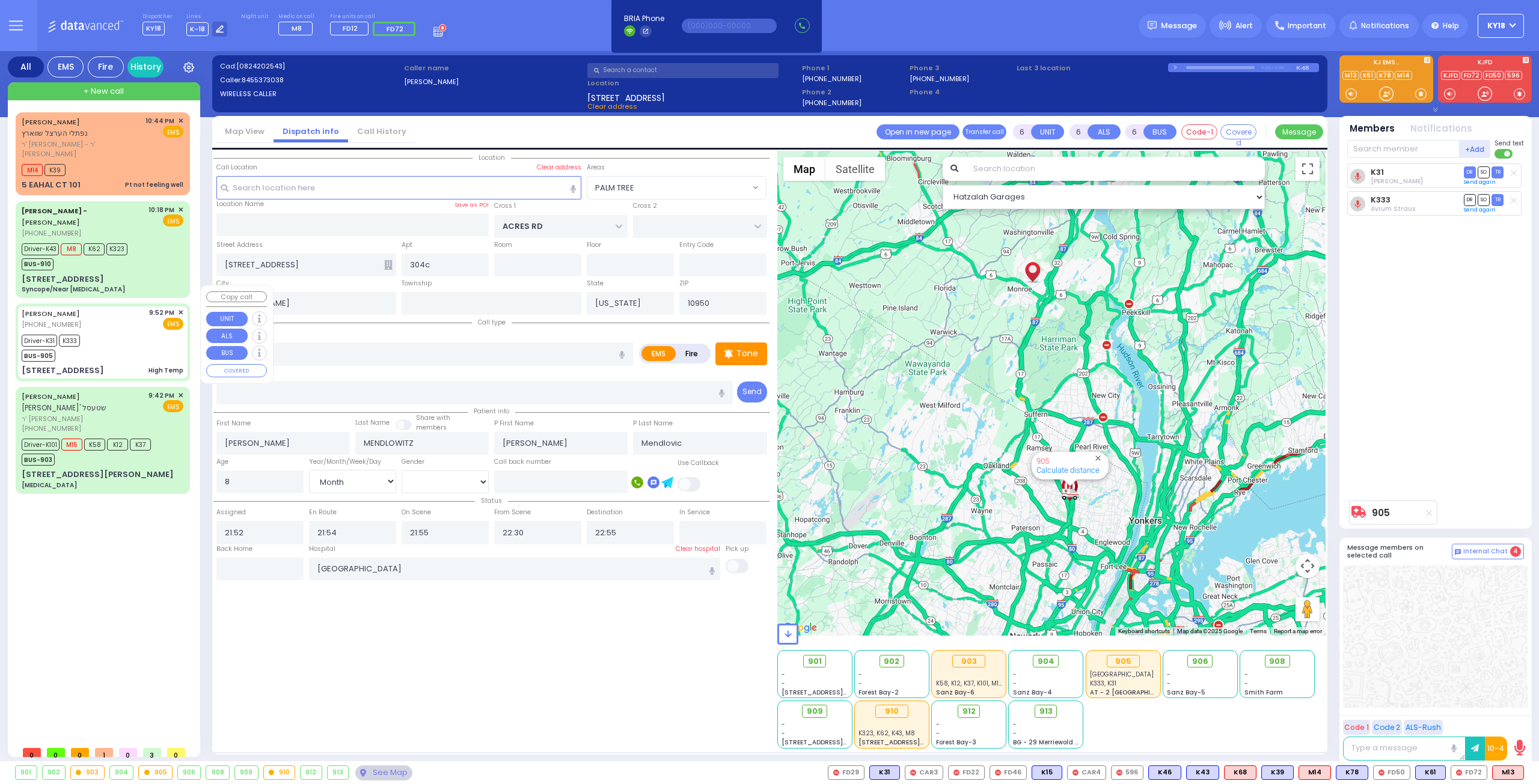
click at [139, 339] on div "Driver-K31 K333 BUS-905" at bounding box center [102, 346] width 162 height 30
click at [148, 249] on div "Driver-K43 M8 K62 K323 BUS-910" at bounding box center [102, 255] width 162 height 30
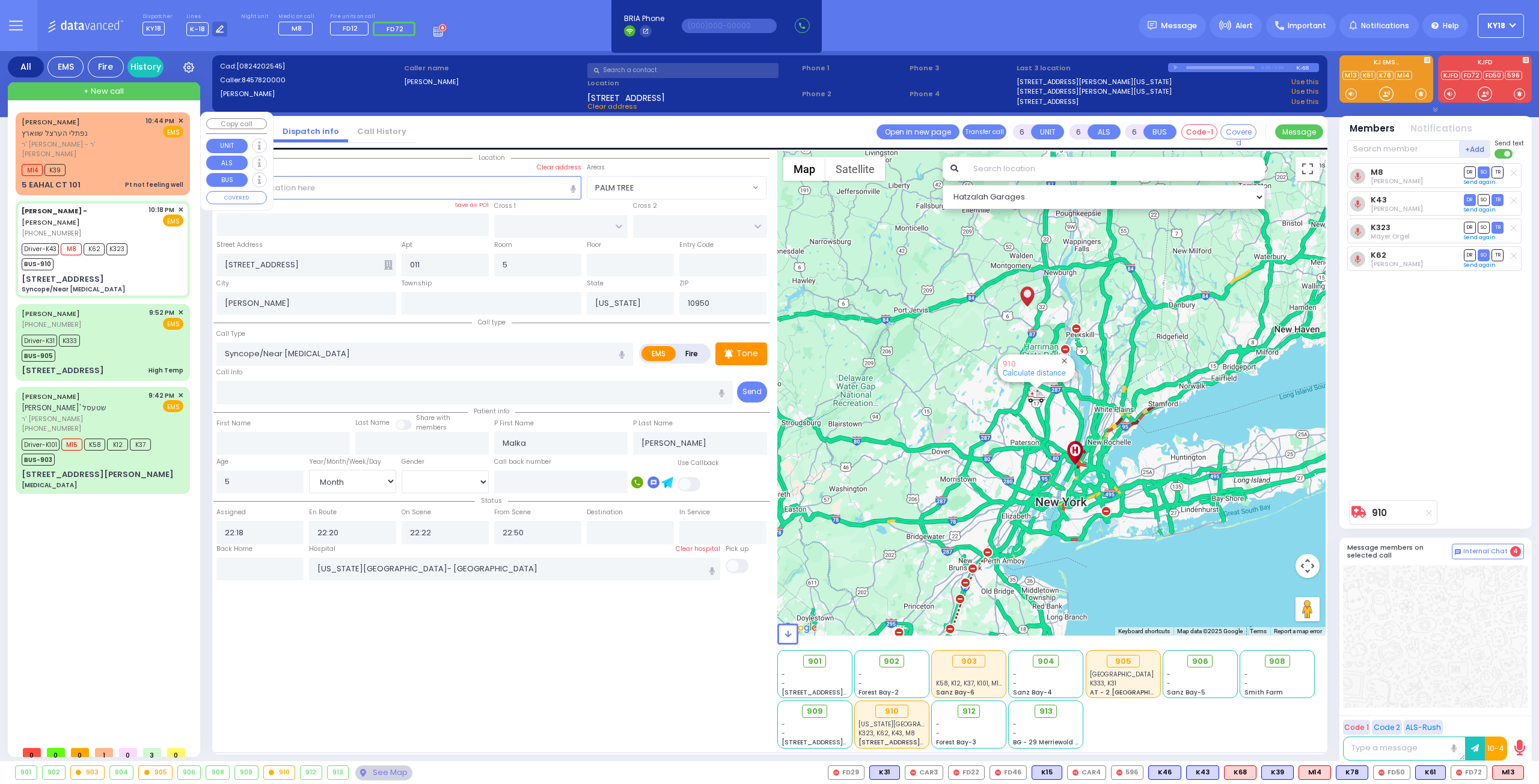
click at [155, 181] on div "Pt not feeling well" at bounding box center [154, 185] width 59 height 9
